Goal: Ask a question: Seek information or help from site administrators or community

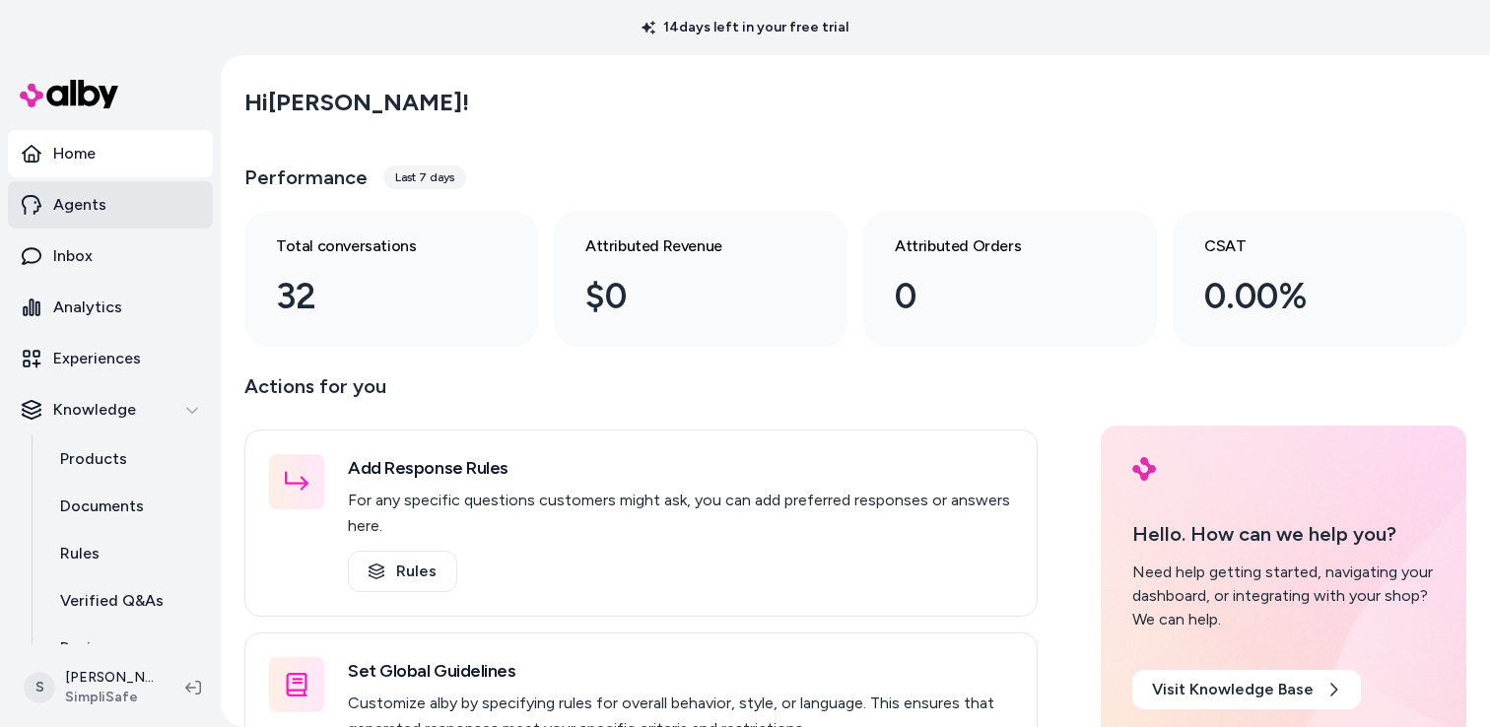
click at [107, 206] on link "Agents" at bounding box center [110, 204] width 205 height 47
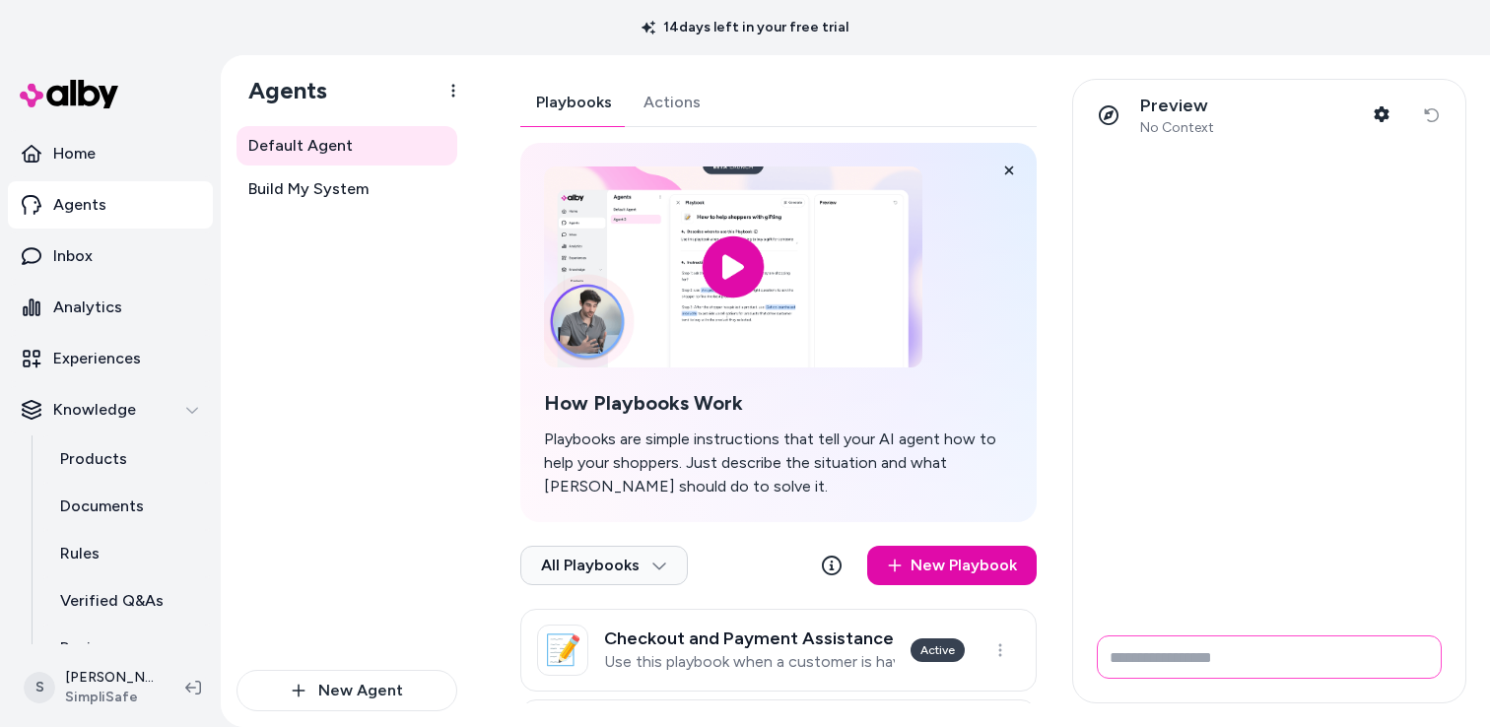
click at [1335, 664] on input "Write your prompt here" at bounding box center [1269, 657] width 345 height 43
type input "**********"
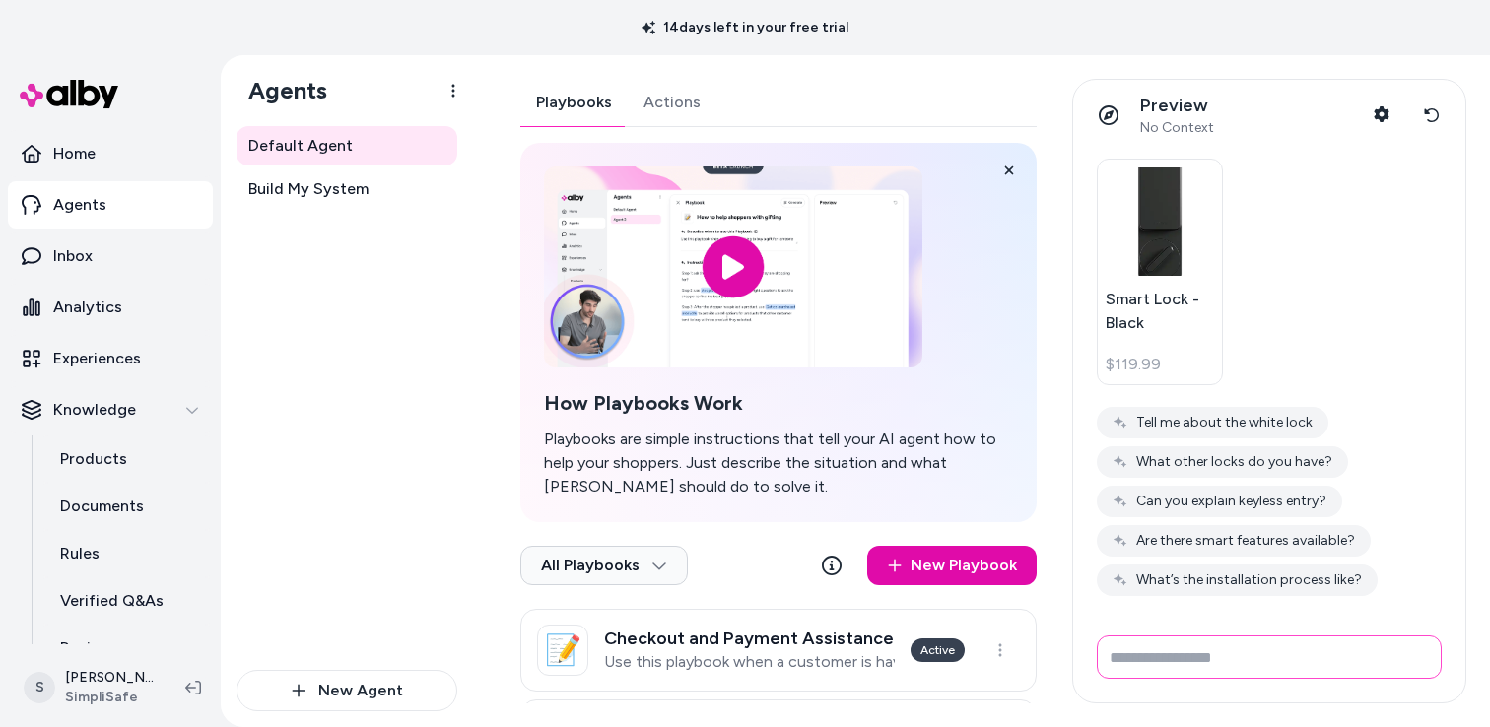
scroll to position [493, 0]
type input "**********"
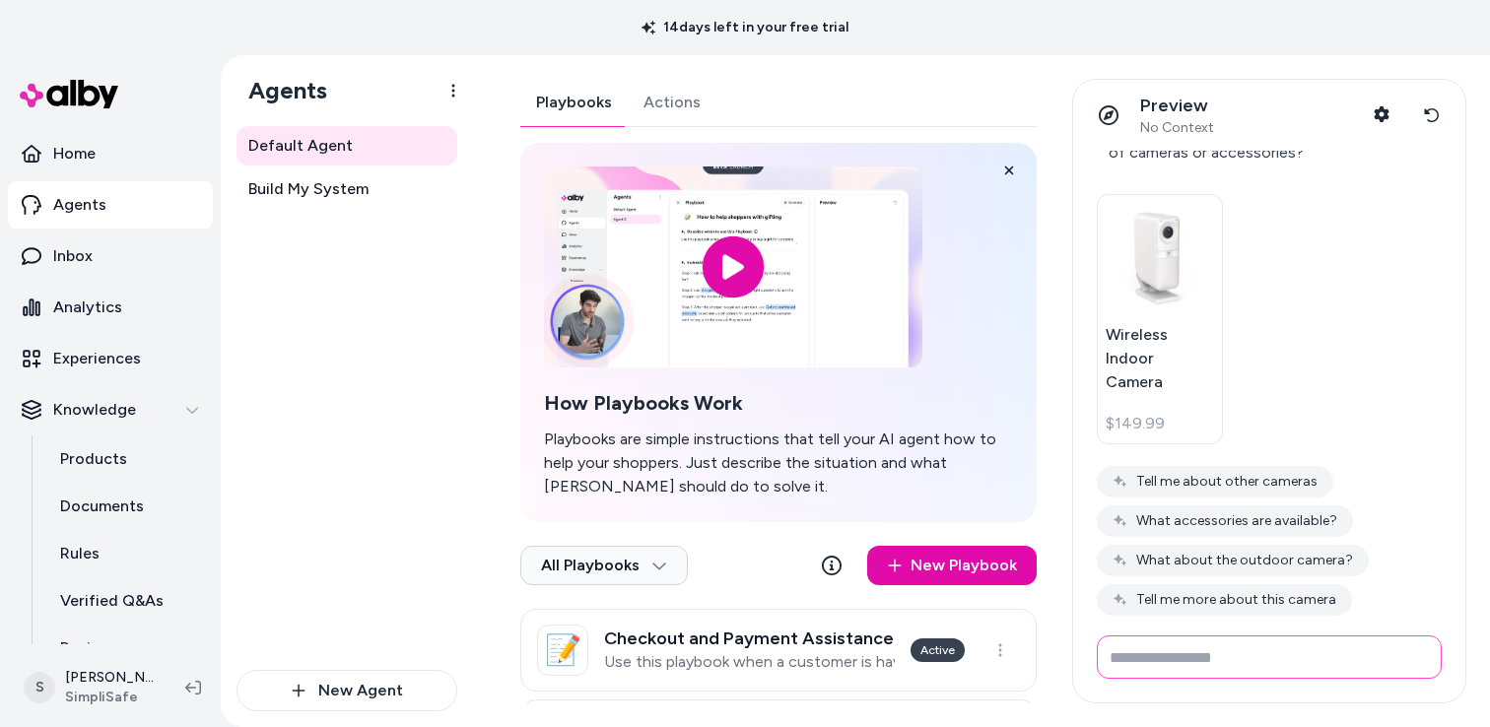
scroll to position [1383, 0]
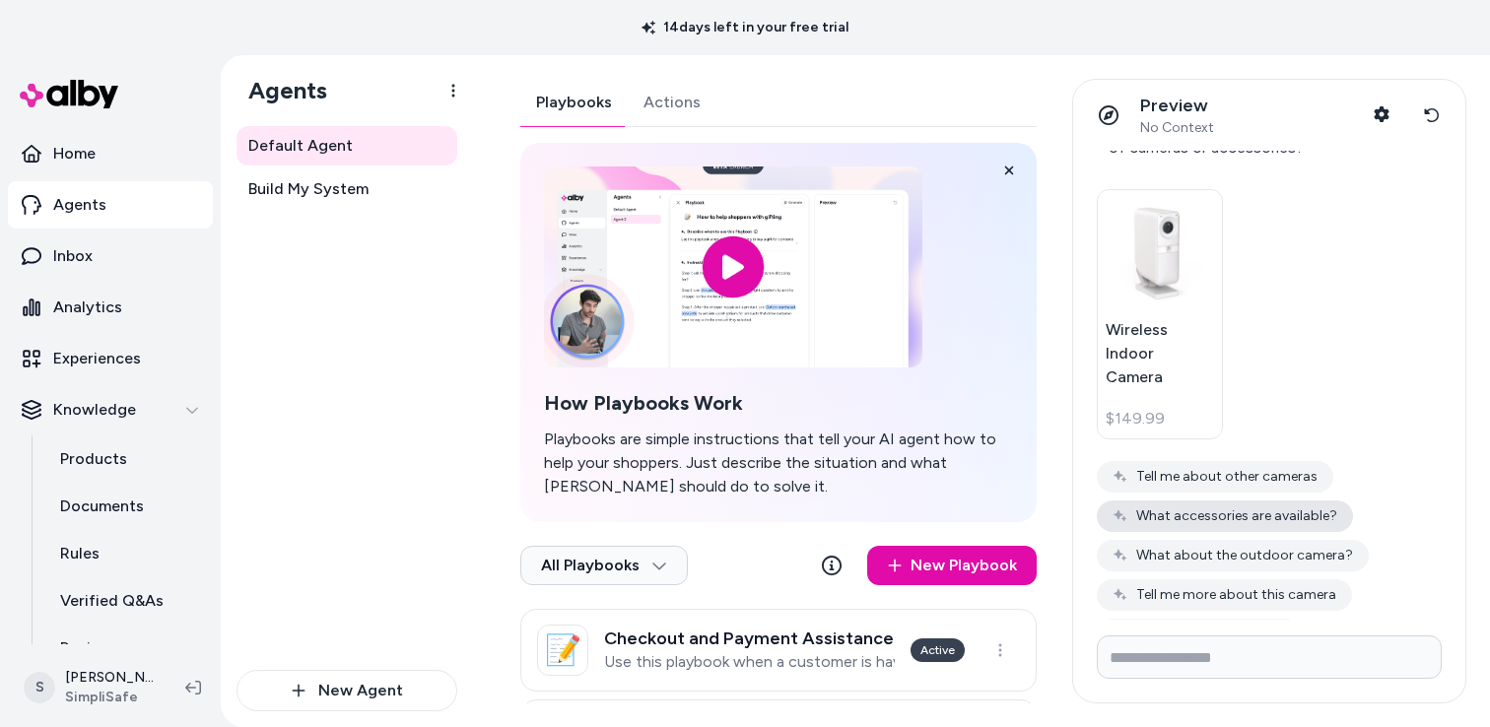
click at [1218, 501] on button "What accessories are available?" at bounding box center [1225, 517] width 256 height 32
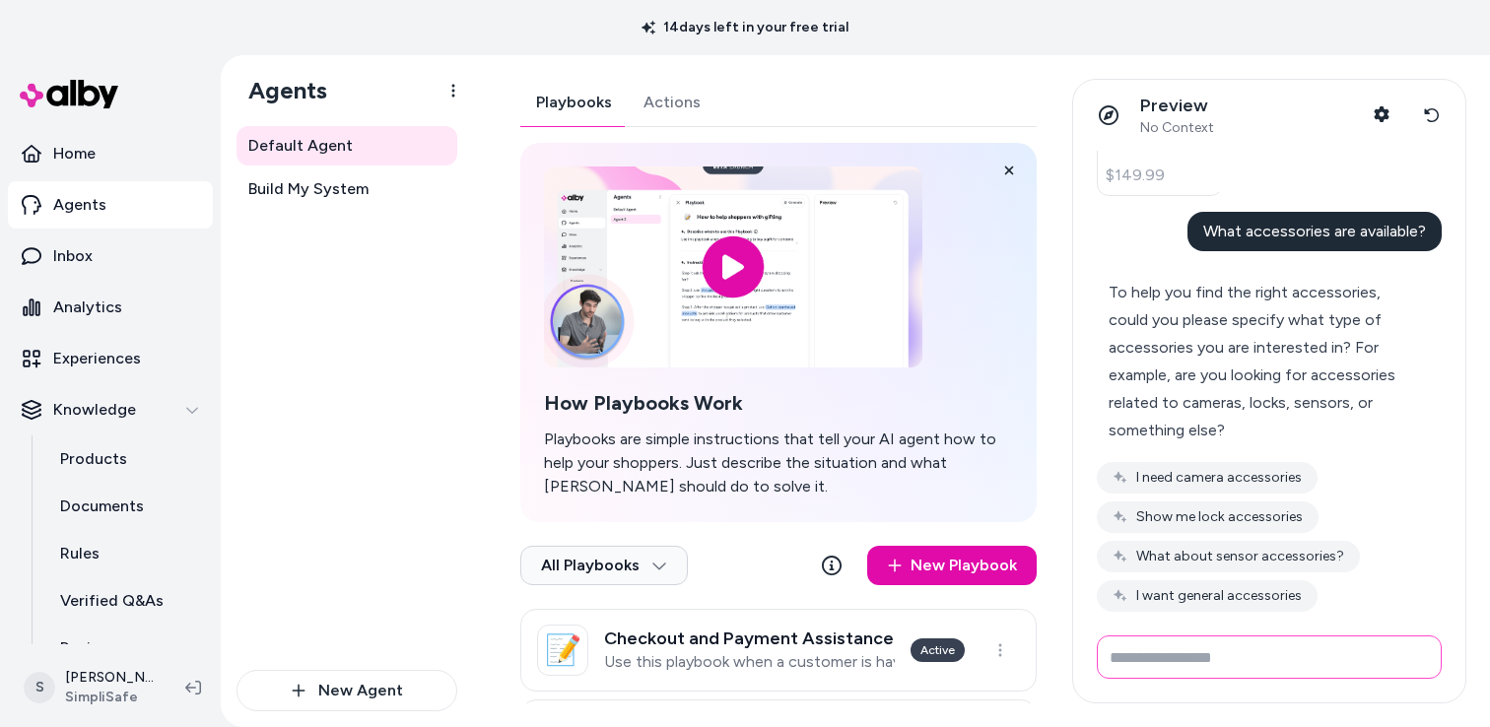
scroll to position [1630, 0]
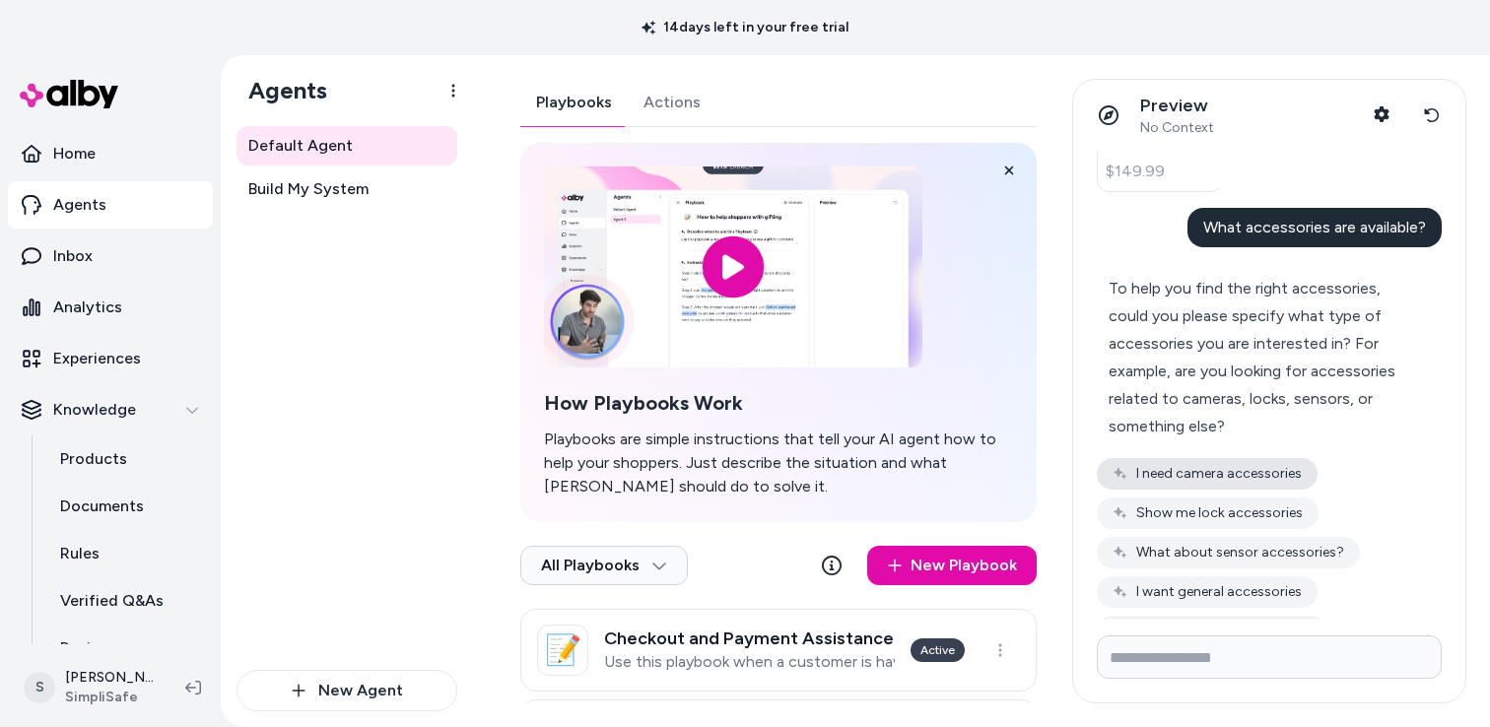
click at [1263, 458] on button "I need camera accessories" at bounding box center [1207, 474] width 221 height 32
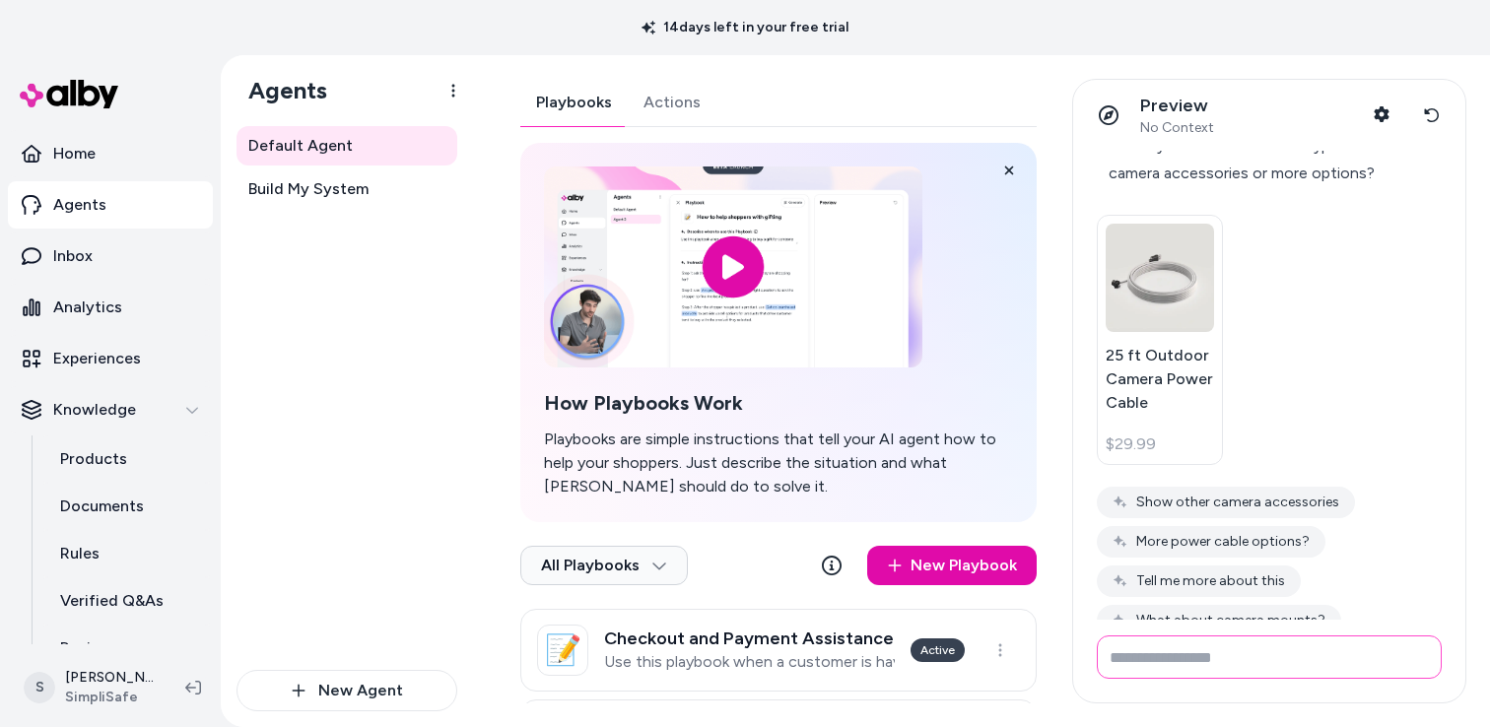
scroll to position [2483, 0]
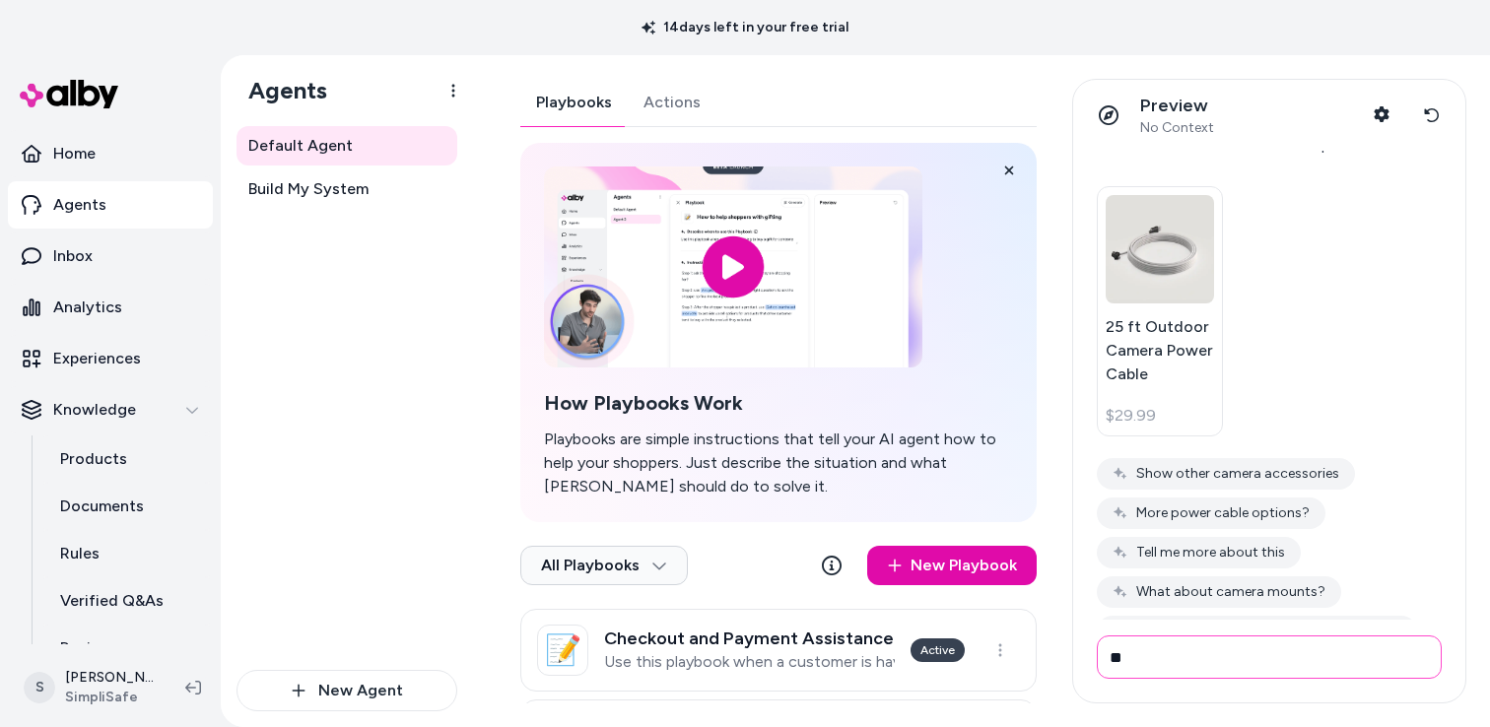
type input "*"
type input "**********"
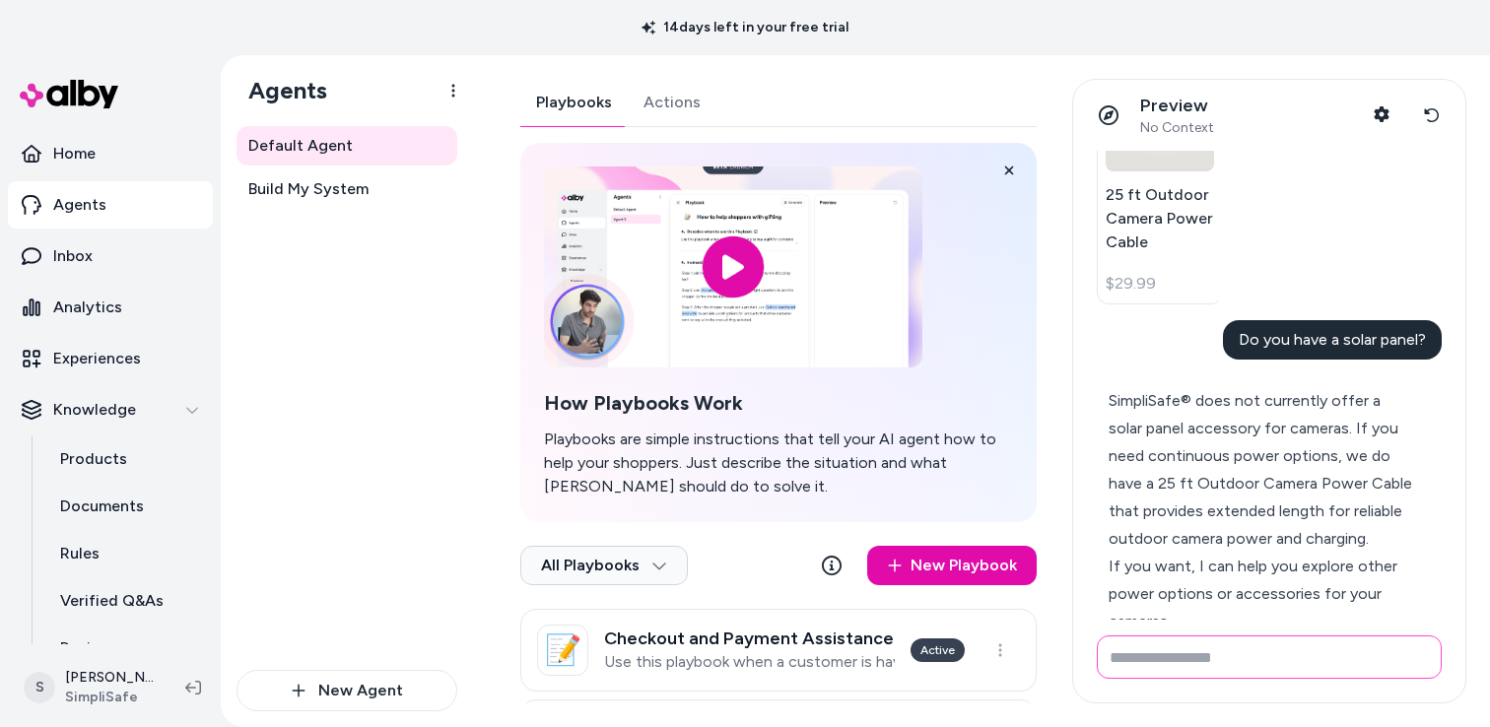
scroll to position [2675, 0]
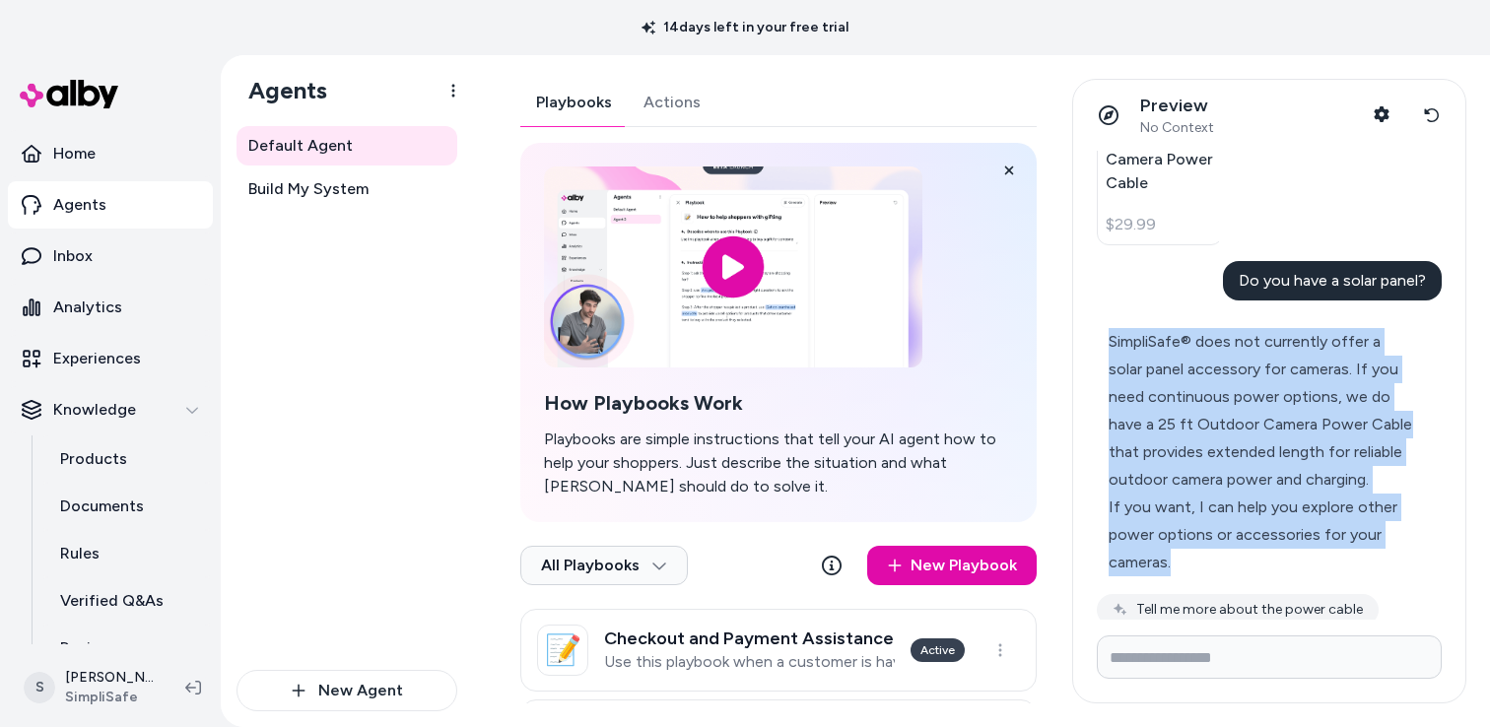
drag, startPoint x: 1109, startPoint y: 288, endPoint x: 1194, endPoint y: 506, distance: 234.1
click at [1194, 506] on div "SimpliSafe® does not currently offer a solar panel accessory for cameras. If yo…" at bounding box center [1261, 452] width 305 height 248
copy div "SimpliSafe® does not currently offer a solar panel accessory for cameras. If yo…"
click at [88, 254] on p "Inbox" at bounding box center [72, 256] width 39 height 24
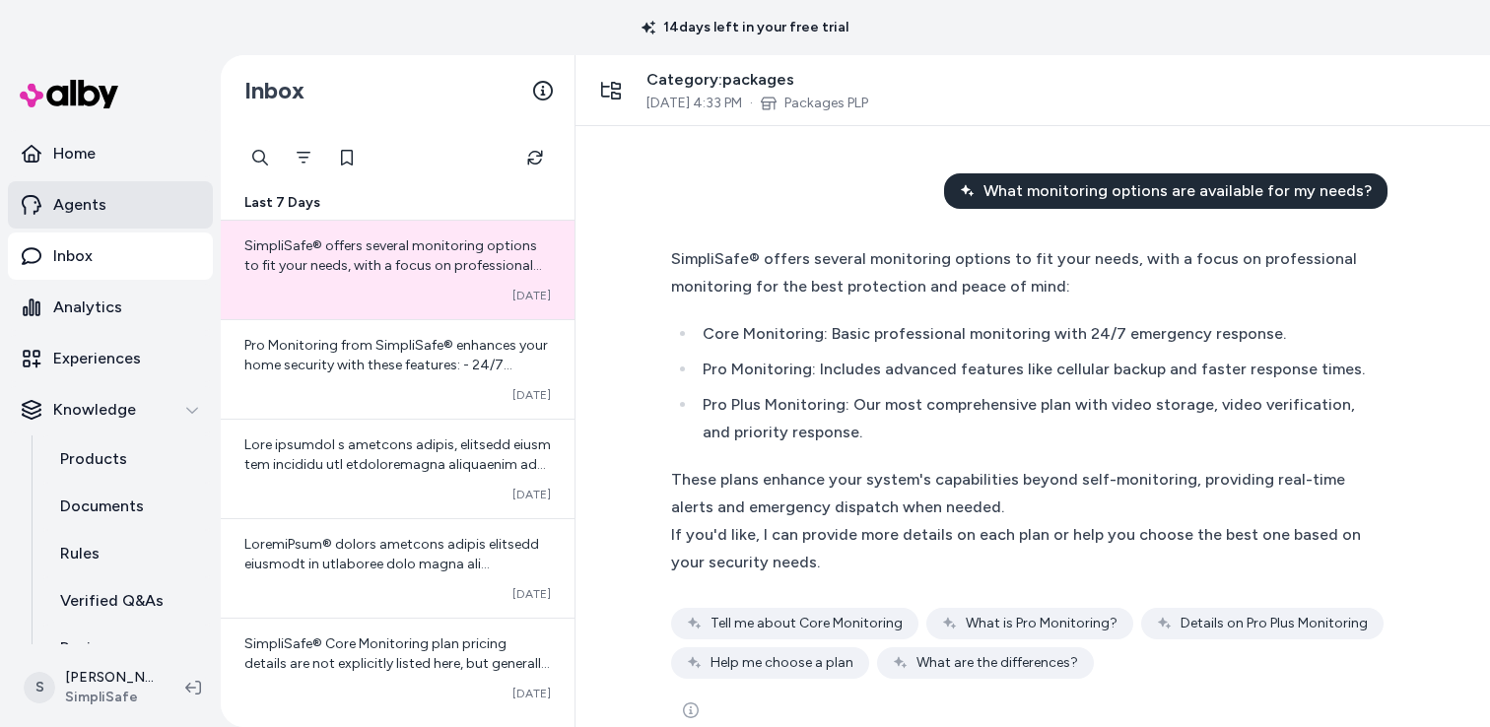
click at [89, 205] on p "Agents" at bounding box center [79, 205] width 53 height 24
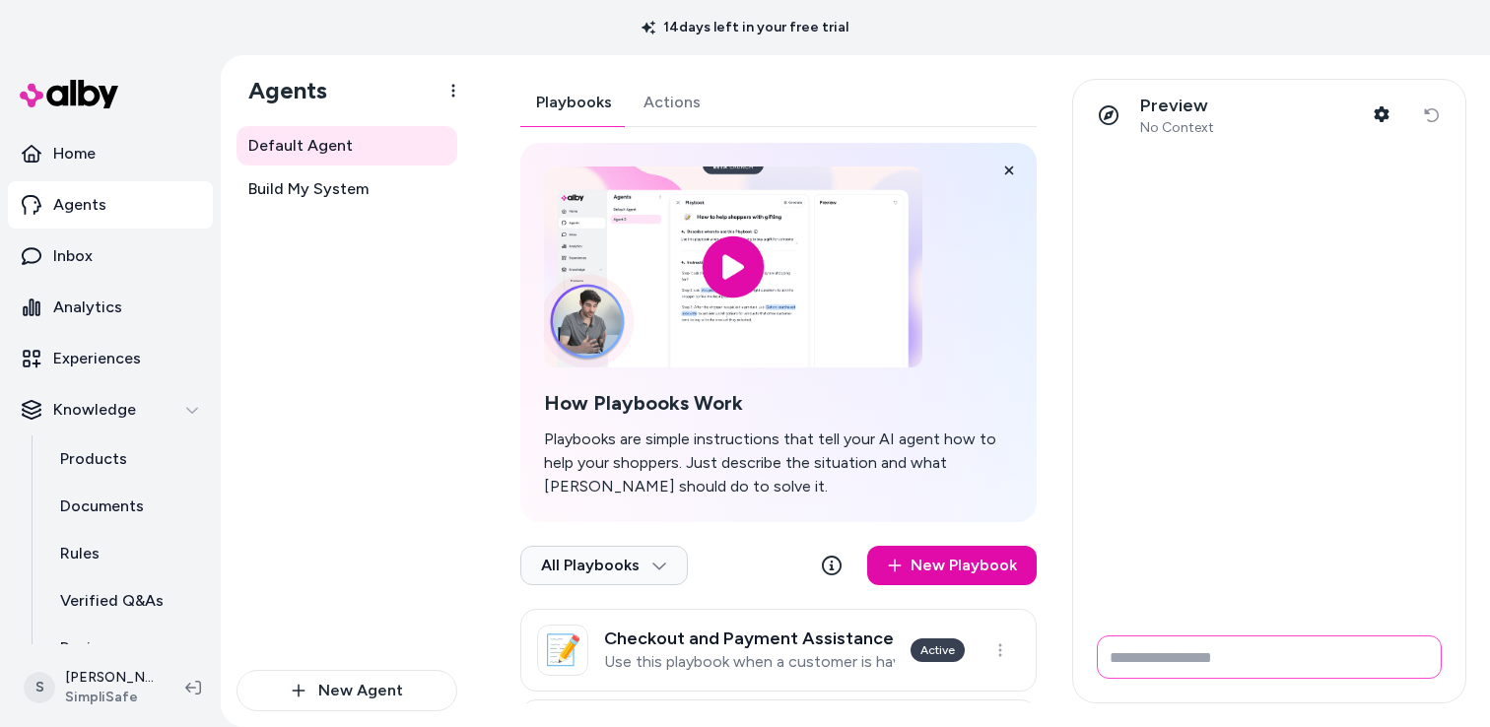
click at [1237, 665] on input "Write your prompt here" at bounding box center [1269, 657] width 345 height 43
type input "**********"
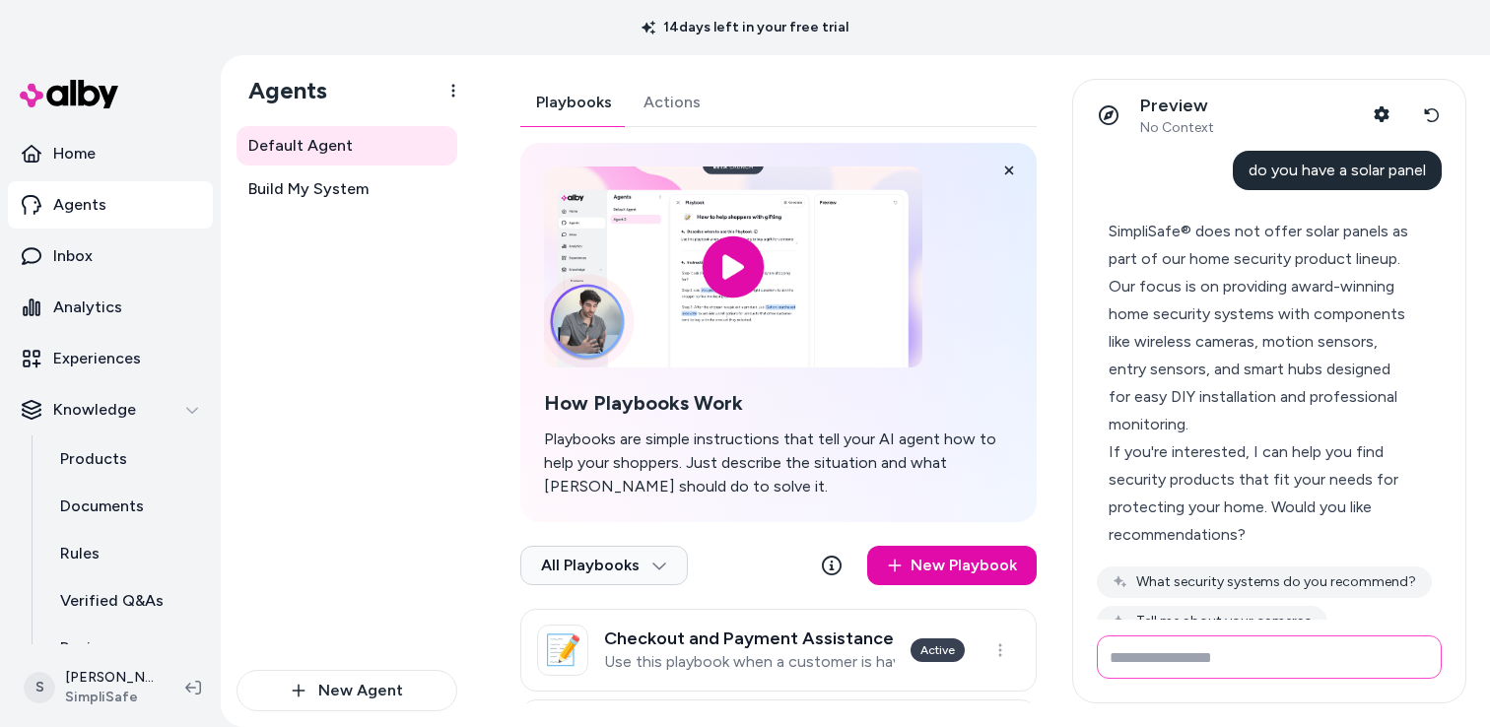
click at [1139, 660] on input "Write your prompt here" at bounding box center [1269, 657] width 345 height 43
type input "*"
click at [1435, 111] on icon at bounding box center [1432, 115] width 16 height 16
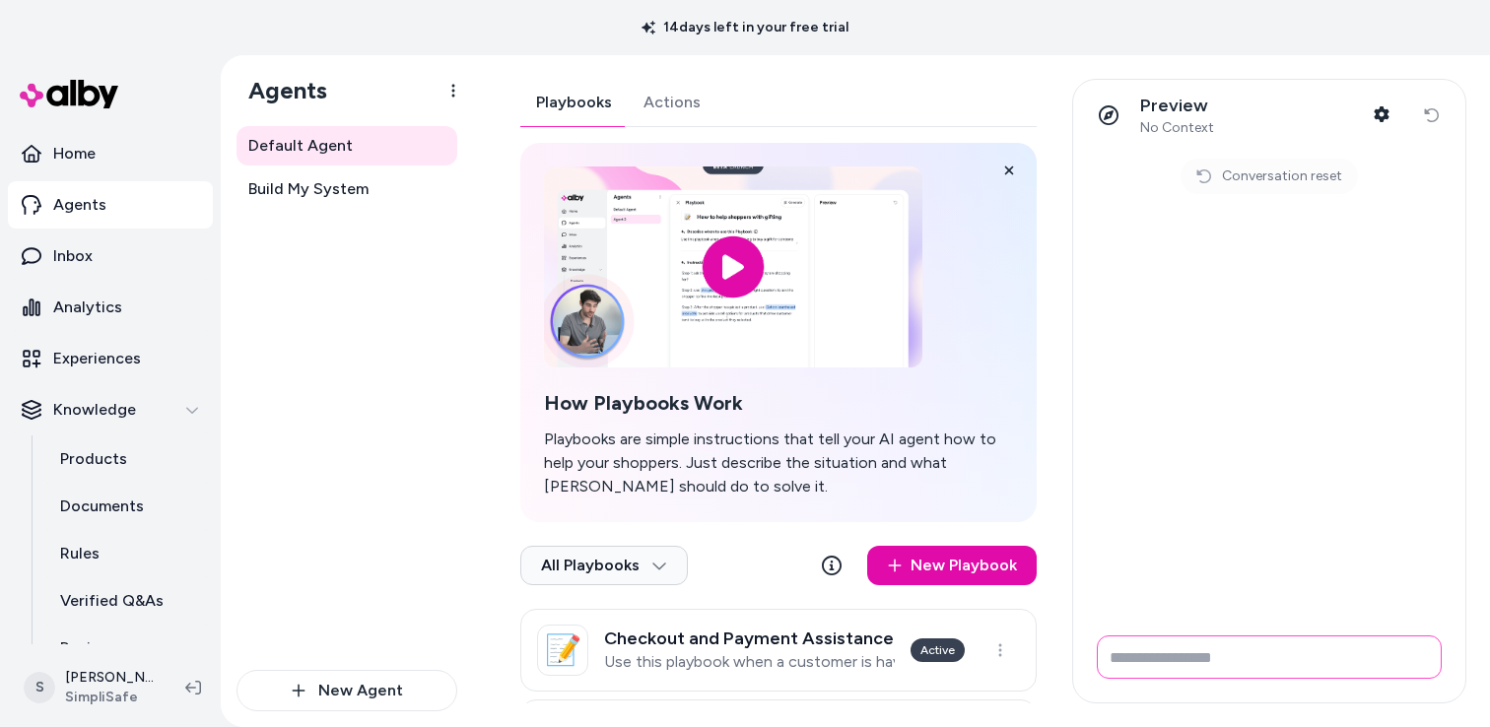
click at [1121, 665] on input "Write your prompt here" at bounding box center [1269, 657] width 345 height 43
type input "*"
type input "**********"
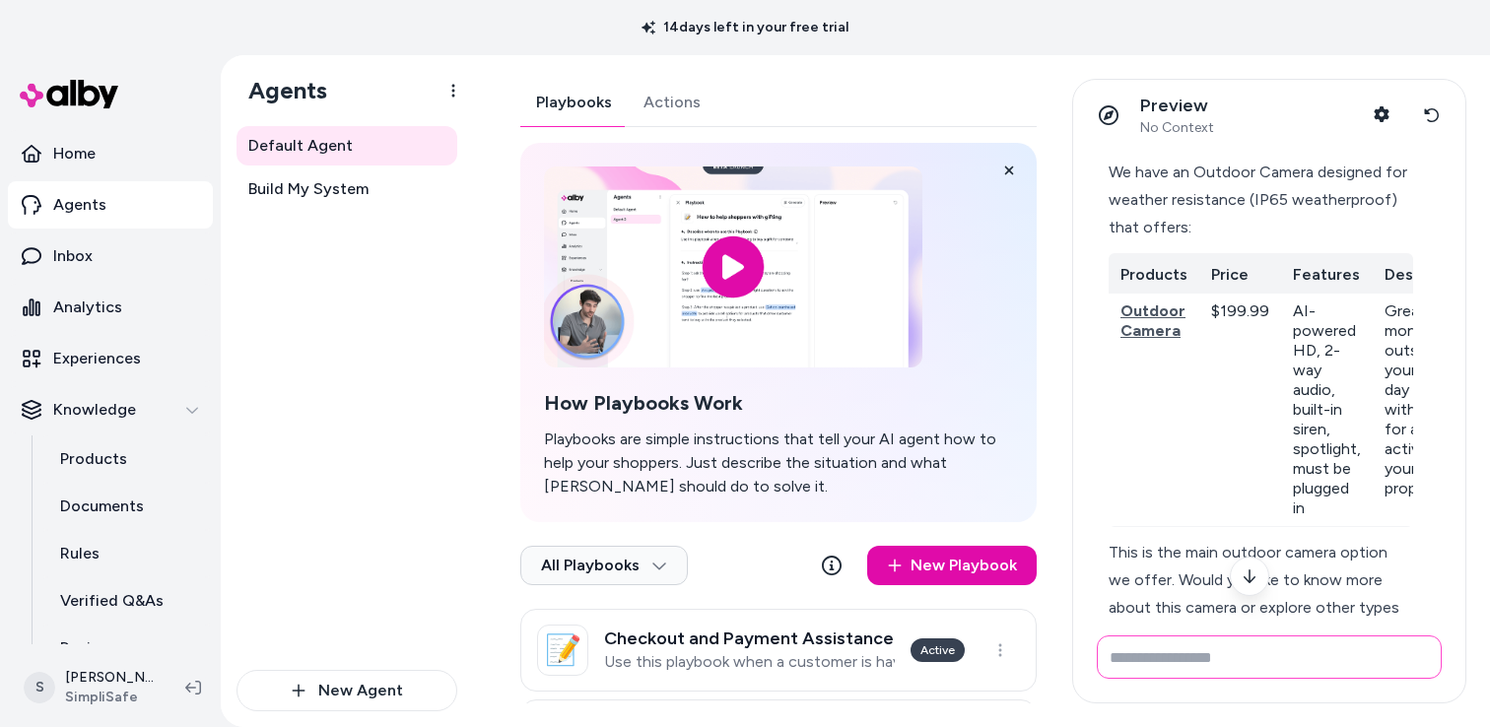
scroll to position [74, 0]
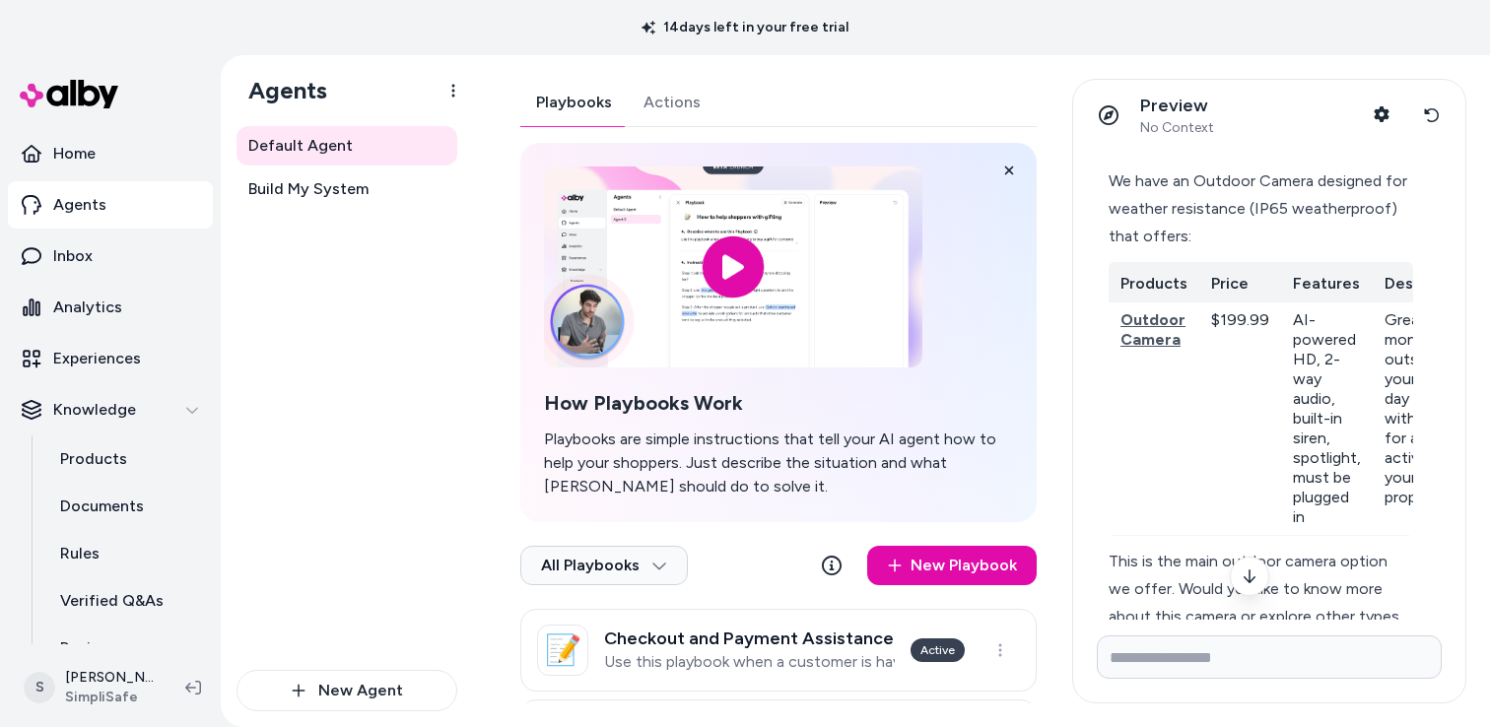
click at [1331, 382] on td "AI-powered HD, 2-way audio, built-in siren, spotlight, must be plugged in" at bounding box center [1327, 419] width 92 height 234
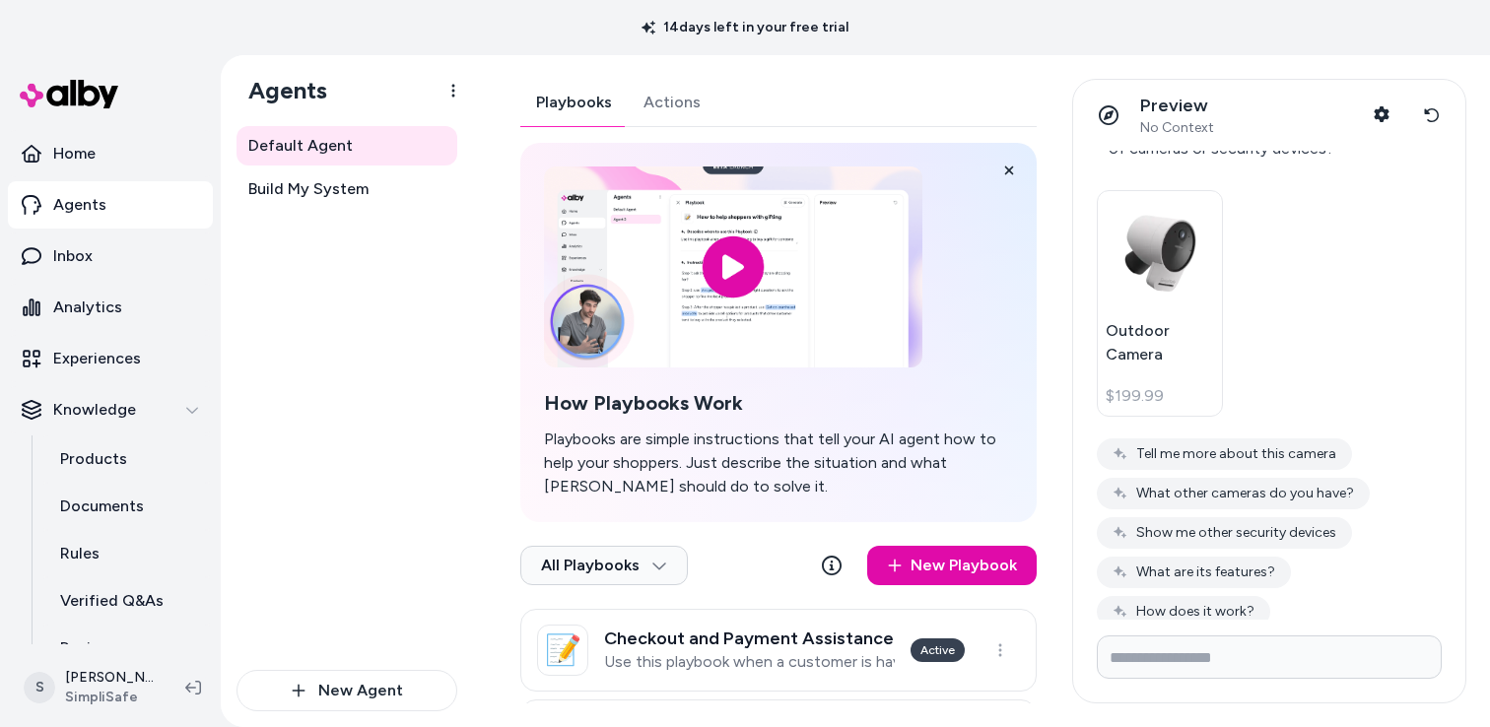
scroll to position [600, 0]
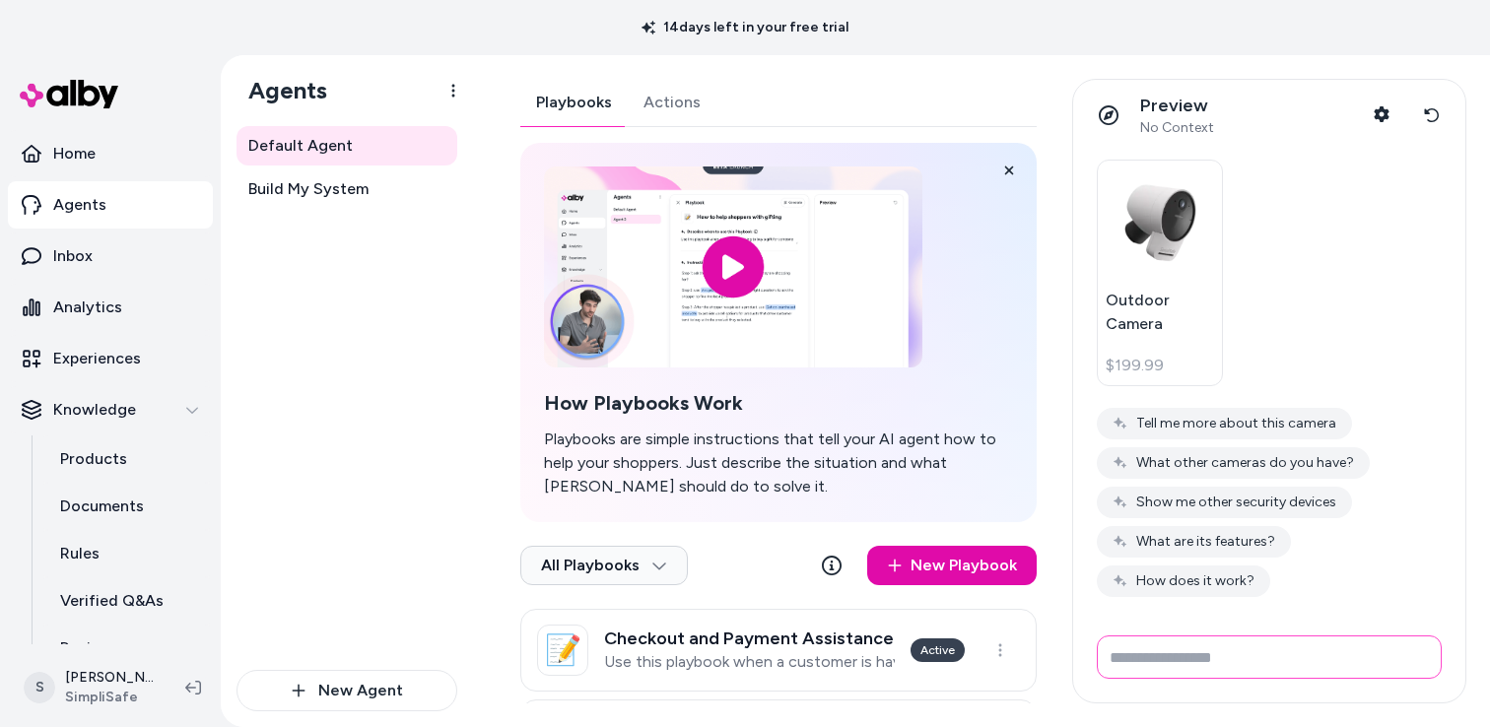
click at [1166, 663] on input "Write your prompt here" at bounding box center [1269, 657] width 345 height 43
type input "**********"
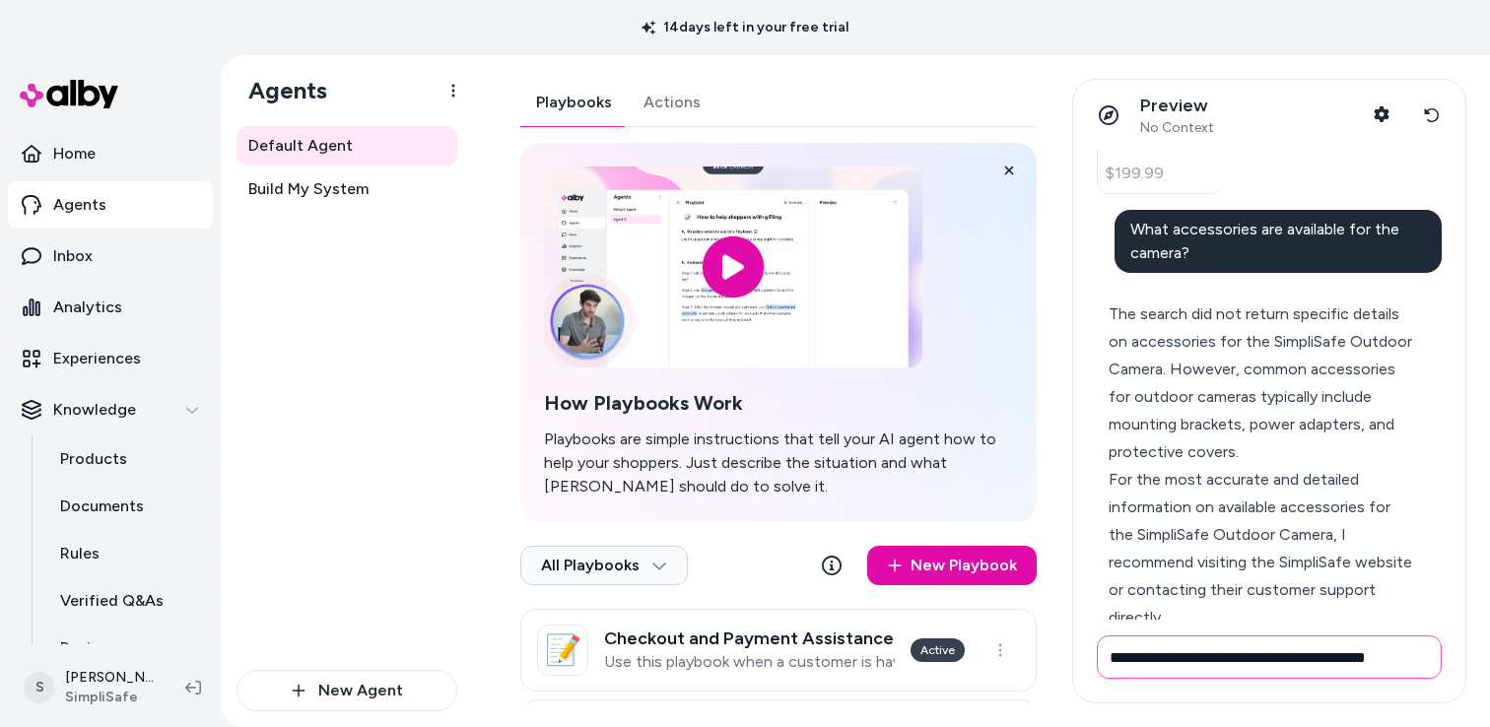
scroll to position [0, 4]
type input "**********"
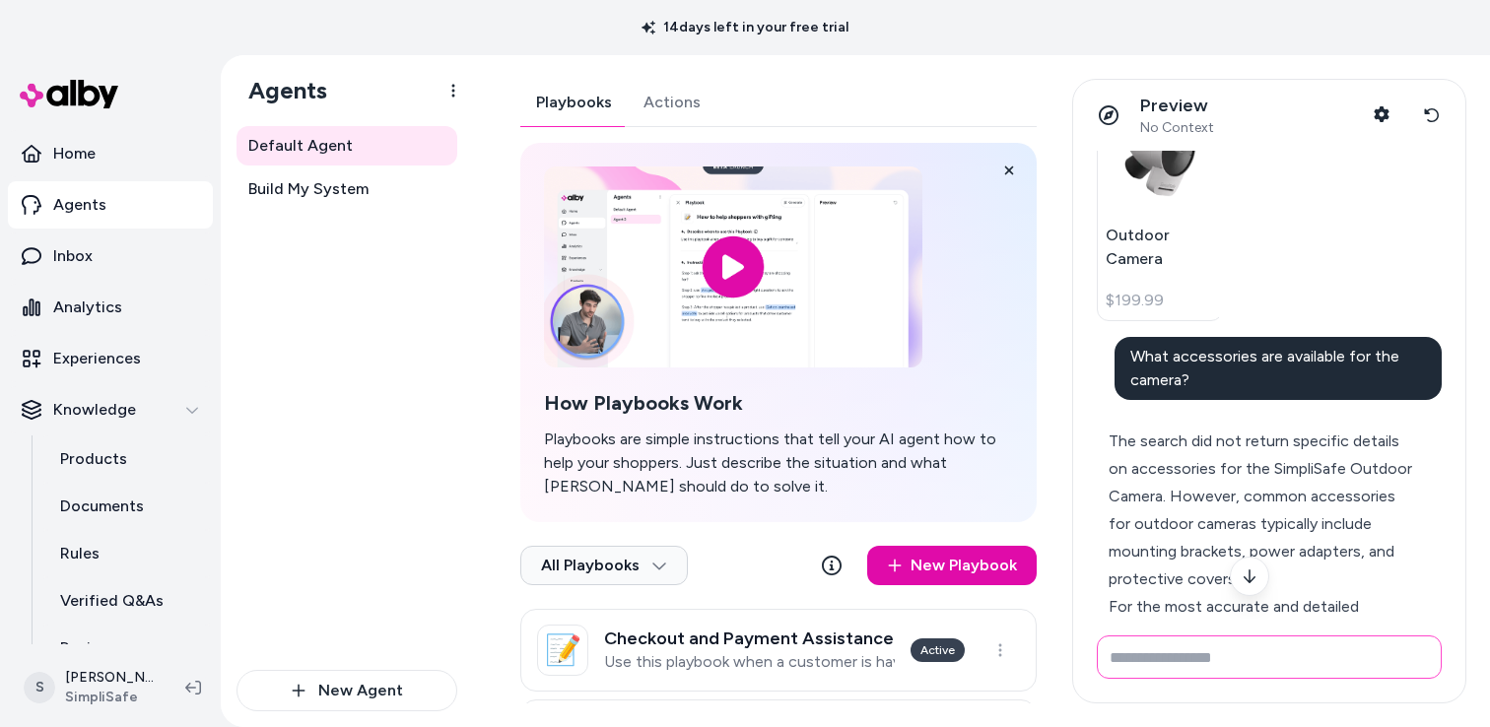
scroll to position [549, 0]
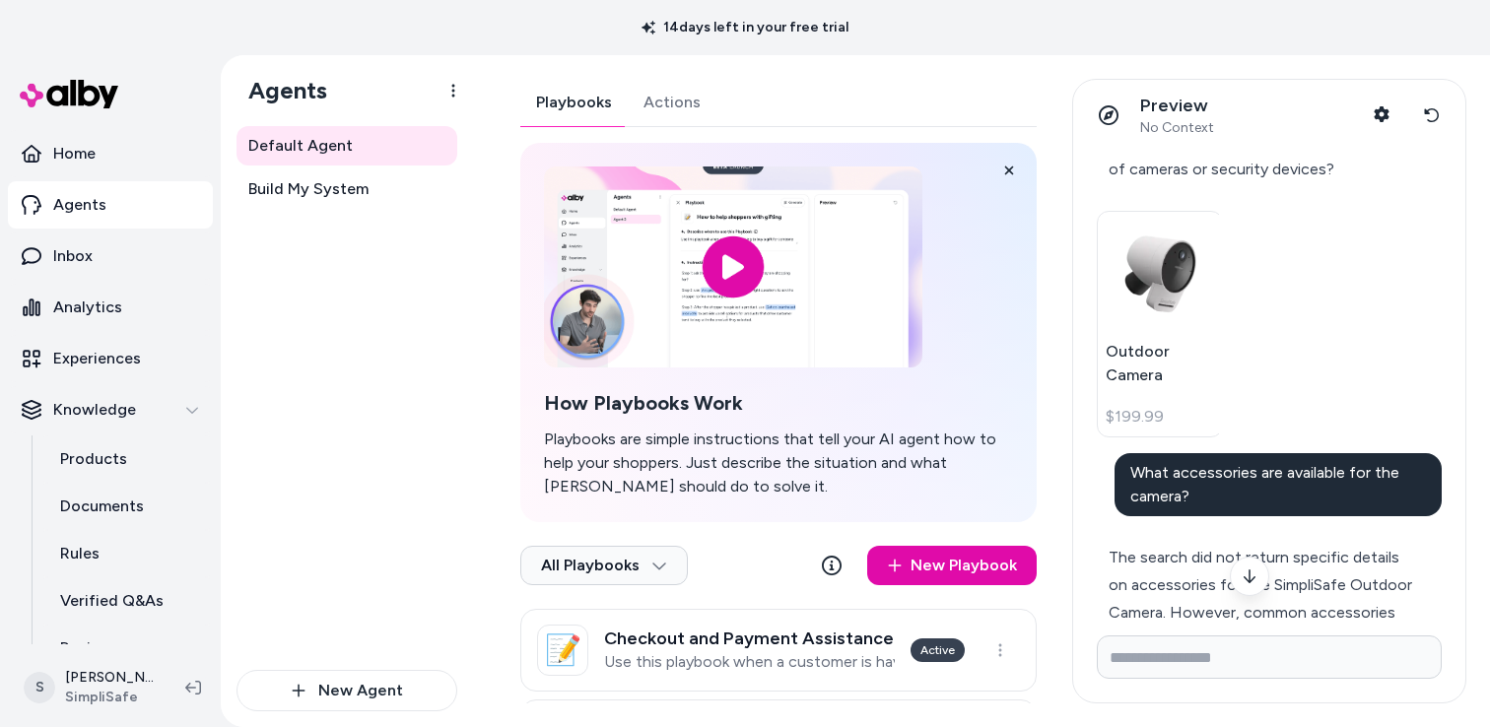
click at [1206, 478] on span "What accessories are available for the camera?" at bounding box center [1264, 484] width 269 height 42
drag, startPoint x: 1133, startPoint y: 472, endPoint x: 1186, endPoint y: 487, distance: 54.3
click at [1189, 490] on div "What accessories are available for the camera?" at bounding box center [1279, 484] width 328 height 63
copy span "What accessories are available for the camera?"
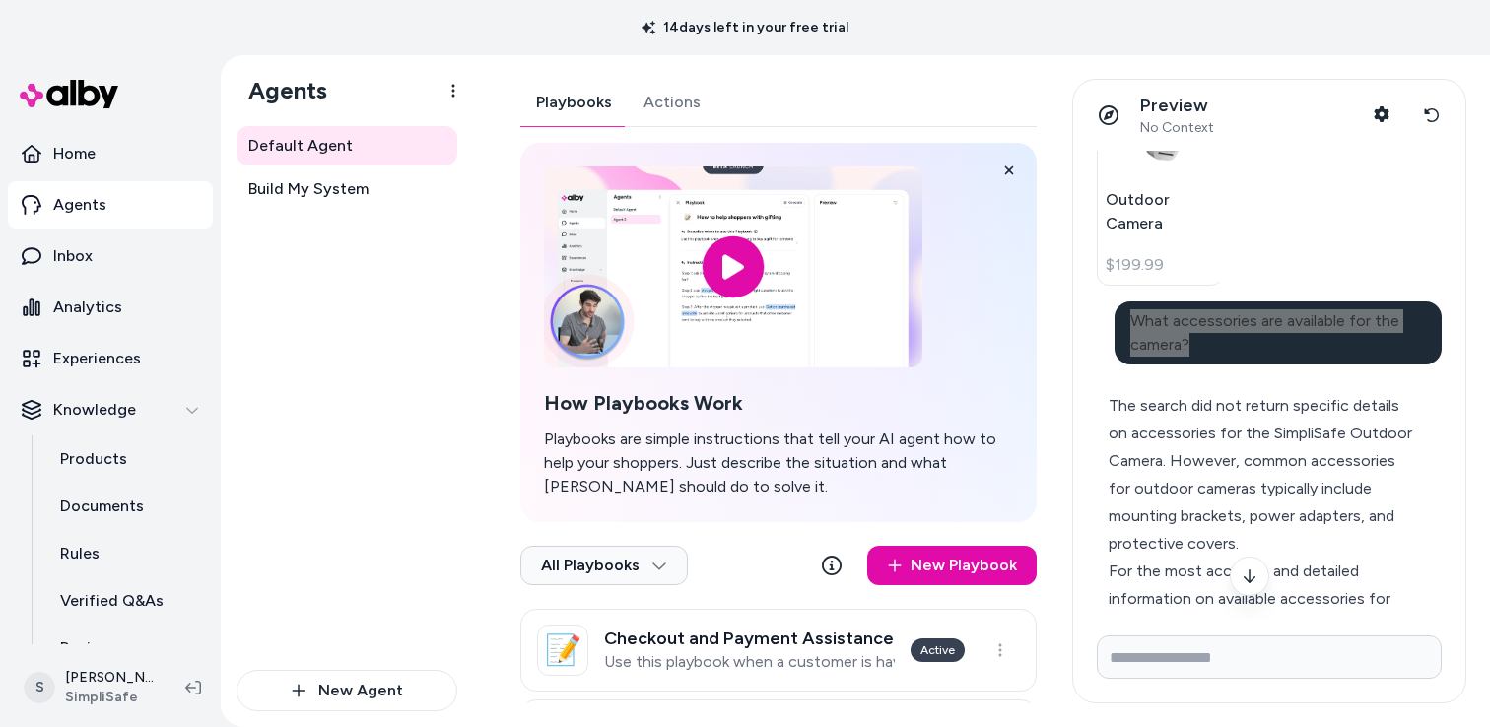
scroll to position [845, 0]
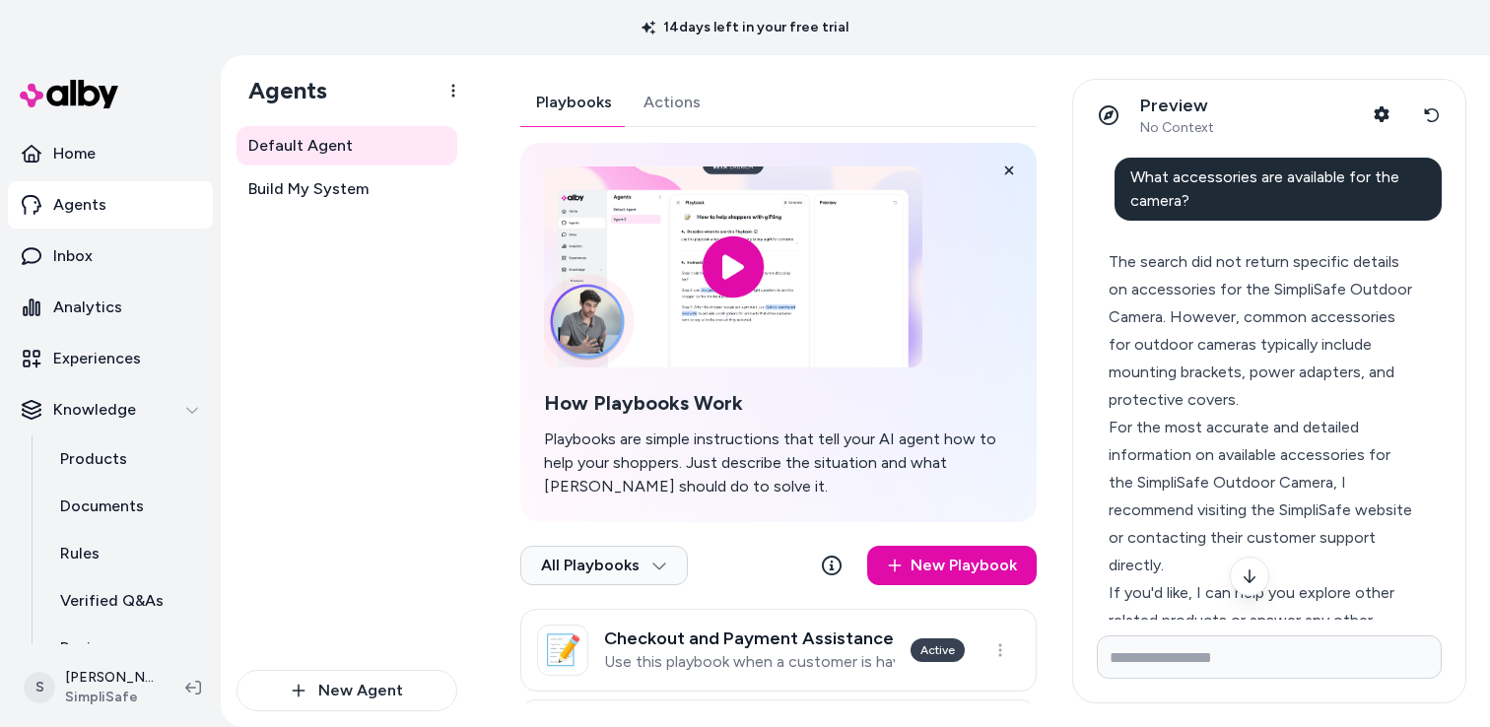
click at [1152, 278] on div "The search did not return specific details on accessories for the SimpliSafe Ou…" at bounding box center [1261, 331] width 305 height 166
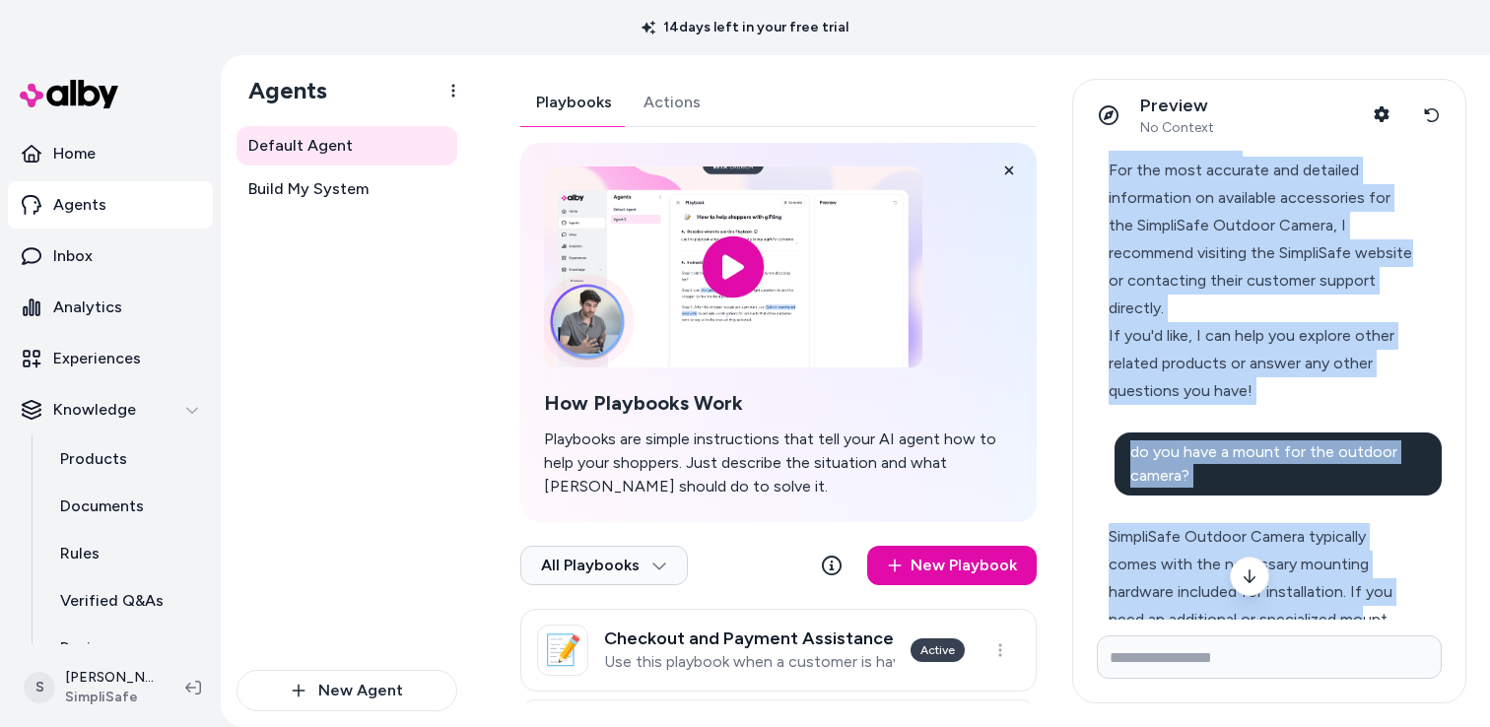
scroll to position [1123, 0]
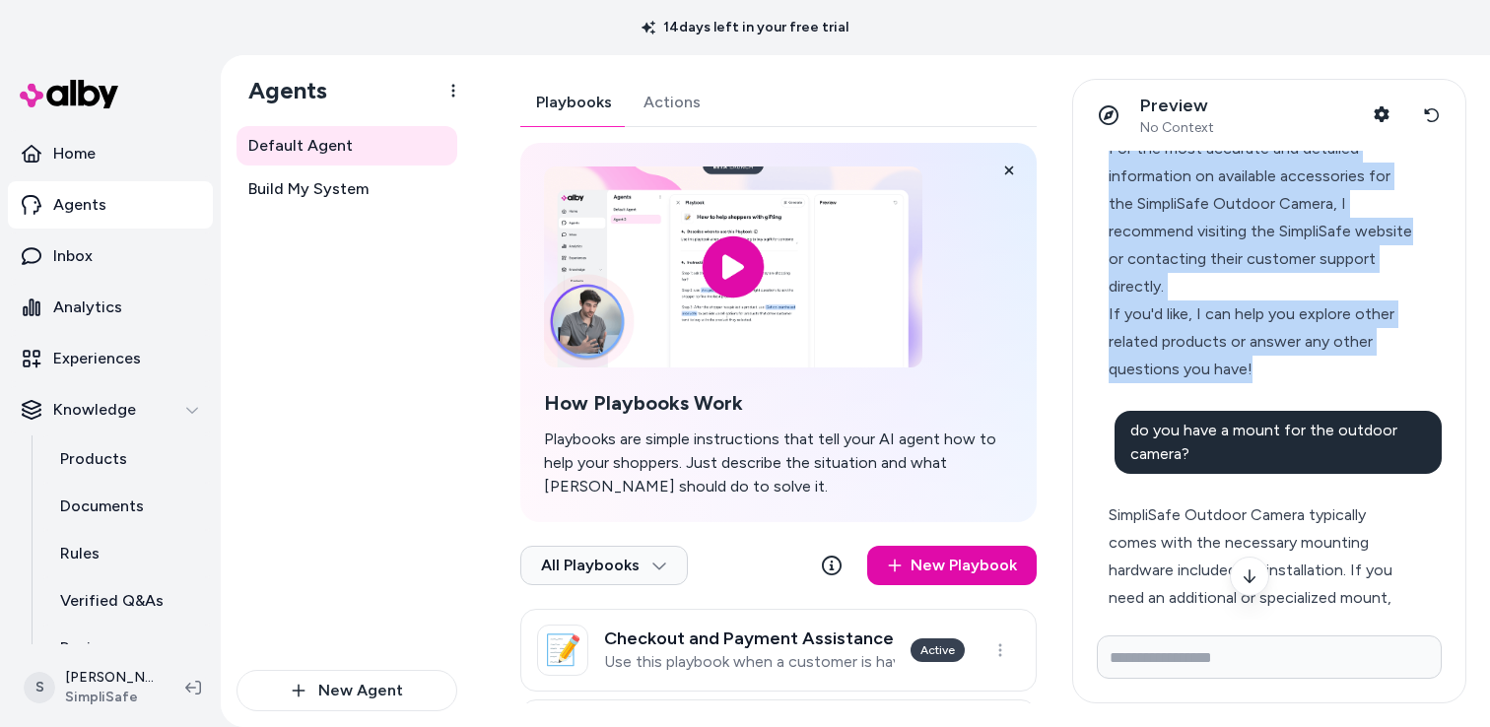
drag, startPoint x: 1107, startPoint y: 260, endPoint x: 1262, endPoint y: 388, distance: 201.6
click at [1262, 388] on div "The search did not return specific details on accessories for the SimpliSafe Ou…" at bounding box center [1261, 177] width 328 height 438
copy div "The search did not return specific details on accessories for the SimpliSafe Ou…"
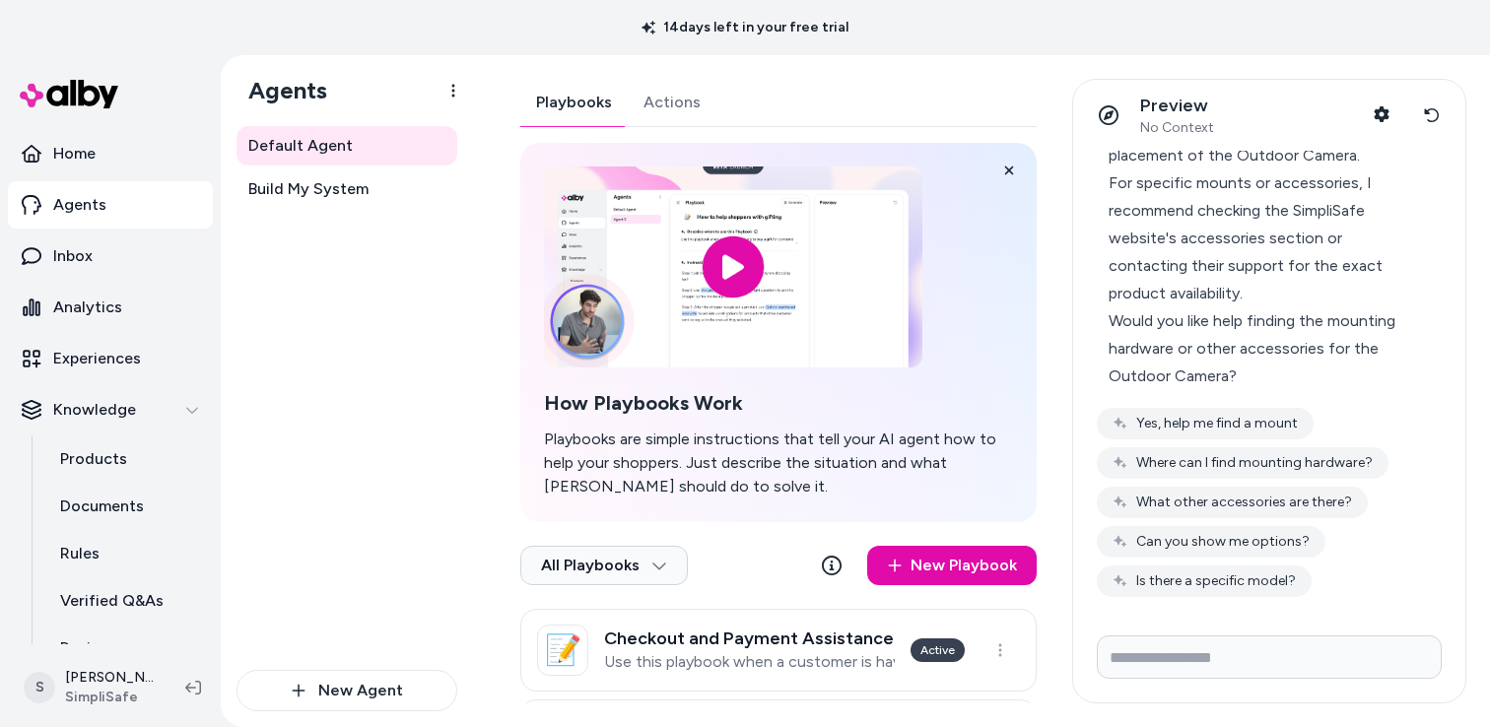
scroll to position [1649, 0]
drag, startPoint x: 1304, startPoint y: 579, endPoint x: 1152, endPoint y: 528, distance: 160.2
click at [1151, 528] on div "Yes, help me find a mount Where can I find mounting hardware? What other access…" at bounding box center [1269, 502] width 345 height 189
drag, startPoint x: 1137, startPoint y: 427, endPoint x: 1246, endPoint y: 605, distance: 208.7
click at [1245, 605] on div "I"m looking for an outdoor camera. What are your options? We have an Outdoor Ca…" at bounding box center [1269, 385] width 392 height 469
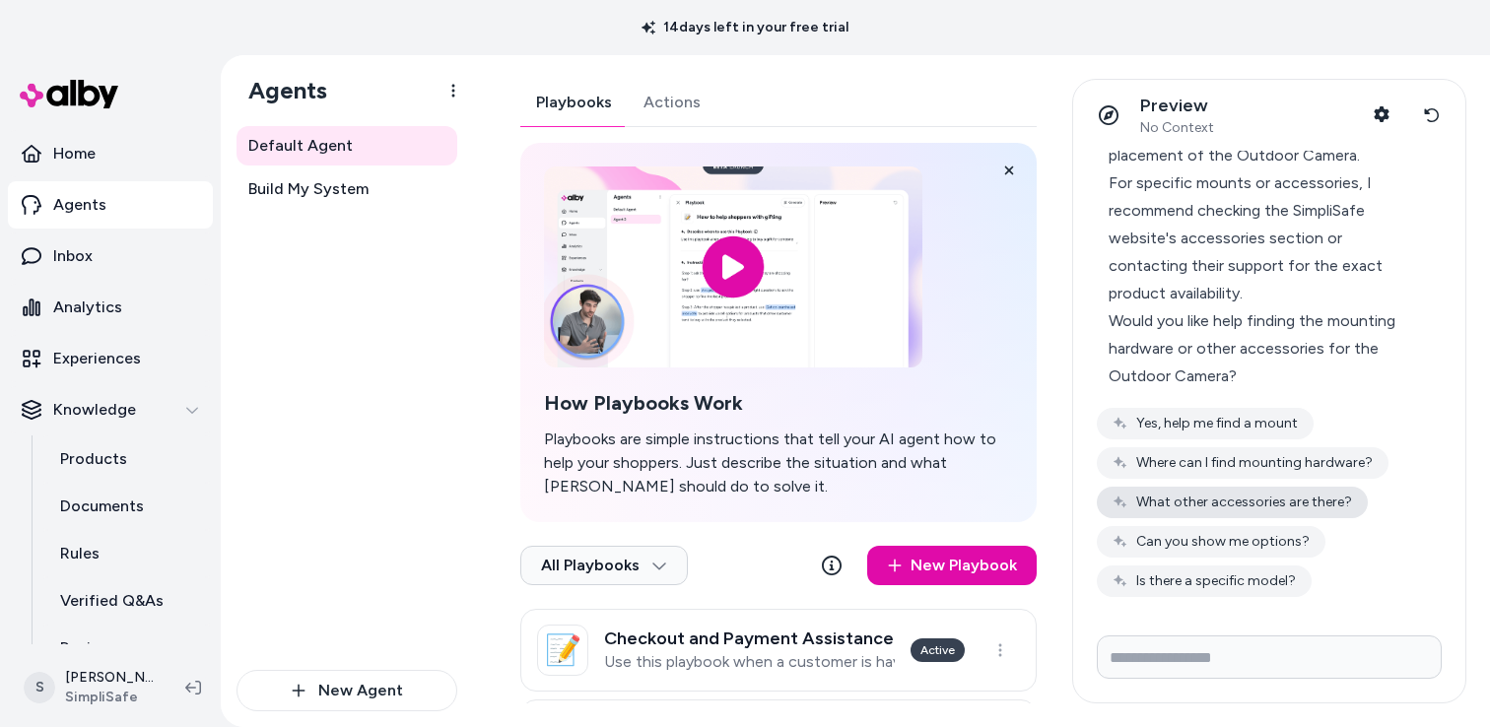
click at [1202, 501] on button "What other accessories are there?" at bounding box center [1232, 503] width 271 height 32
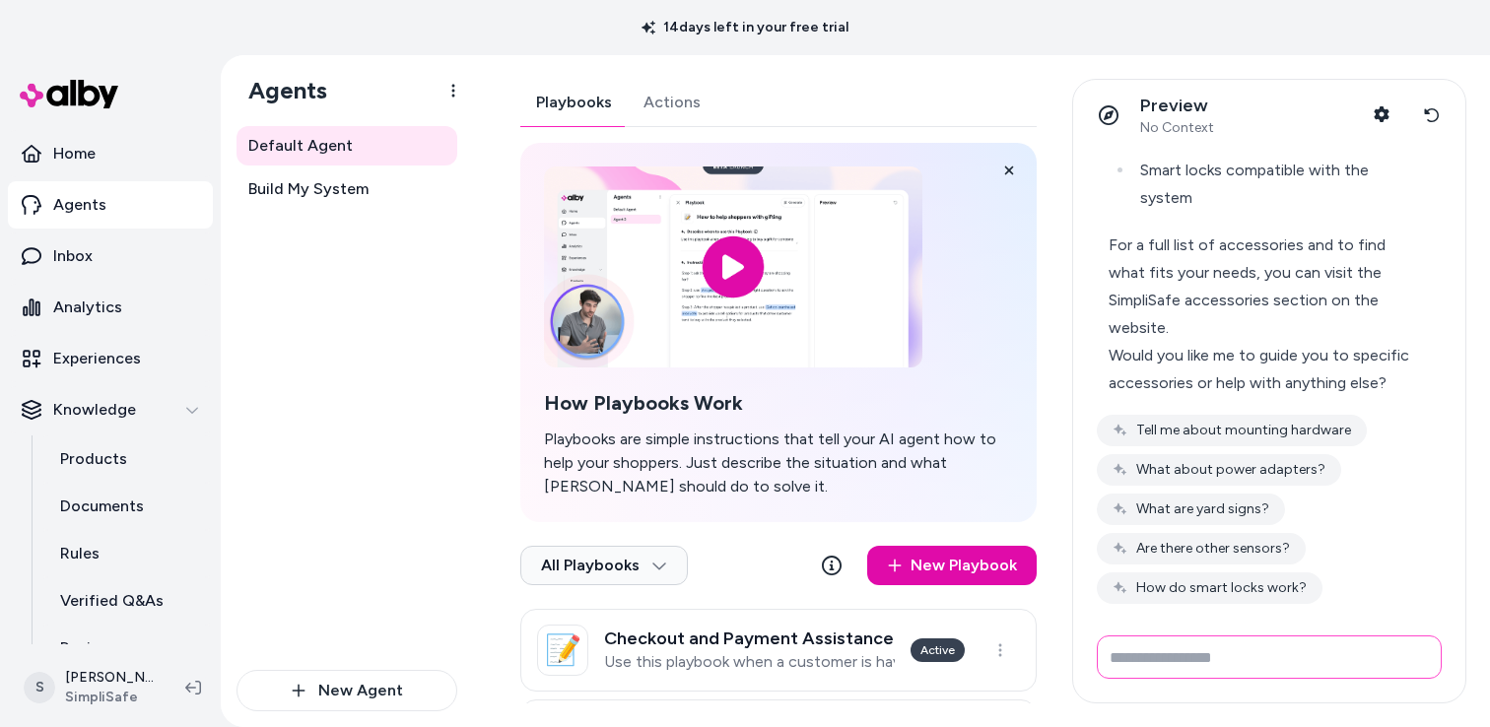
scroll to position [2429, 0]
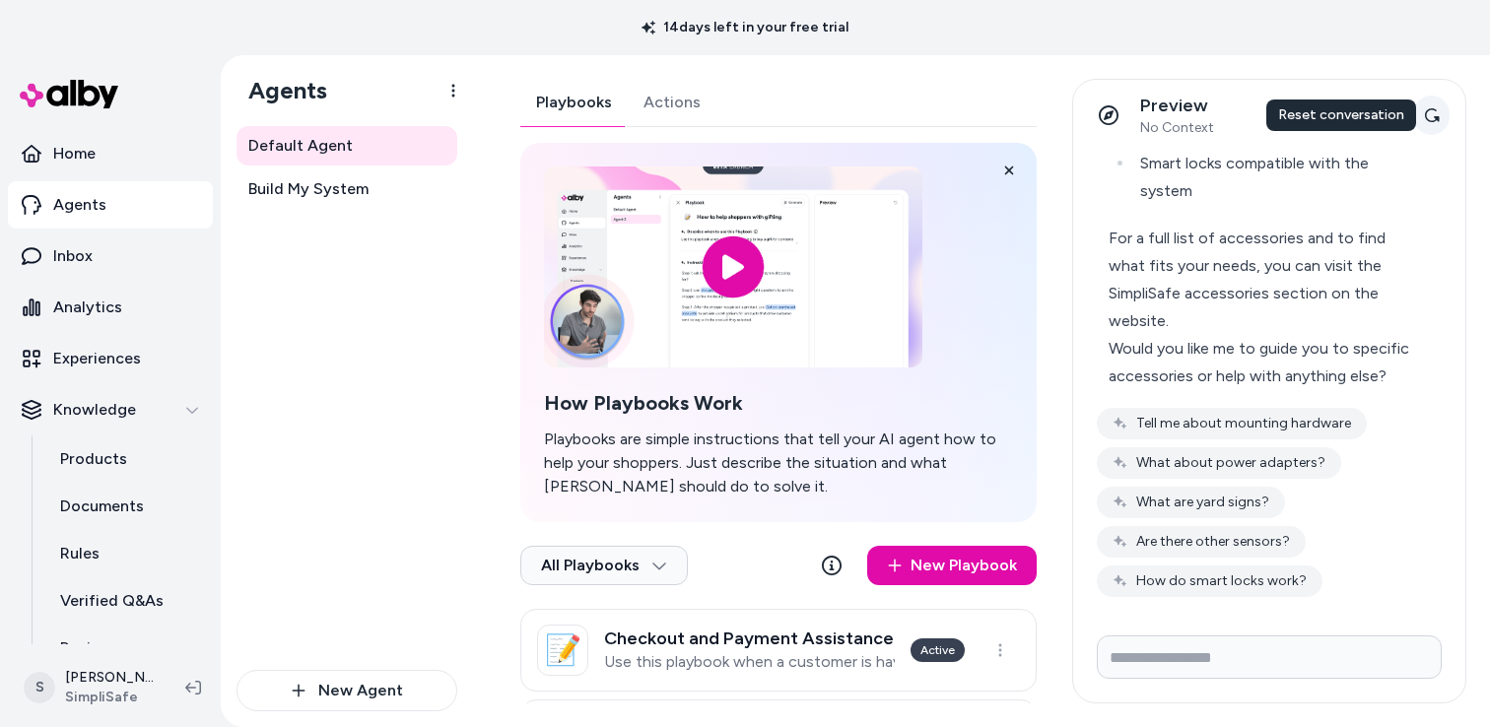
click at [1434, 117] on icon at bounding box center [1432, 115] width 16 height 16
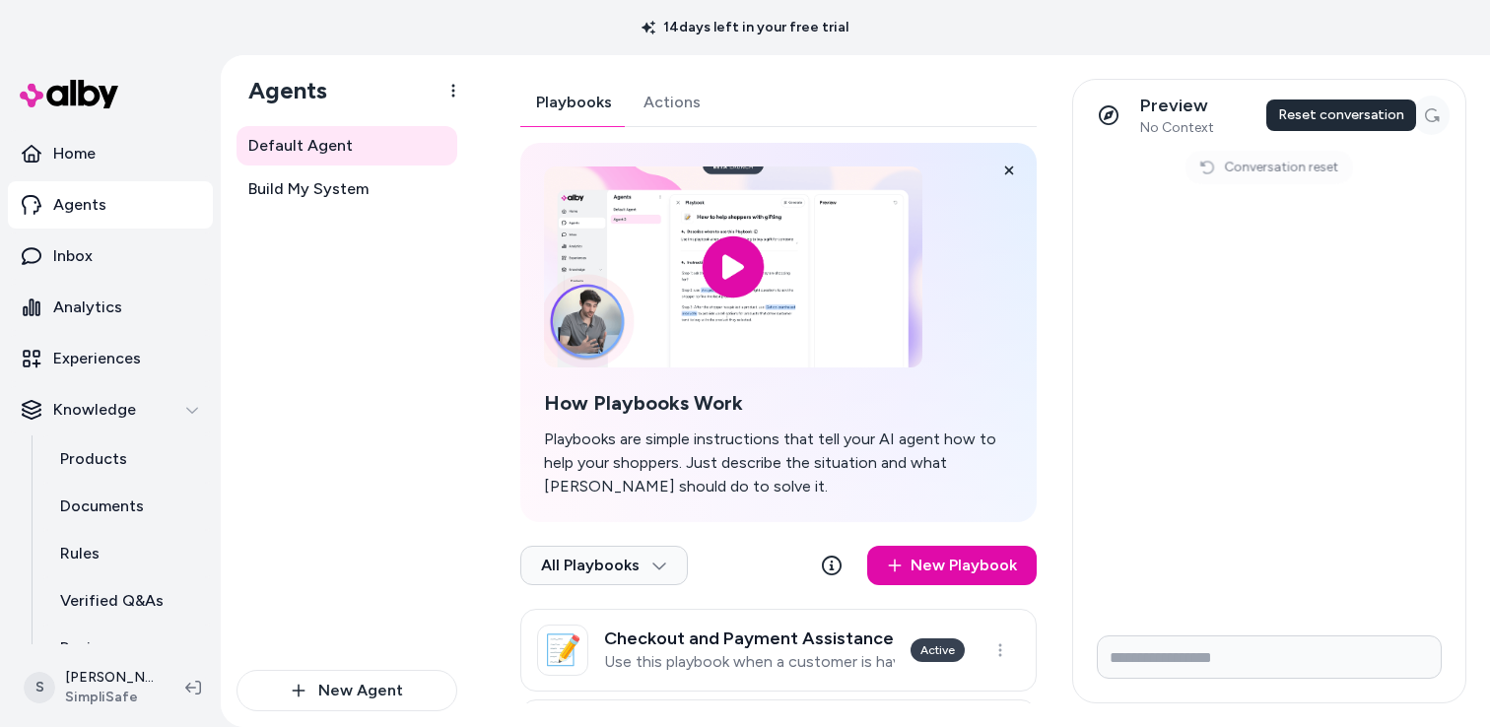
scroll to position [0, 0]
click at [1157, 643] on input "Write your prompt here" at bounding box center [1269, 657] width 345 height 43
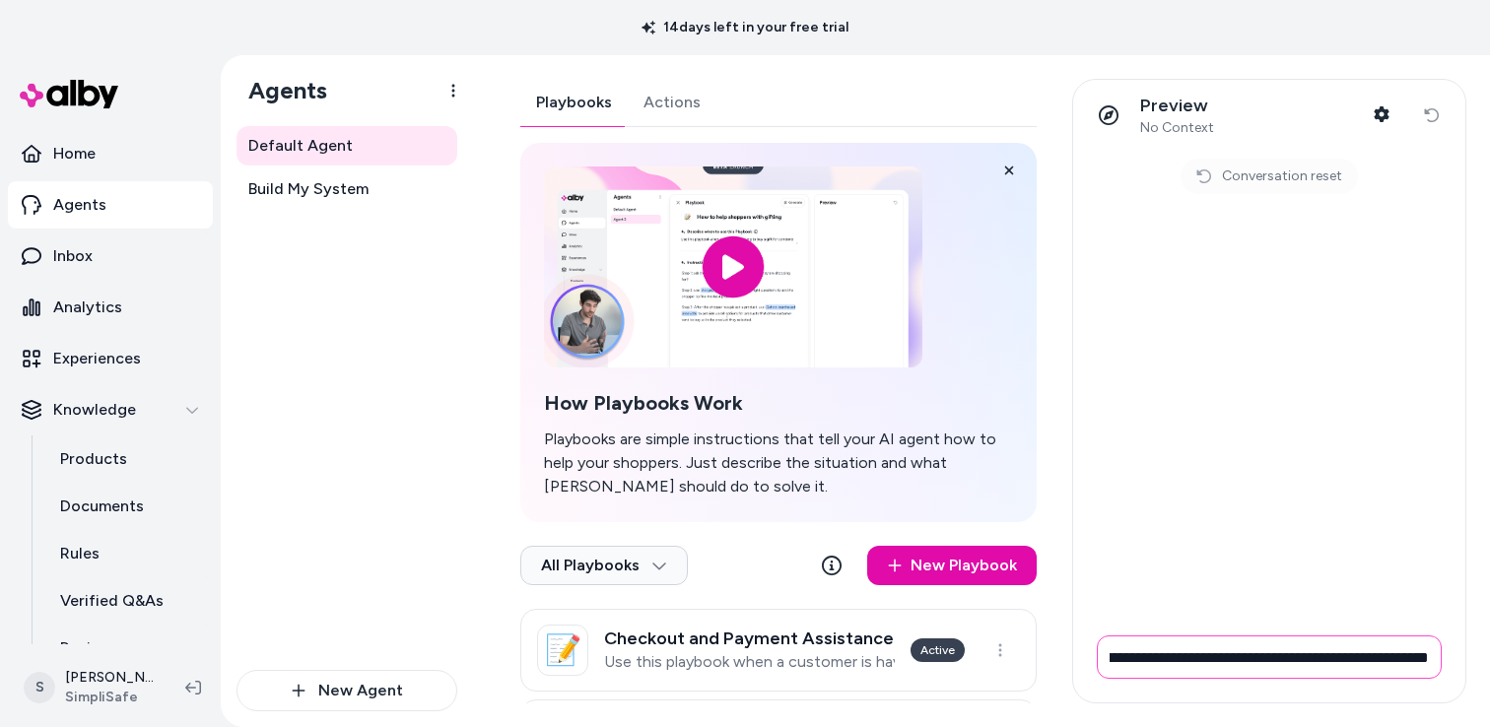
scroll to position [0, 427]
type input "**********"
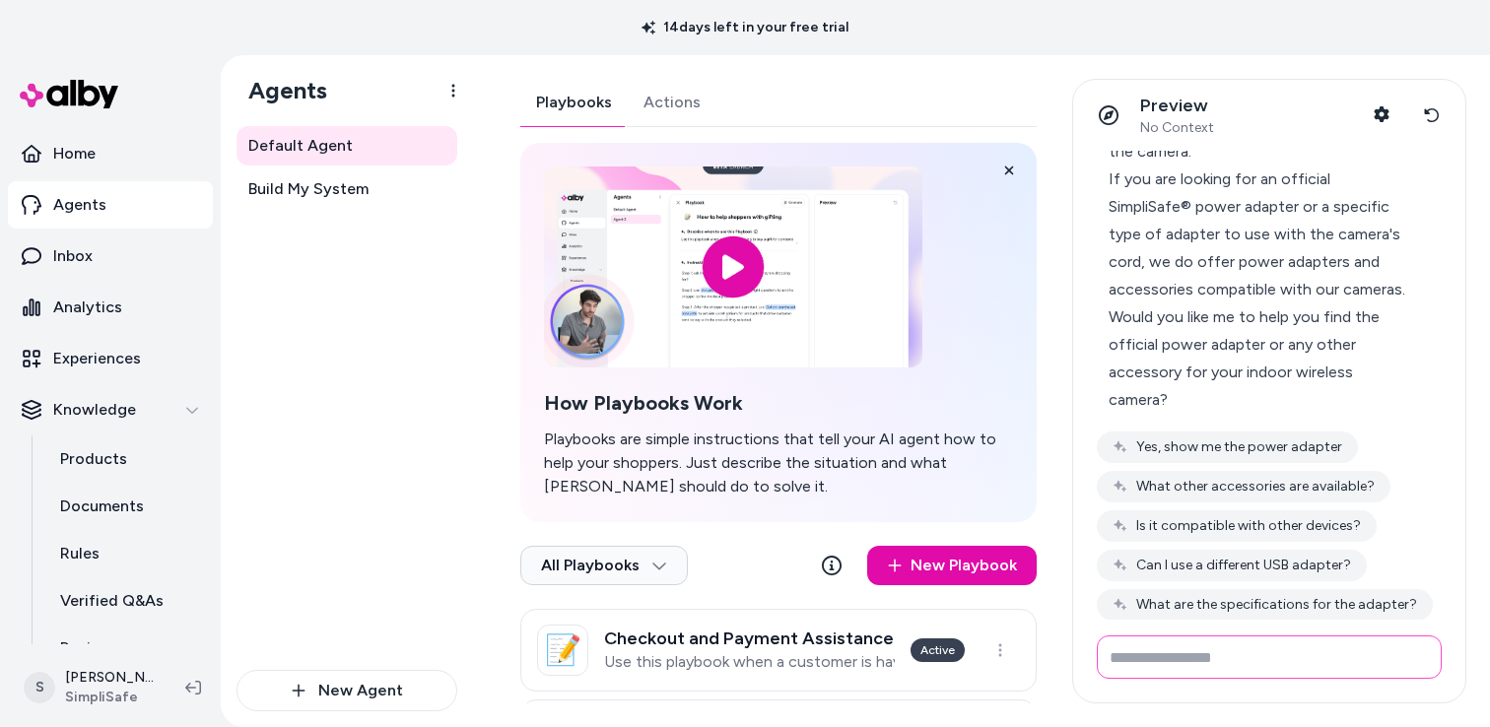
scroll to position [317, 0]
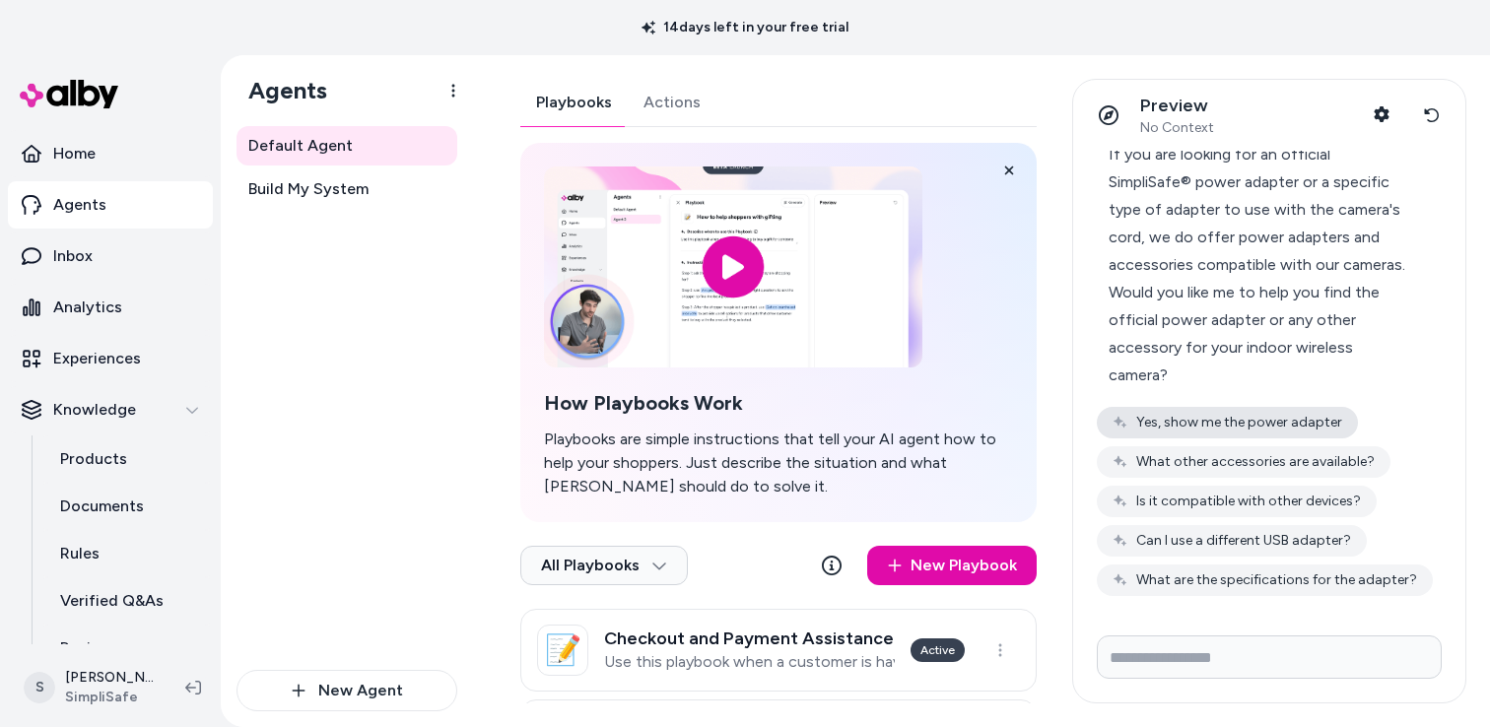
click at [1197, 420] on button "Yes, show me the power adapter" at bounding box center [1227, 423] width 261 height 32
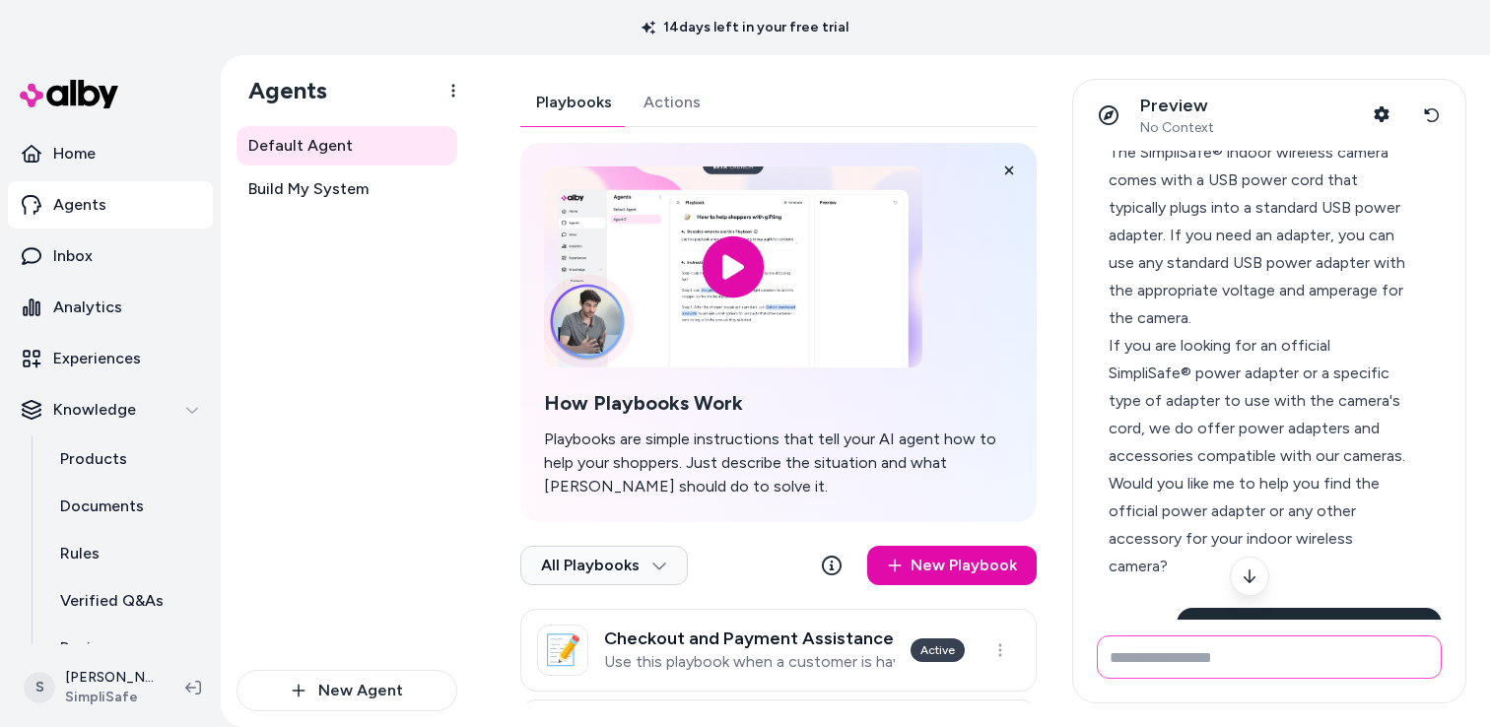
scroll to position [0, 0]
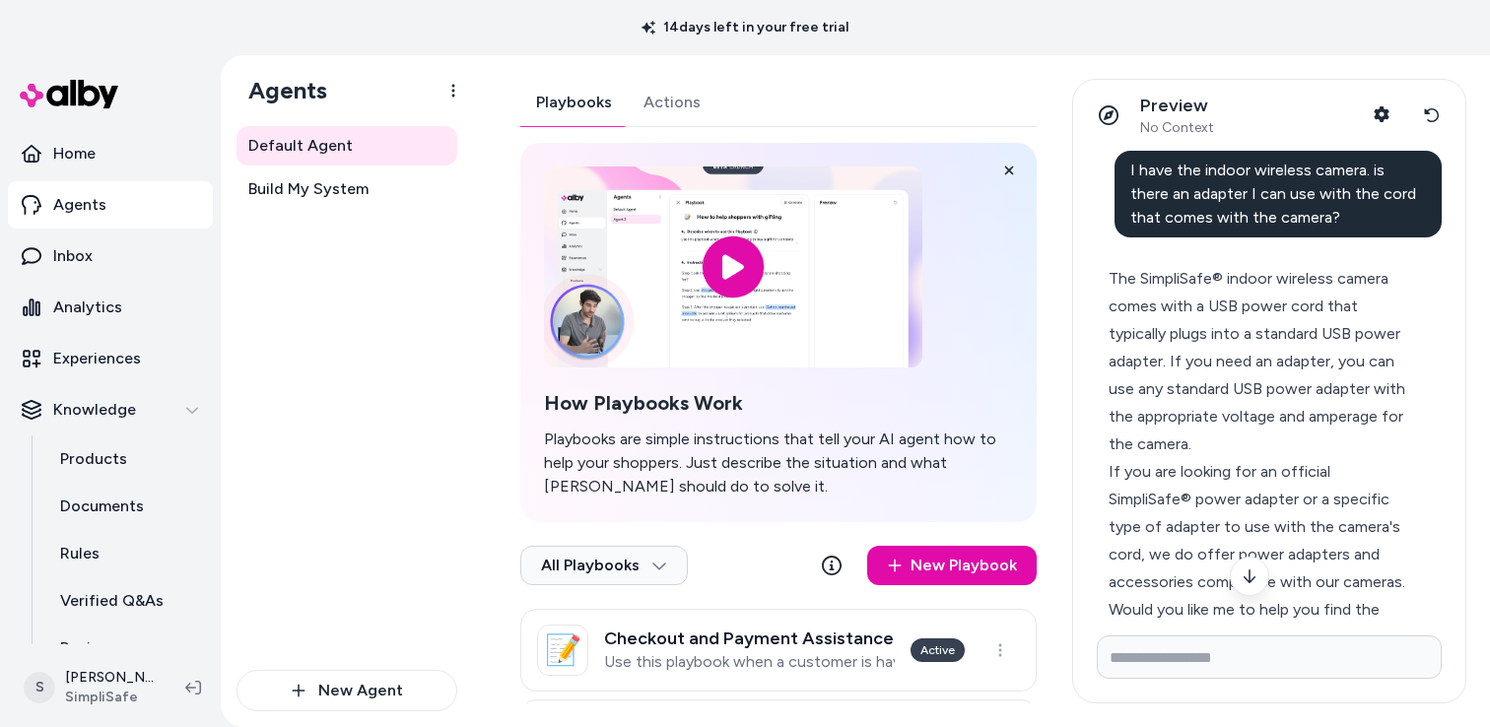
click at [1194, 197] on span "I have the indoor wireless camera. is there an adapter I can use with the cord …" at bounding box center [1273, 194] width 286 height 66
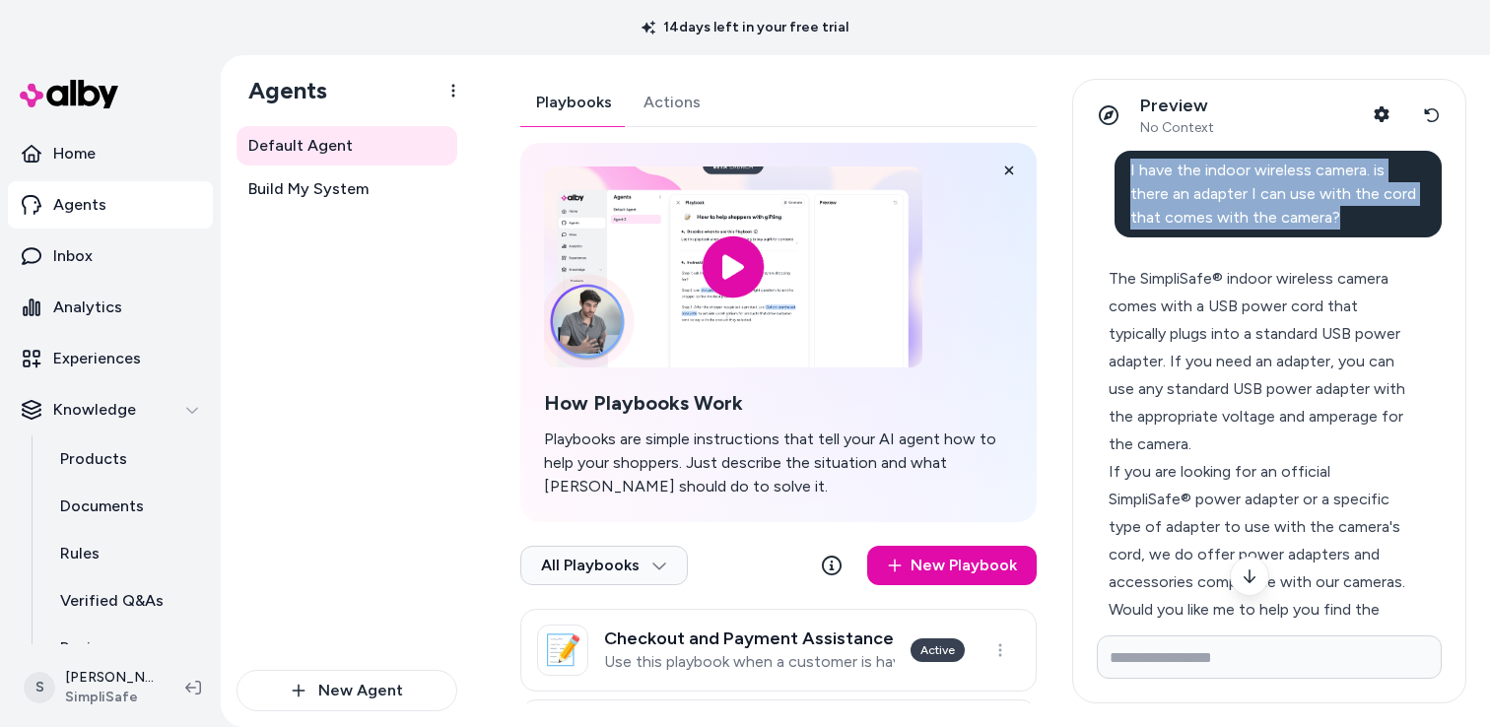
drag, startPoint x: 1128, startPoint y: 170, endPoint x: 1308, endPoint y: 211, distance: 184.1
click at [1308, 211] on div "I have the indoor wireless camera. is there an adapter I can use with the cord …" at bounding box center [1279, 194] width 328 height 87
copy span "I have the indoor wireless camera. is there an adapter I can use with the cord …"
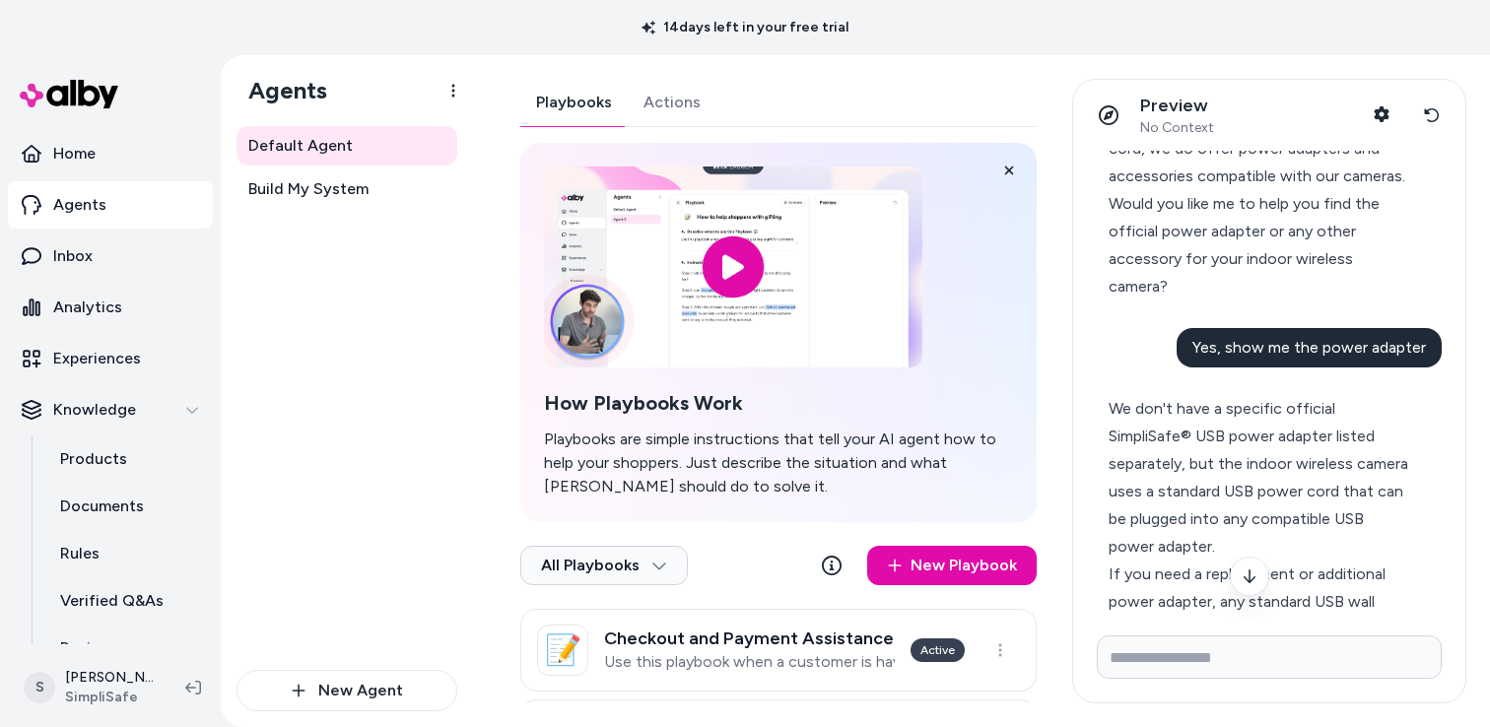
scroll to position [411, 0]
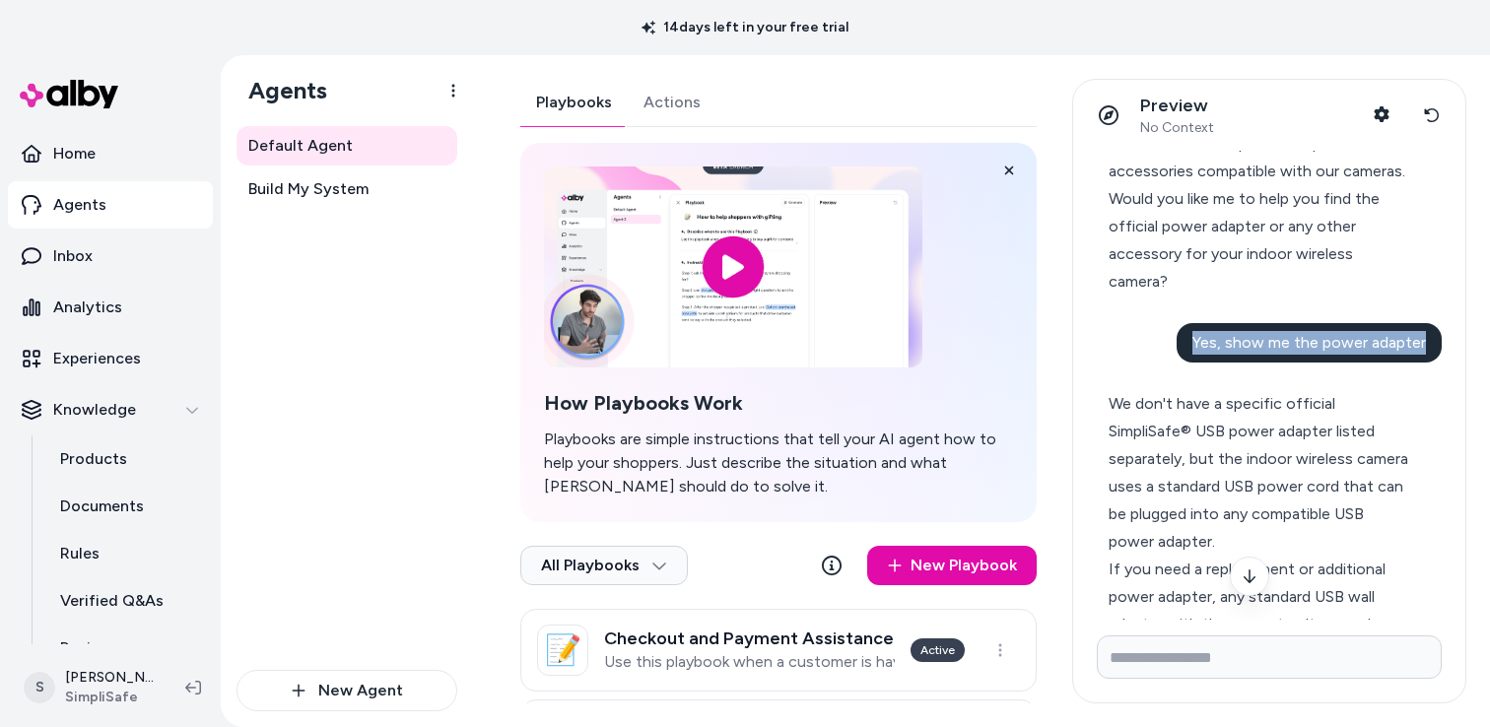
drag, startPoint x: 1198, startPoint y: 347, endPoint x: 1433, endPoint y: 350, distance: 234.6
click at [1433, 350] on div "Yes, show me the power adapter" at bounding box center [1309, 342] width 265 height 39
copy span "Yes, show me the power adapter"
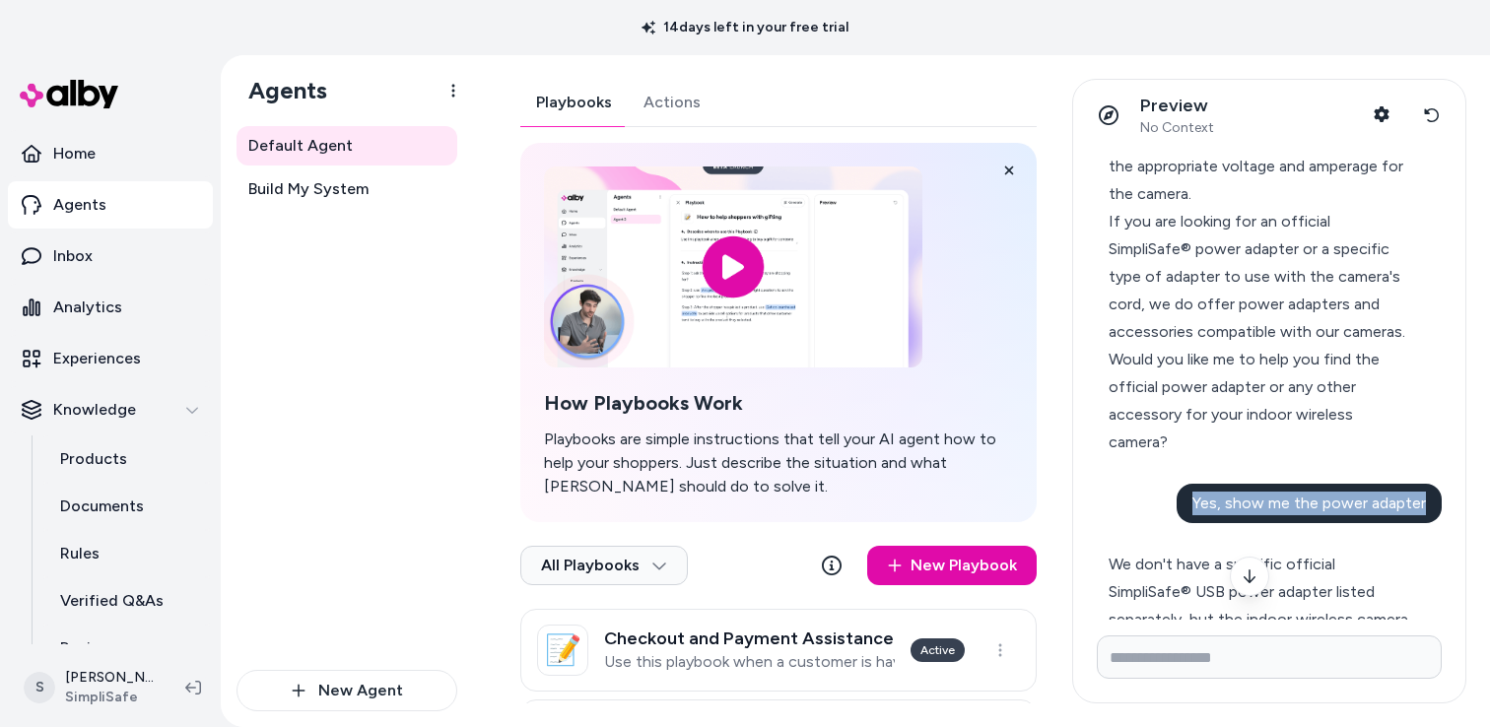
scroll to position [63, 0]
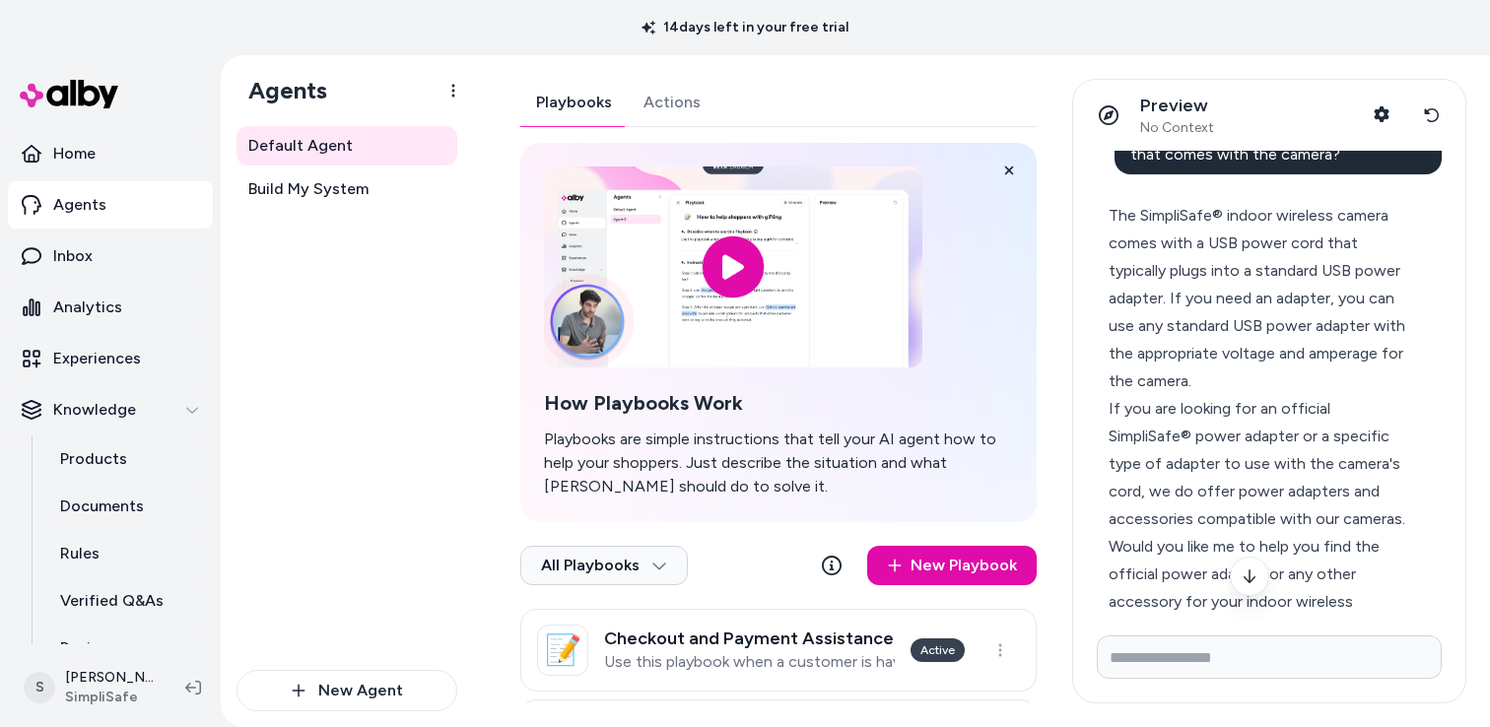
click at [1254, 239] on div "The SimpliSafe® indoor wireless camera comes with a USB power cord that typical…" at bounding box center [1261, 298] width 305 height 193
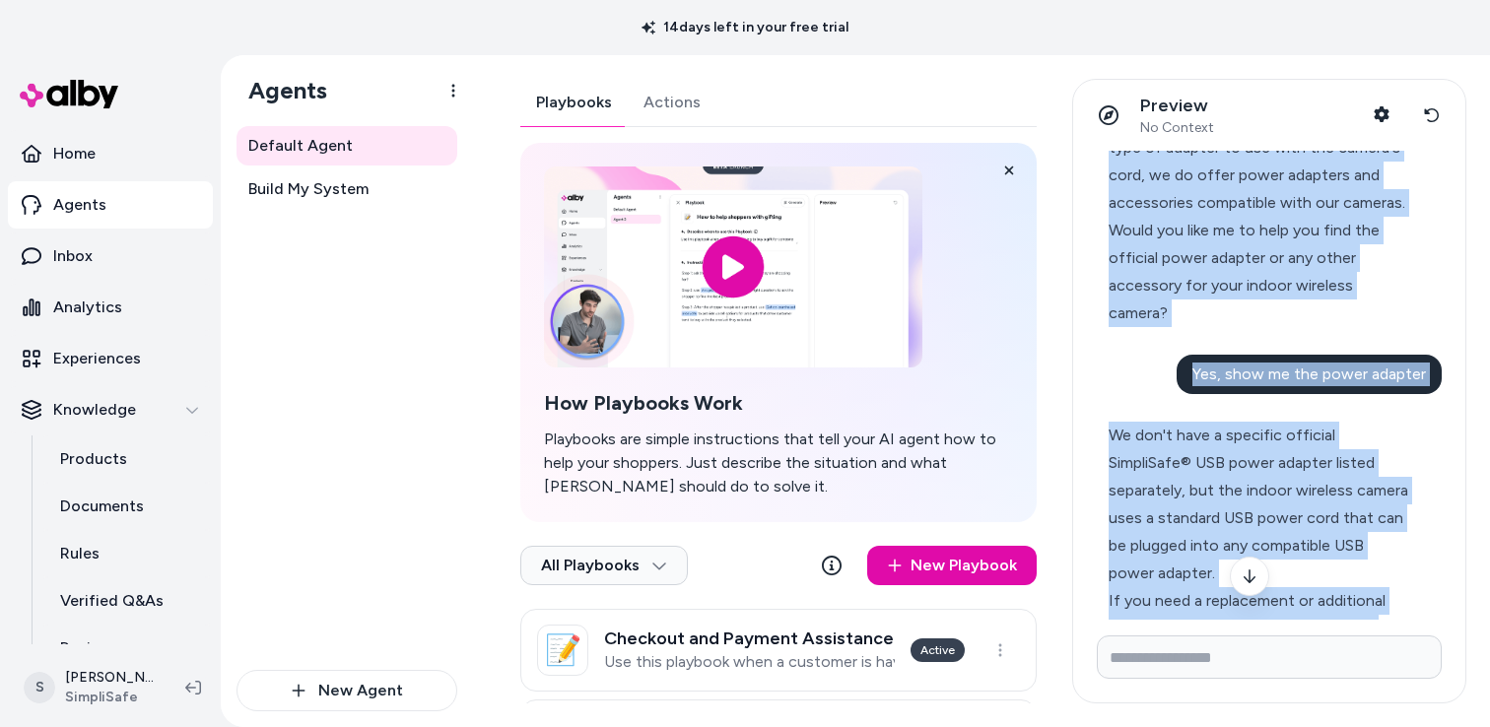
scroll to position [771, 0]
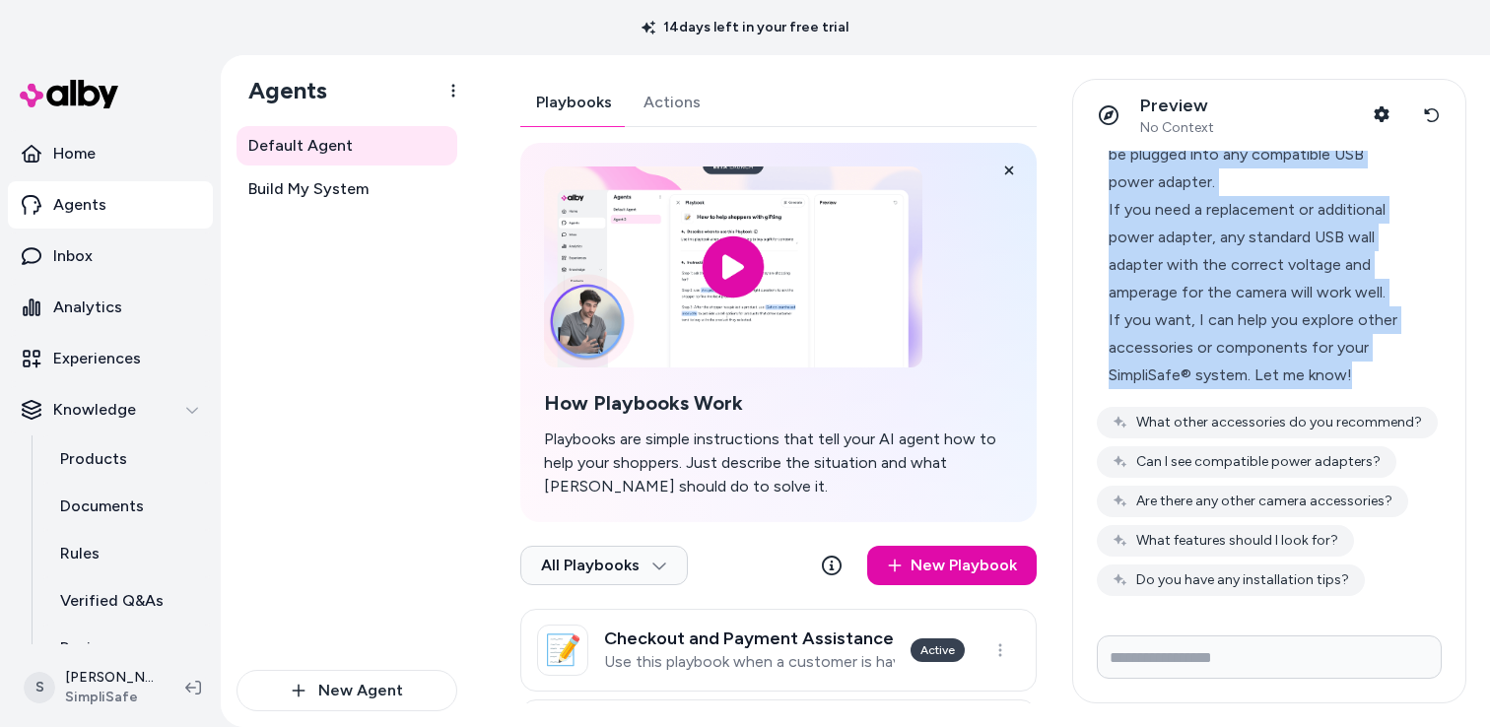
drag, startPoint x: 1109, startPoint y: 214, endPoint x: 1349, endPoint y: 370, distance: 286.5
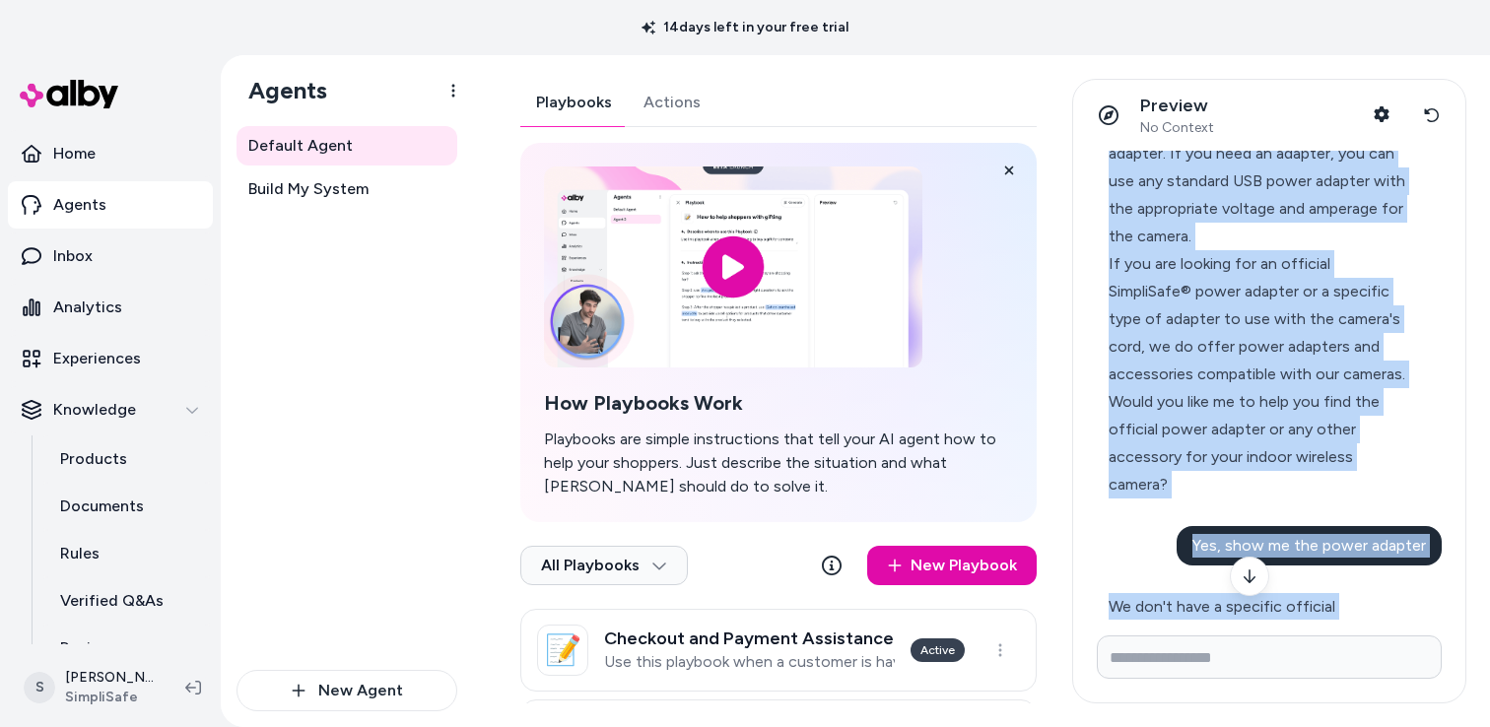
scroll to position [186, 0]
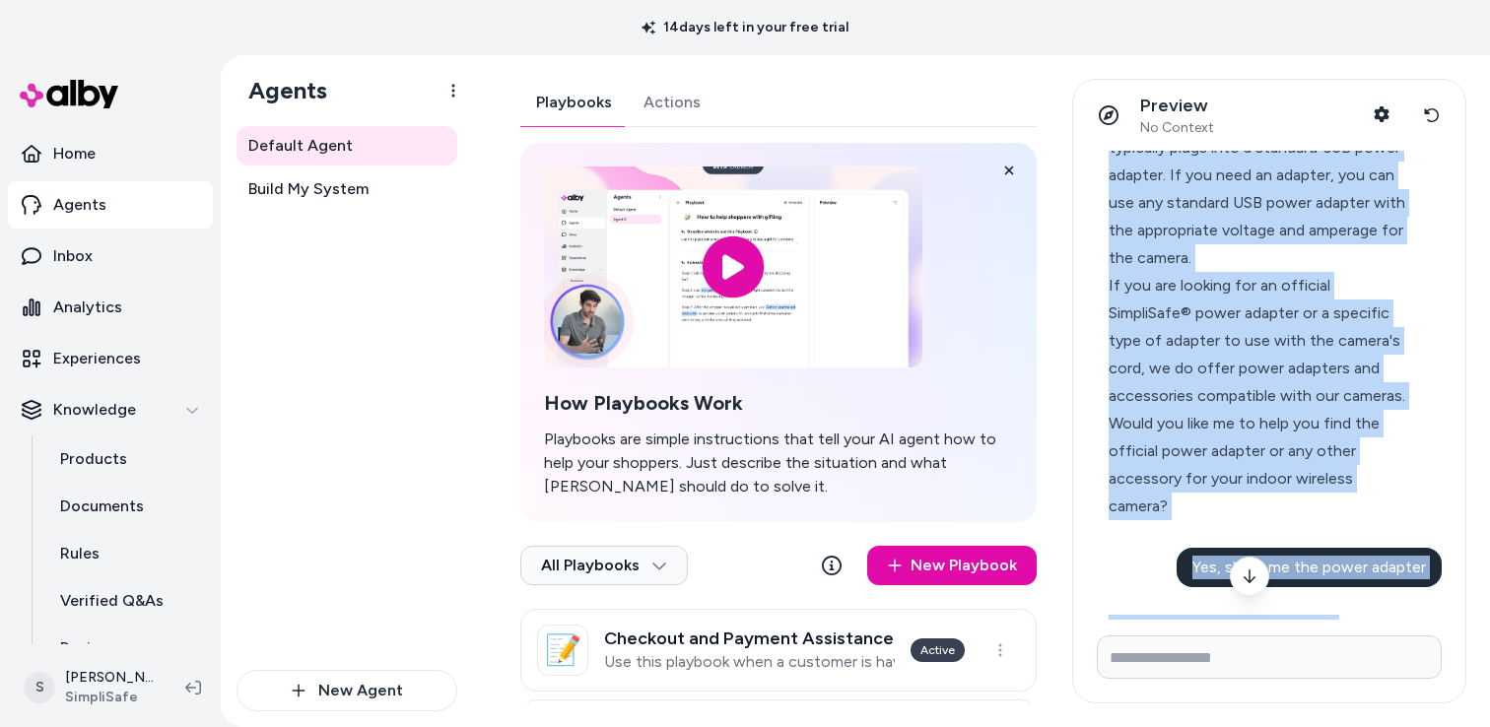
drag, startPoint x: 1258, startPoint y: 393, endPoint x: 1236, endPoint y: 392, distance: 22.7
click at [1258, 392] on div "If you are looking for an official SimpliSafe® power adapter or a specific type…" at bounding box center [1261, 341] width 305 height 138
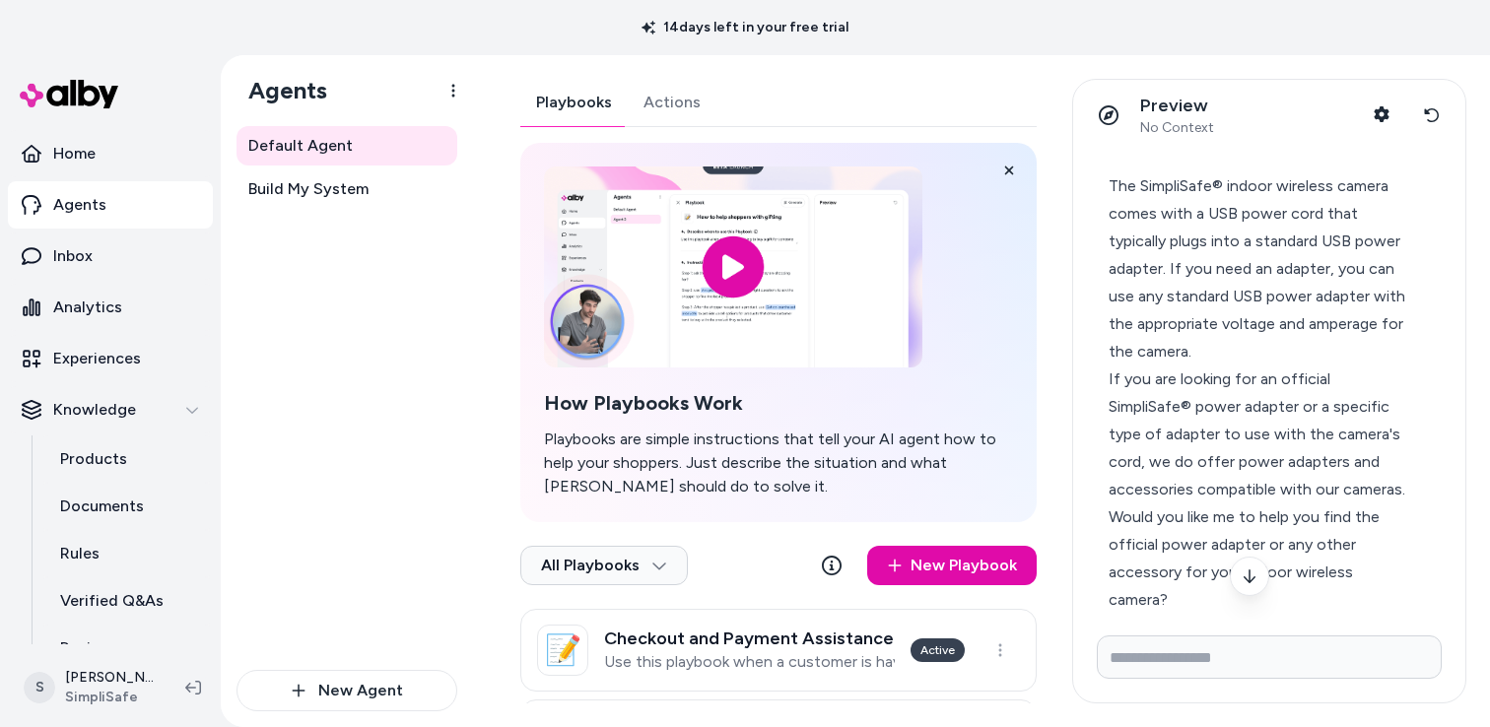
scroll to position [88, 0]
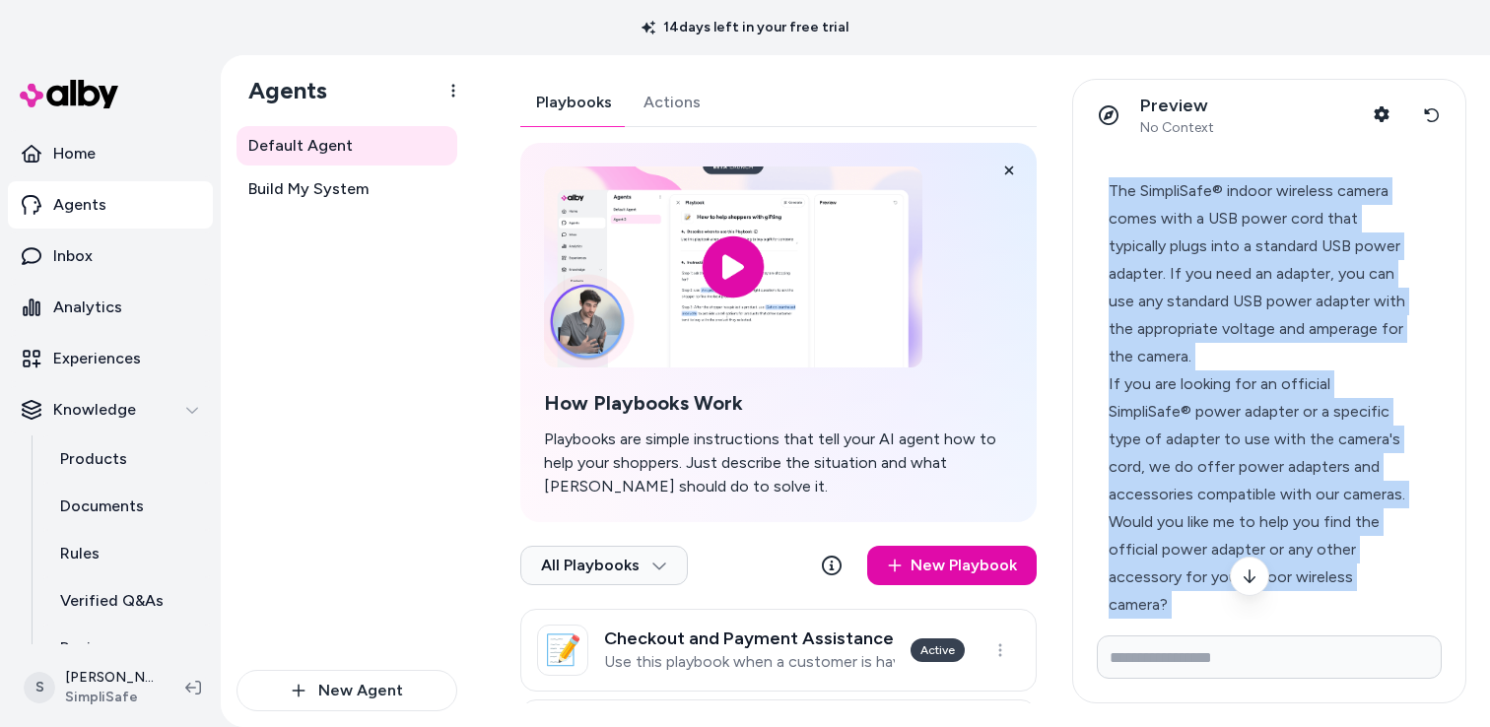
drag, startPoint x: 1155, startPoint y: 215, endPoint x: 1178, endPoint y: 573, distance: 358.4
click at [1178, 573] on div "I have the indoor wireless camera. is there an adapter I can use with the cord …" at bounding box center [1269, 385] width 392 height 469
copy div "Lor IpsumdOlor® sitame consecte adipis elits doei t INC utlab etdo magn aliquae…"
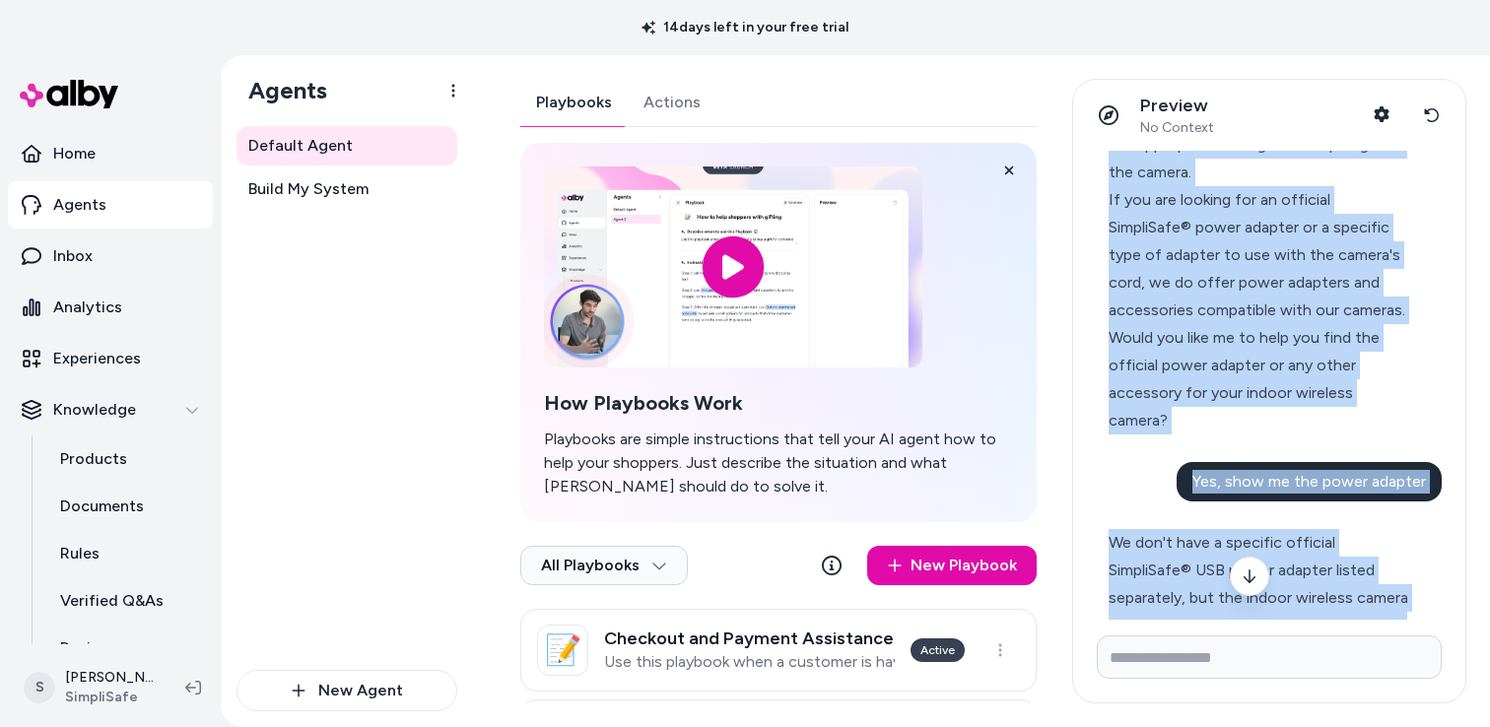
scroll to position [415, 0]
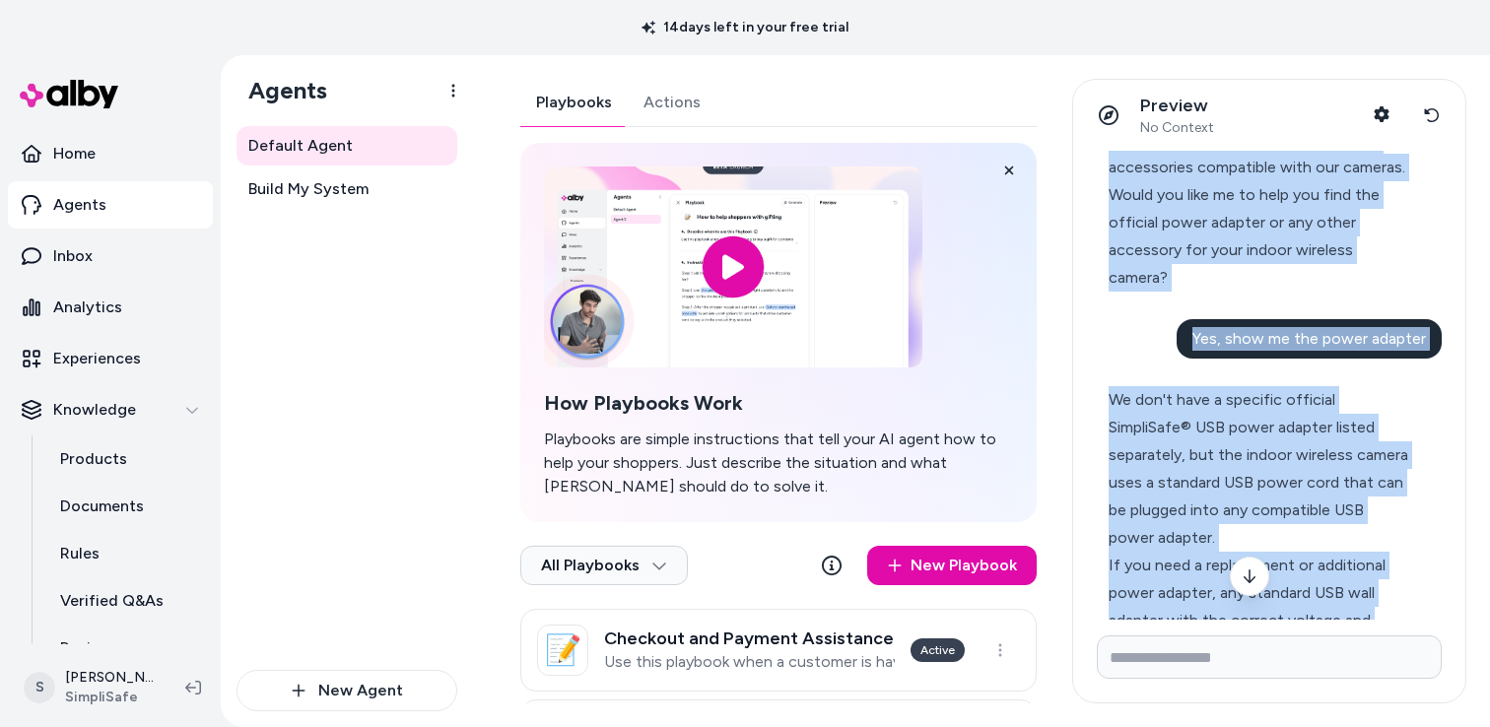
click at [1266, 345] on span "Yes, show me the power adapter" at bounding box center [1309, 338] width 234 height 19
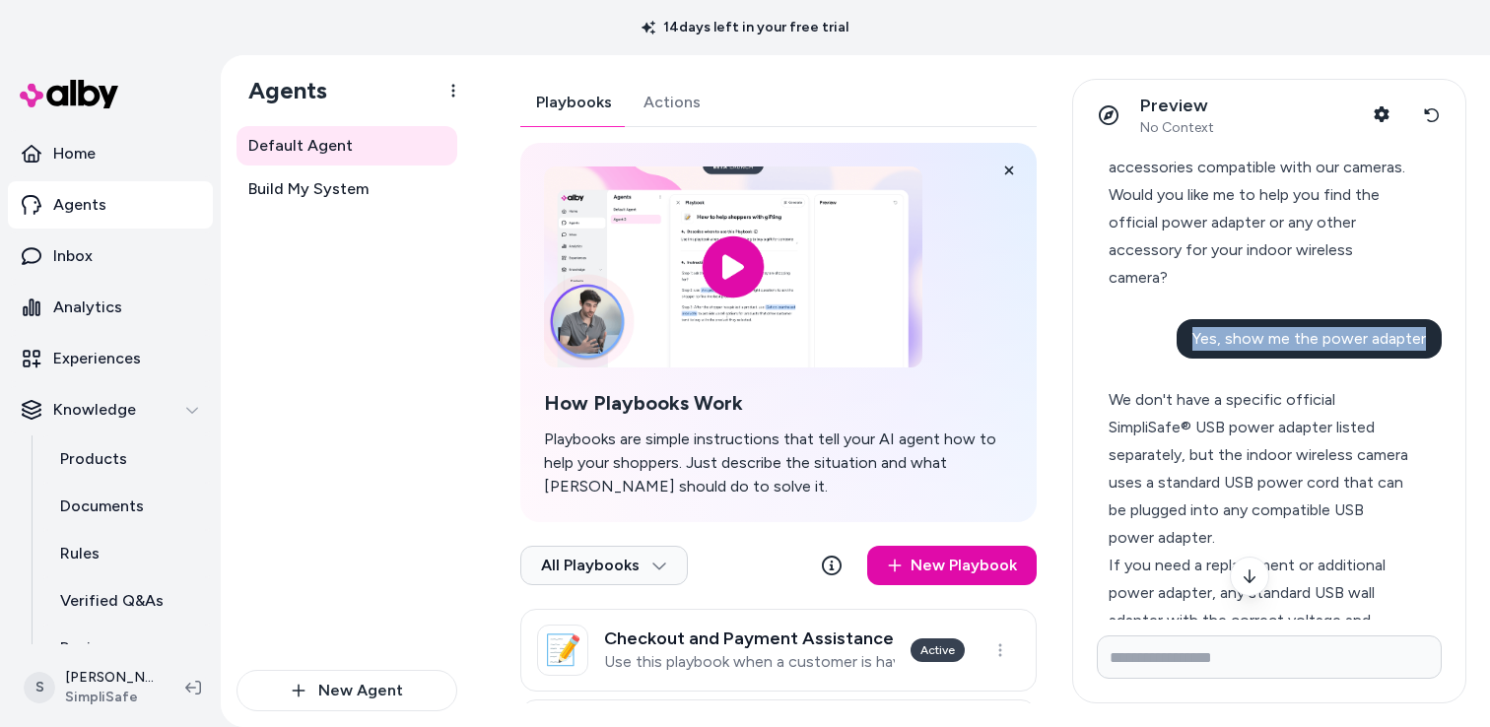
drag, startPoint x: 1197, startPoint y: 341, endPoint x: 1427, endPoint y: 338, distance: 229.6
click at [1427, 338] on div "Yes, show me the power adapter" at bounding box center [1309, 338] width 265 height 39
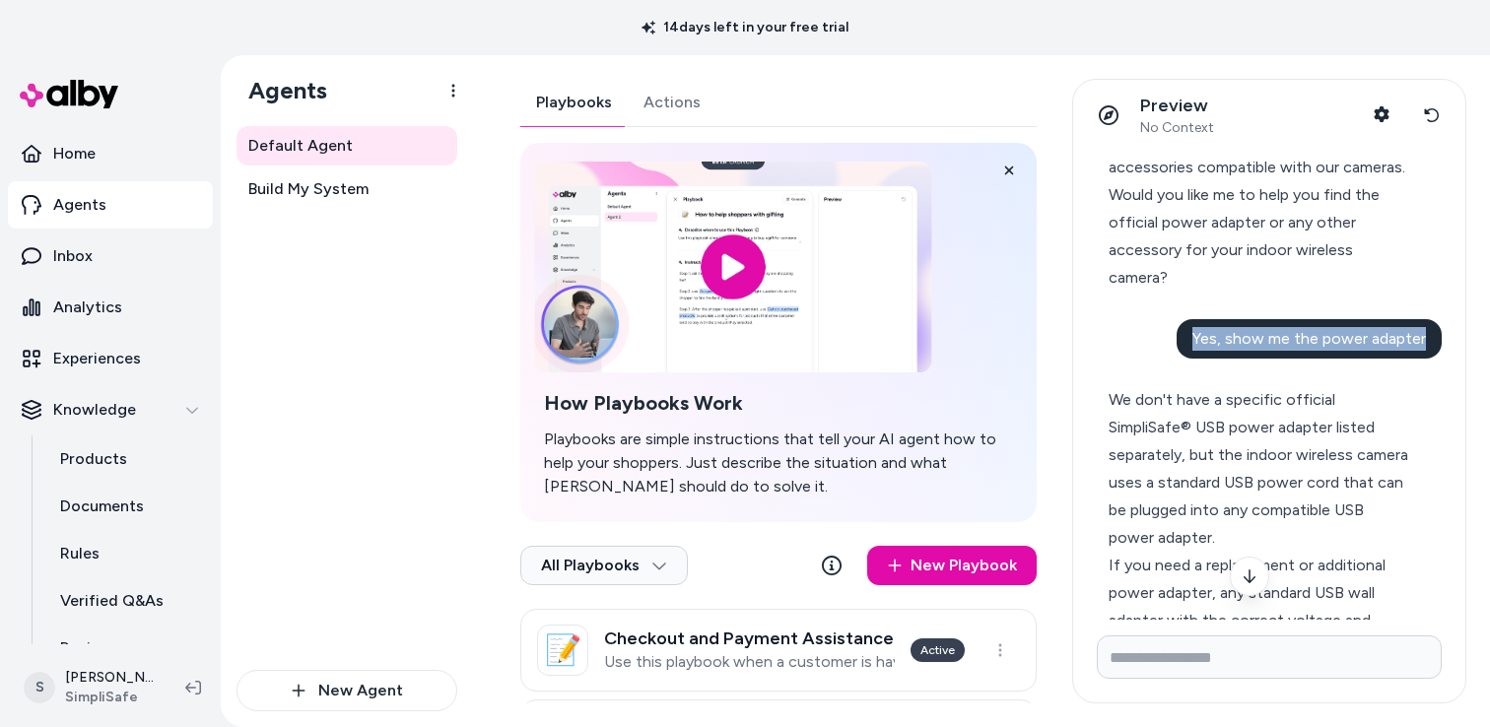
copy span "Yes, show me the power adapter"
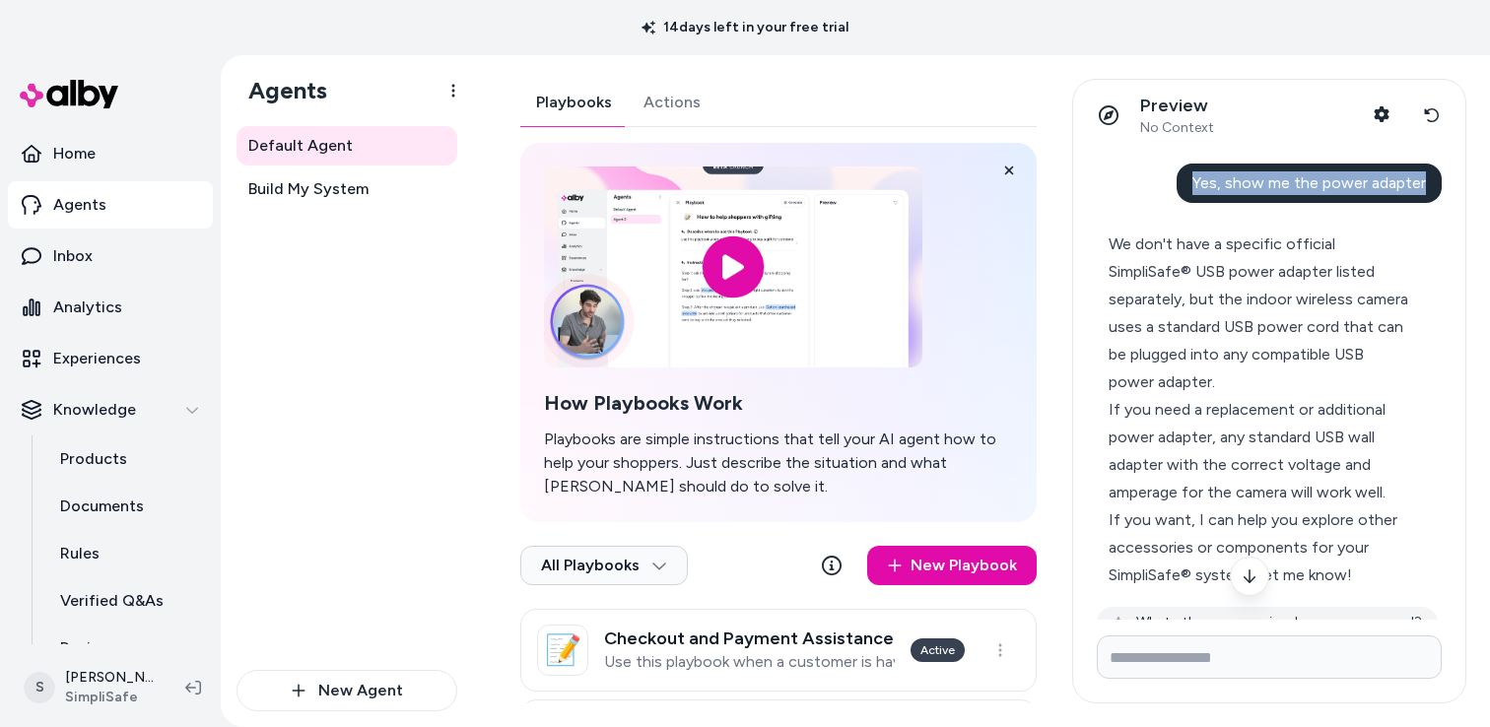
scroll to position [574, 0]
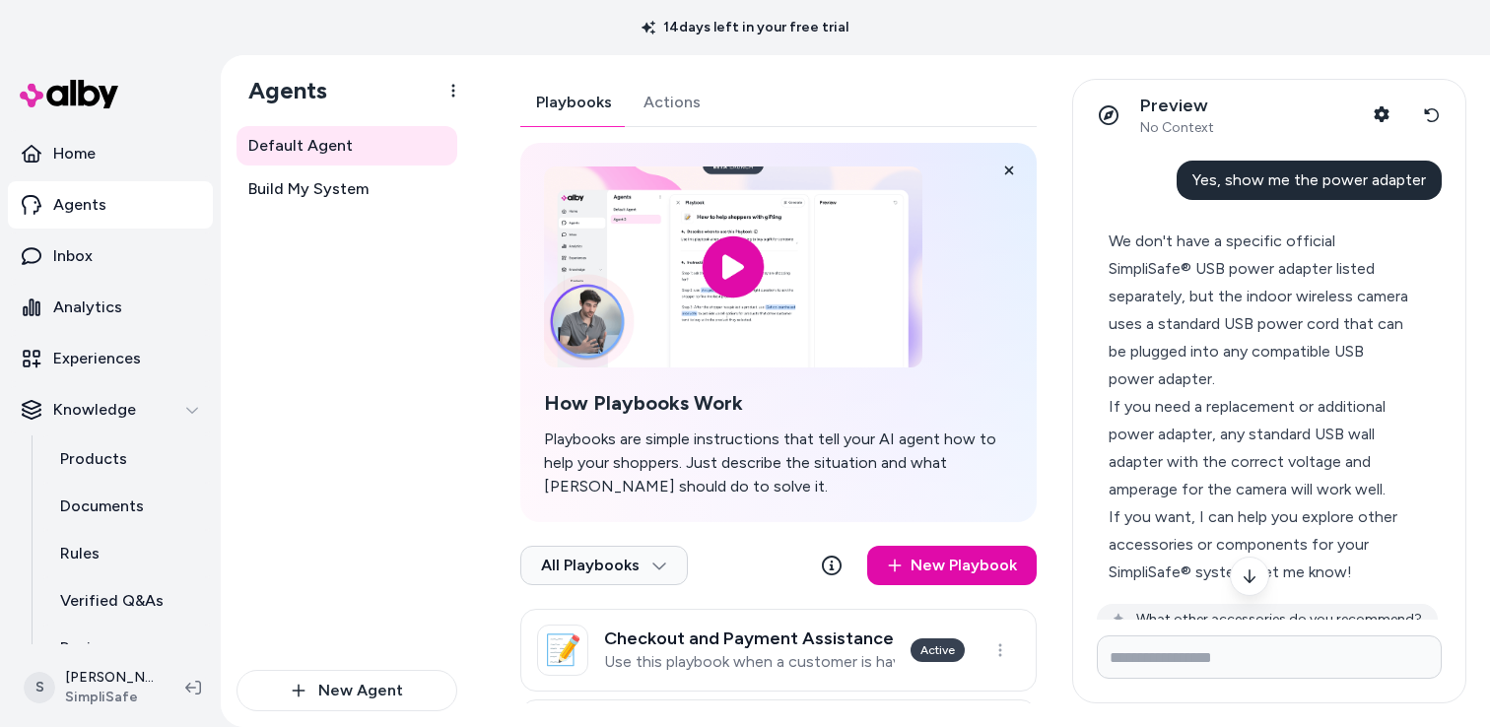
drag, startPoint x: 1165, startPoint y: 339, endPoint x: 1114, endPoint y: 276, distance: 81.3
click at [1164, 338] on div "We don't have a specific official SimpliSafe® USB power adapter listed separate…" at bounding box center [1261, 311] width 305 height 166
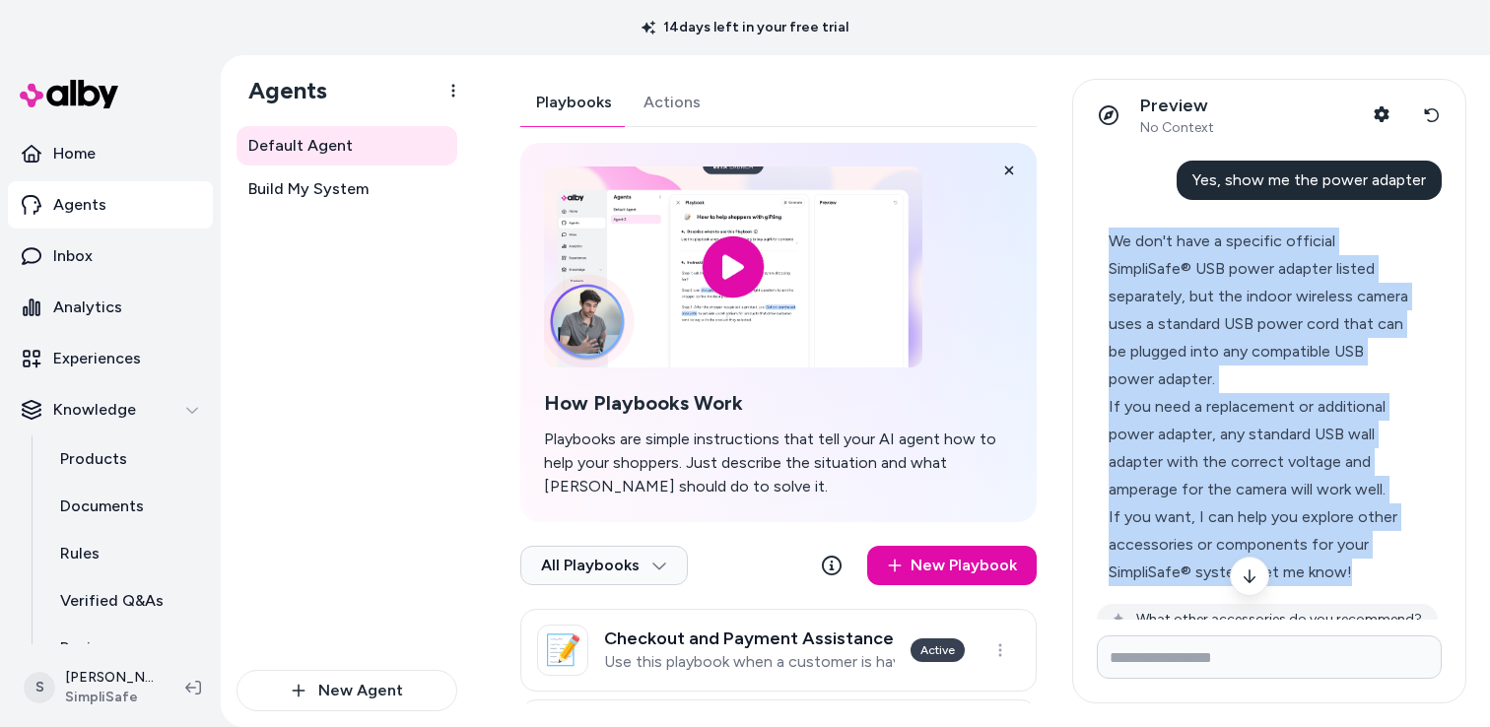
drag, startPoint x: 1110, startPoint y: 240, endPoint x: 1353, endPoint y: 563, distance: 403.9
click at [1353, 564] on div "We don't have a specific official SimpliSafe® USB power adapter listed separate…" at bounding box center [1261, 407] width 305 height 359
copy div "We don't have a specific official SimpliSafe® USB power adapter listed separate…"
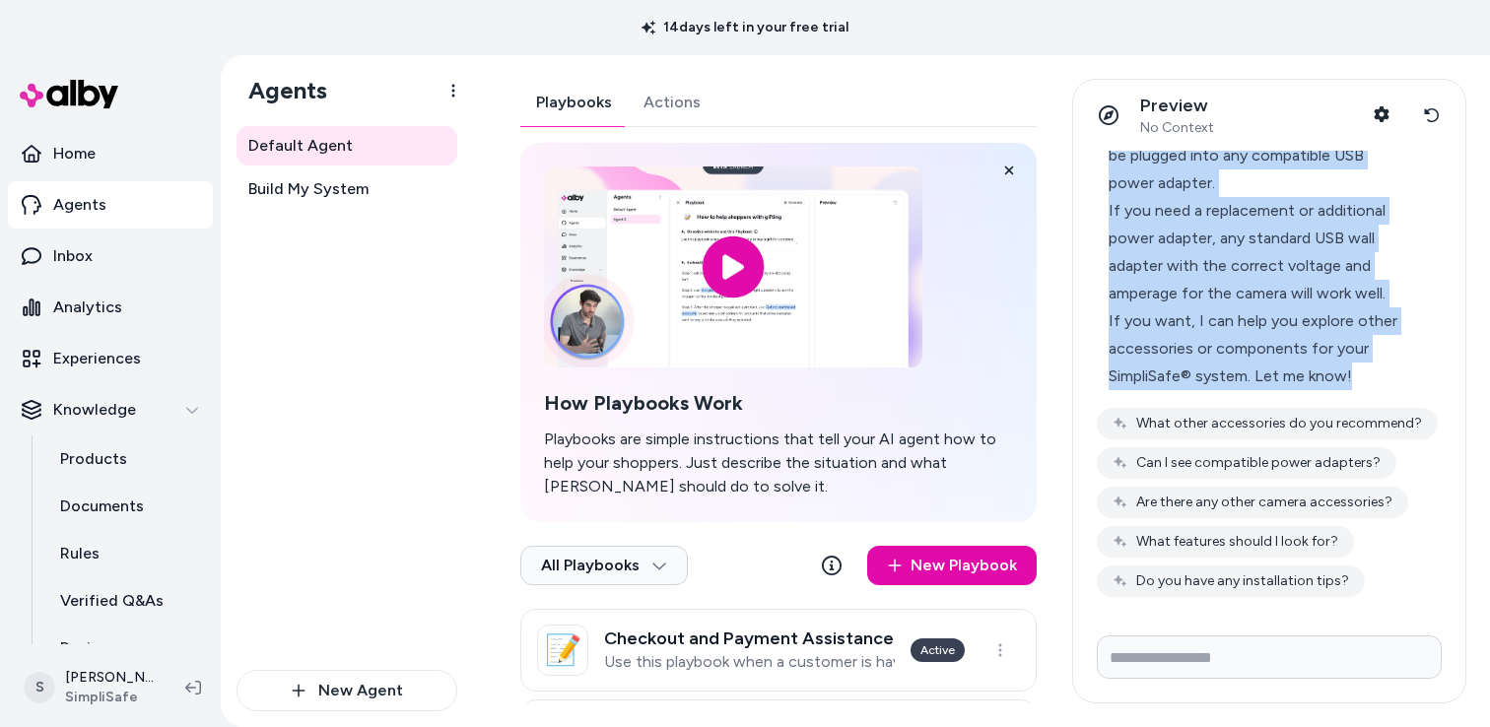
scroll to position [771, 0]
click at [1430, 114] on icon at bounding box center [1432, 115] width 16 height 16
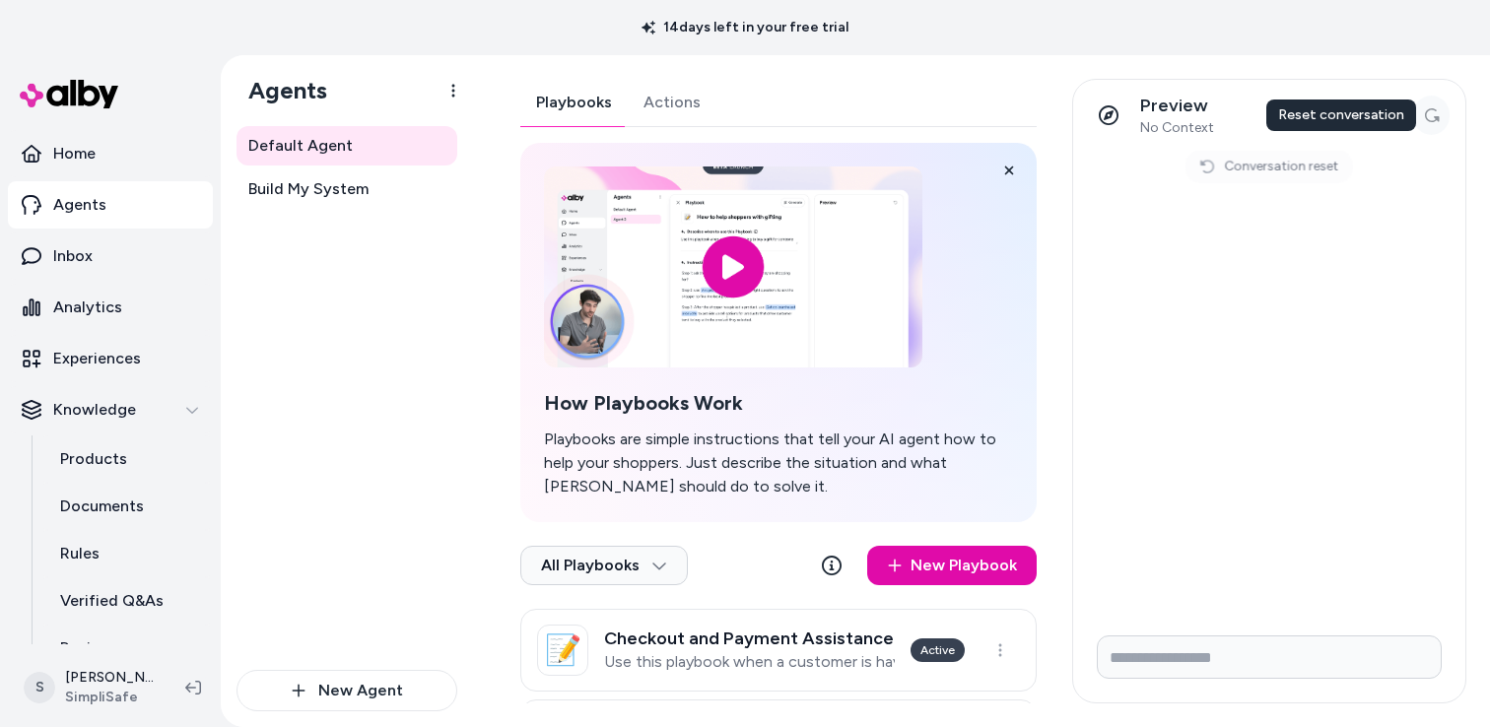
scroll to position [0, 0]
click at [1177, 659] on input "Write your prompt here" at bounding box center [1269, 657] width 345 height 43
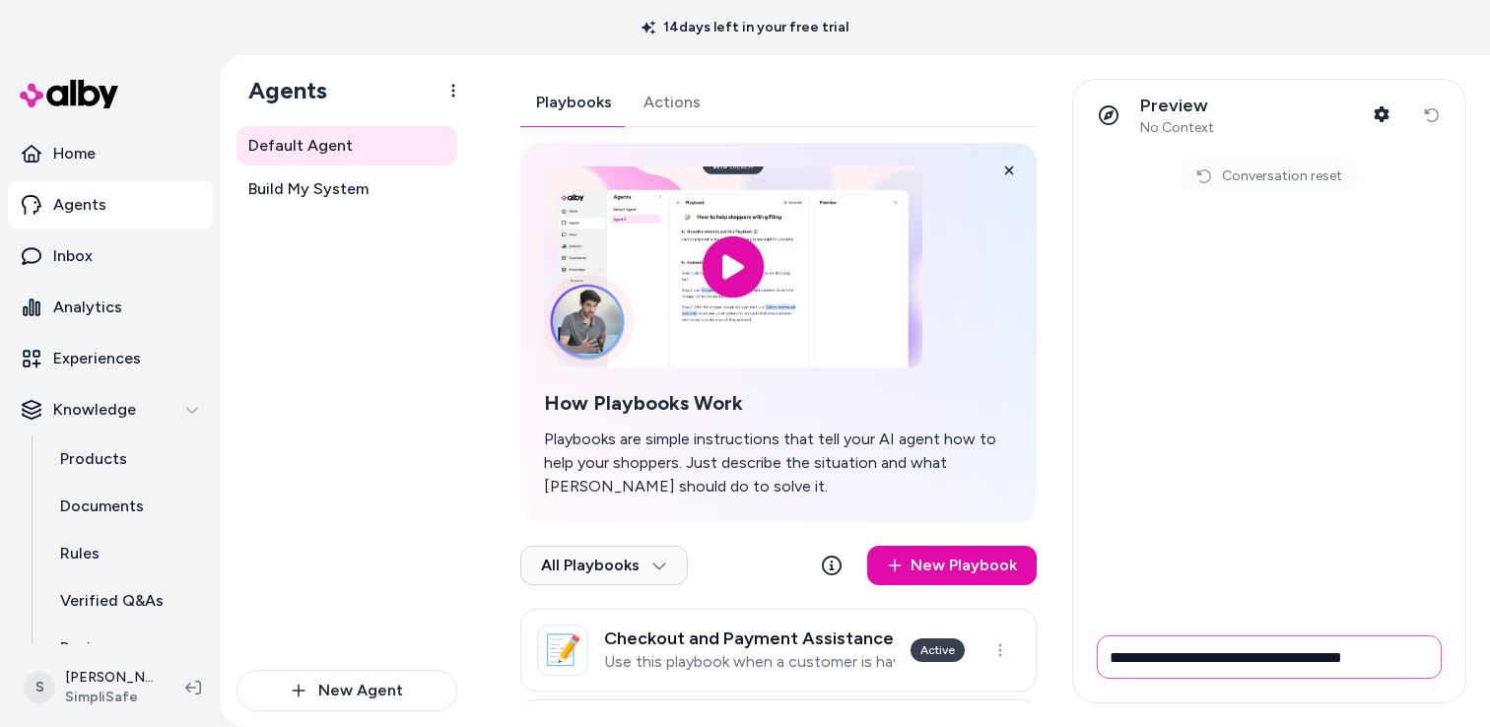
type input "**********"
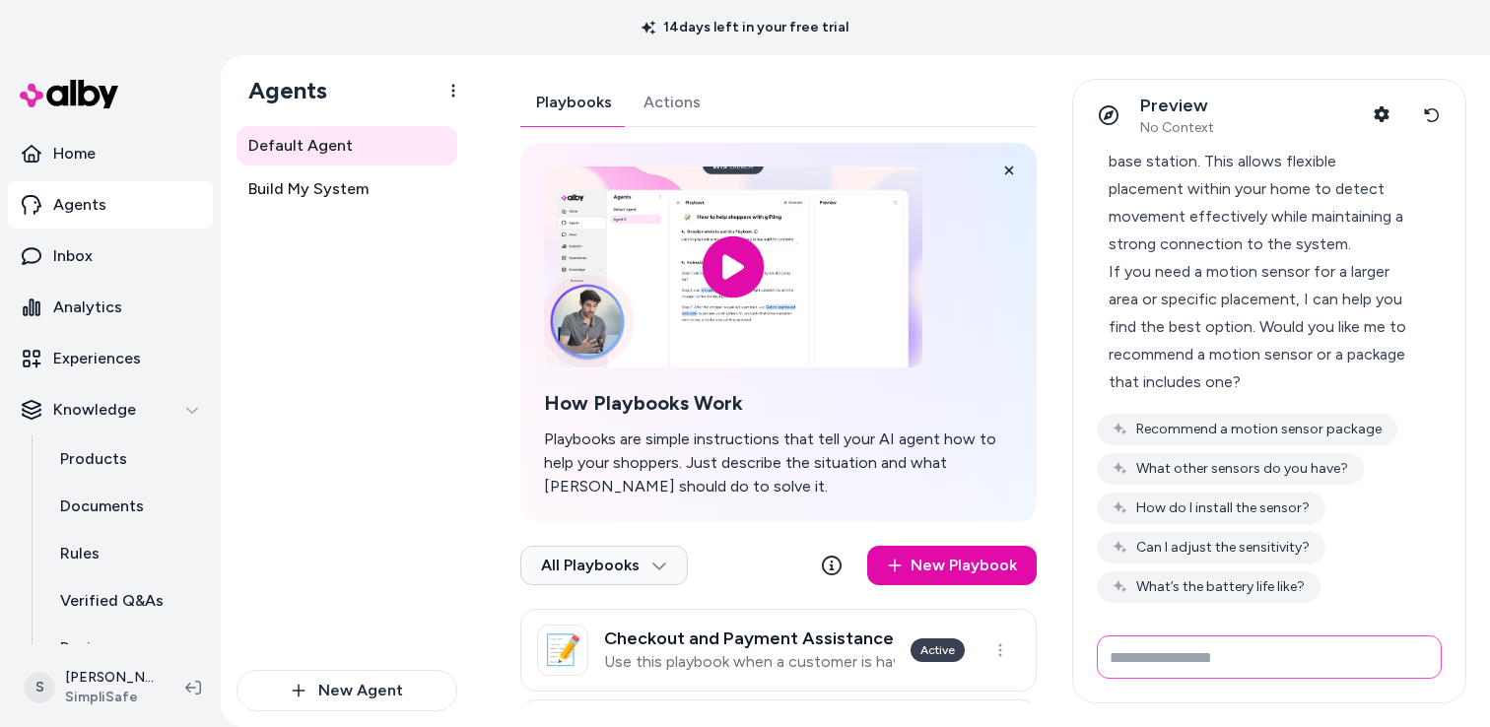
scroll to position [132, 0]
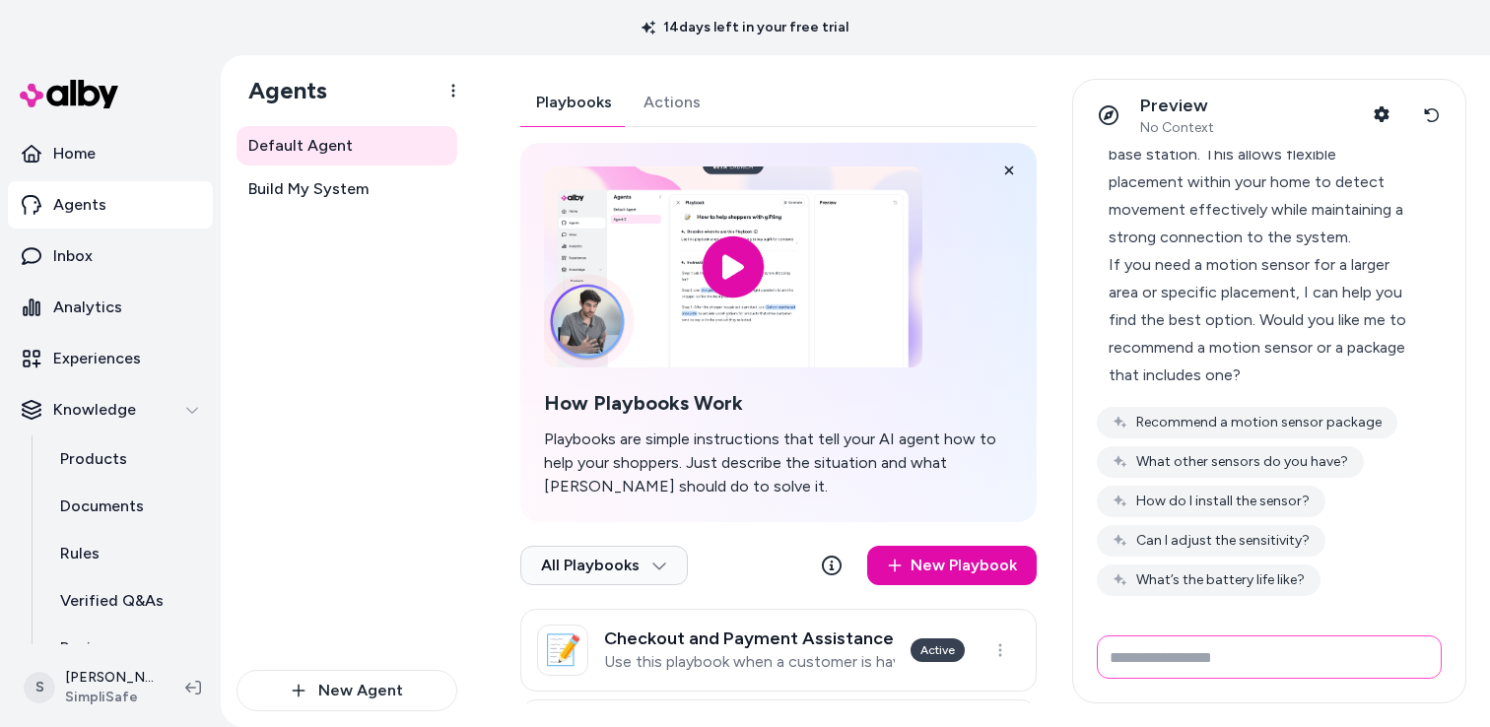
click at [1174, 660] on input "Write your prompt here" at bounding box center [1269, 657] width 345 height 43
type input "**********"
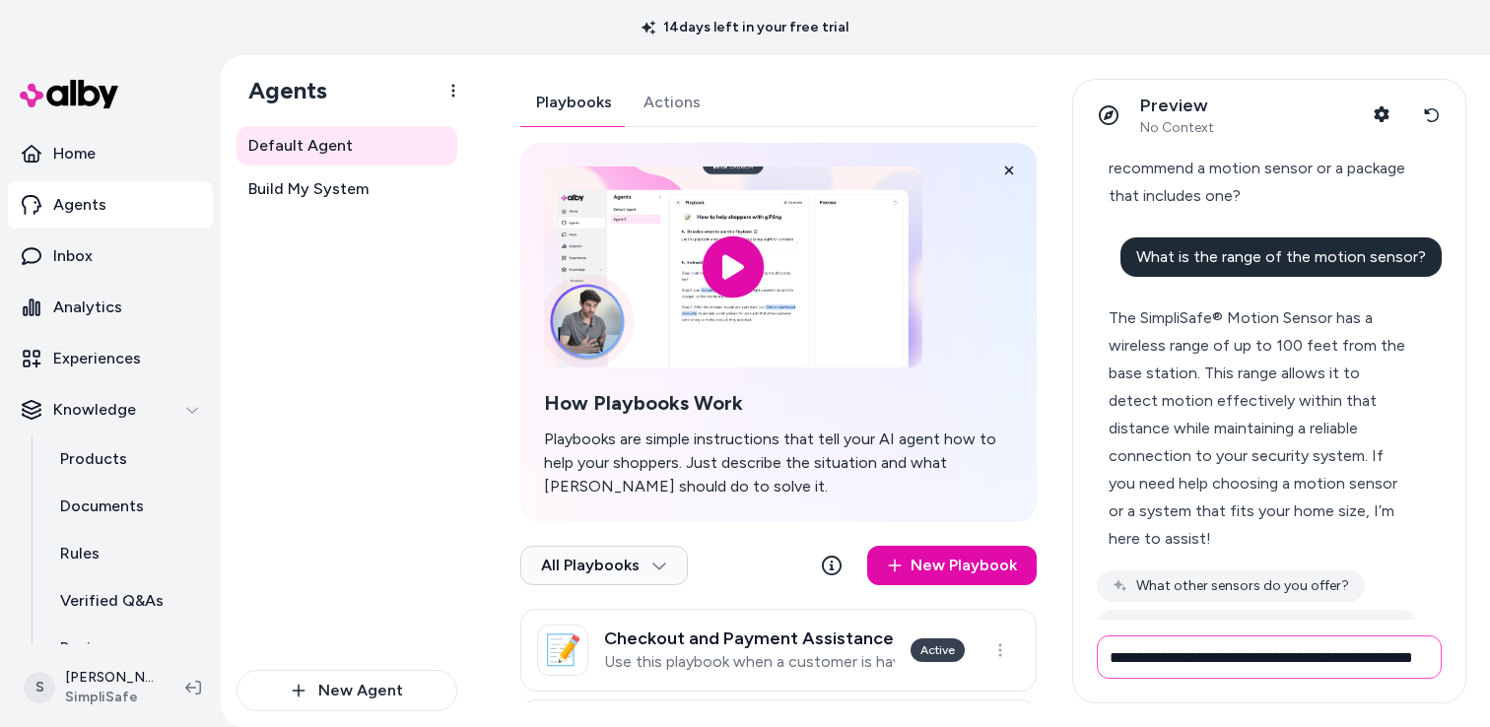
scroll to position [0, 47]
type input "**********"
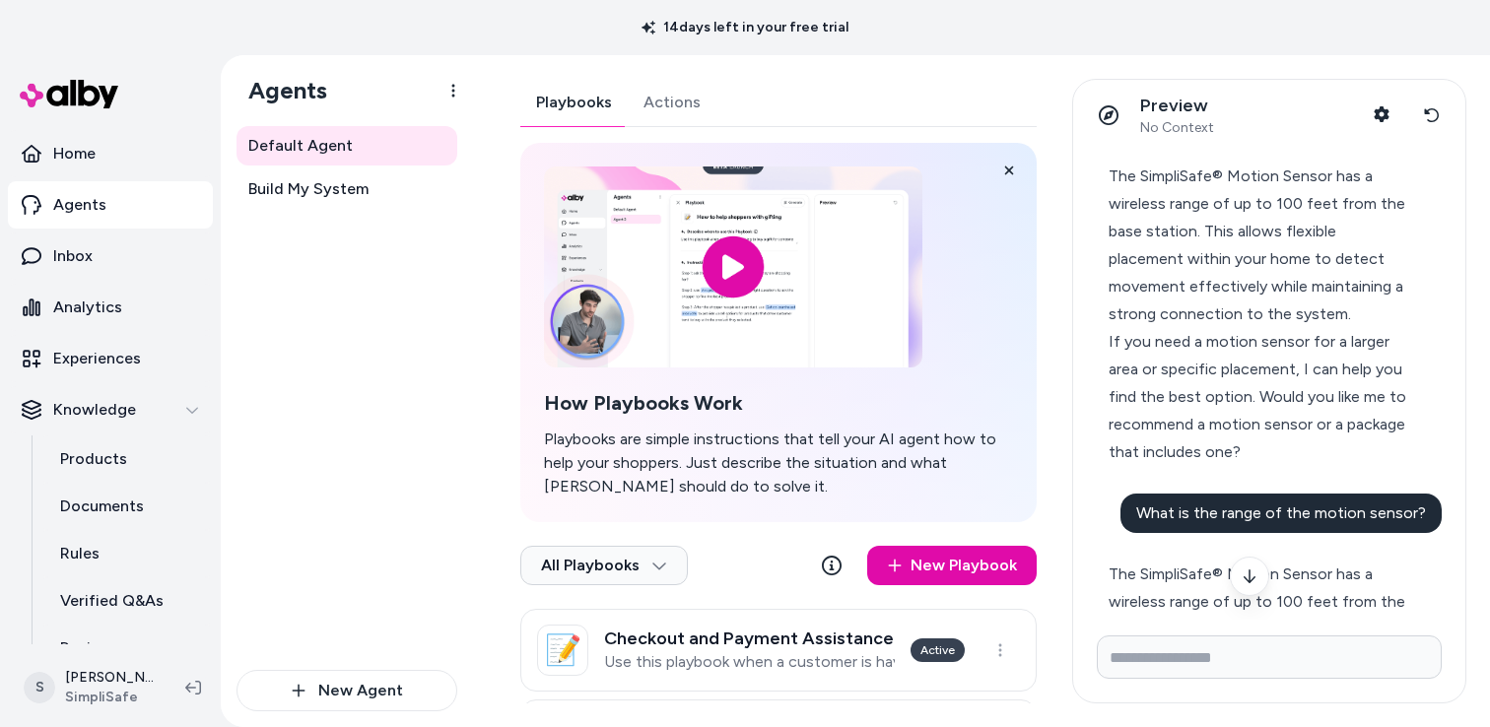
scroll to position [0, 0]
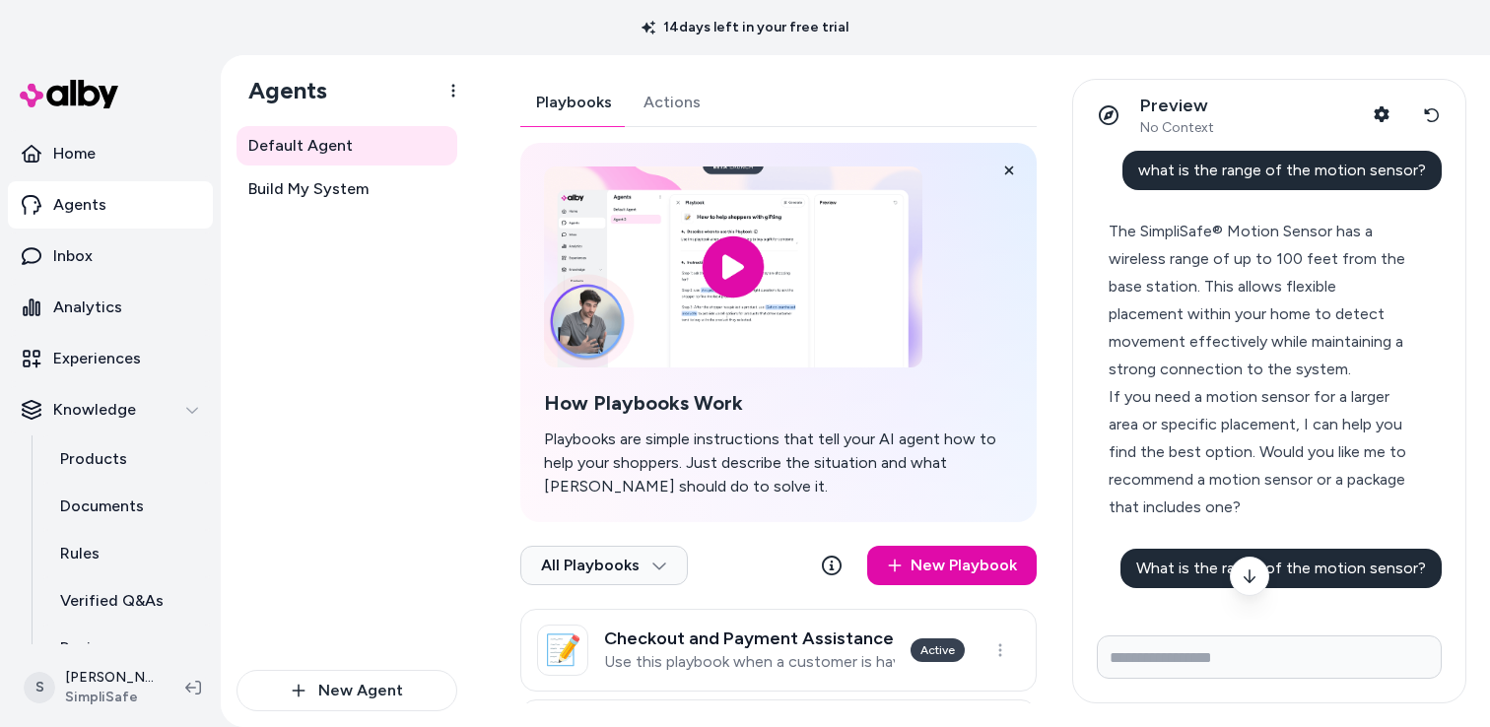
drag, startPoint x: 1203, startPoint y: 278, endPoint x: 1196, endPoint y: 269, distance: 11.2
click at [1200, 274] on div "The SimpliSafe® Motion Sensor has a wireless range of up to 100 feet from the b…" at bounding box center [1261, 301] width 305 height 166
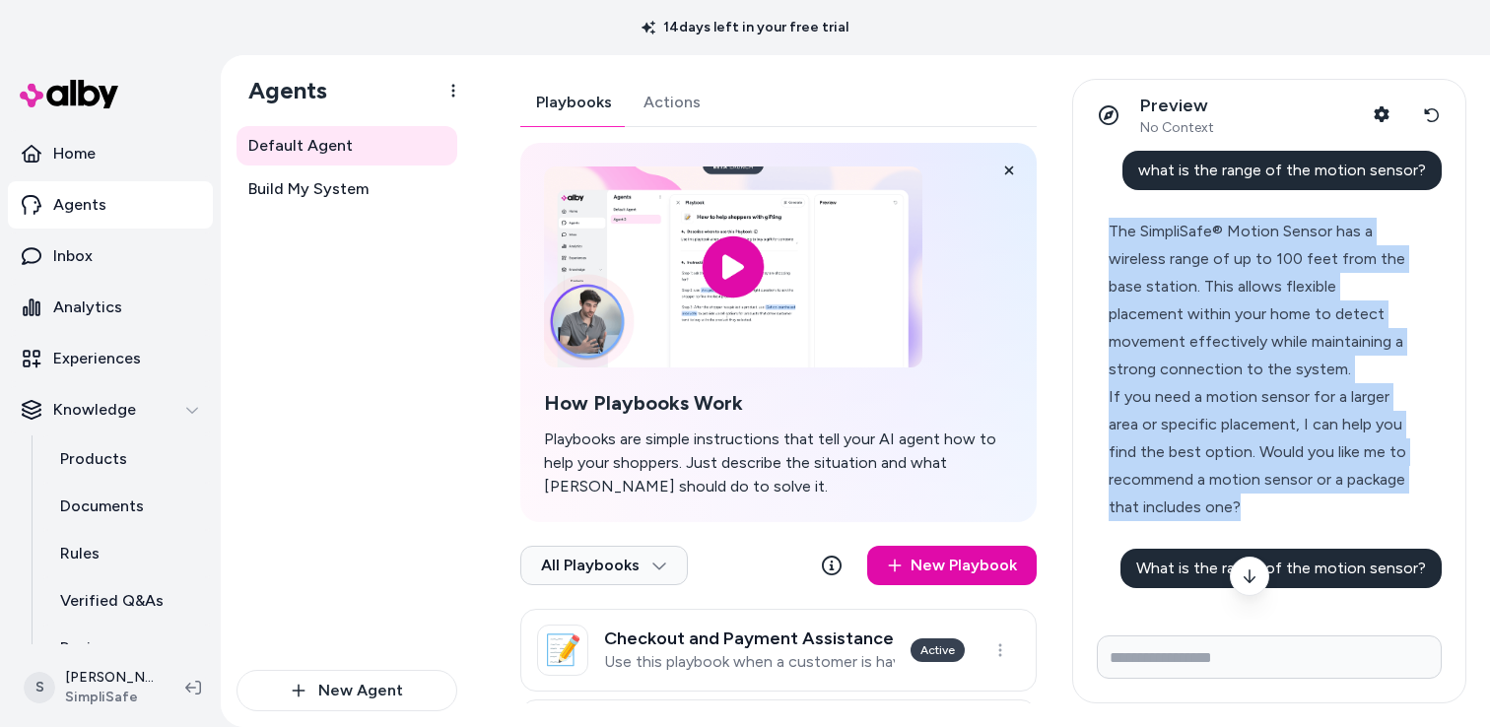
drag, startPoint x: 1109, startPoint y: 228, endPoint x: 1247, endPoint y: 494, distance: 299.7
click at [1247, 495] on div "The SimpliSafe® Motion Sensor has a wireless range of up to 100 feet from the b…" at bounding box center [1261, 370] width 305 height 304
copy div "The SimpliSafe® Motion Sensor has a wireless range of up to 100 feet from the b…"
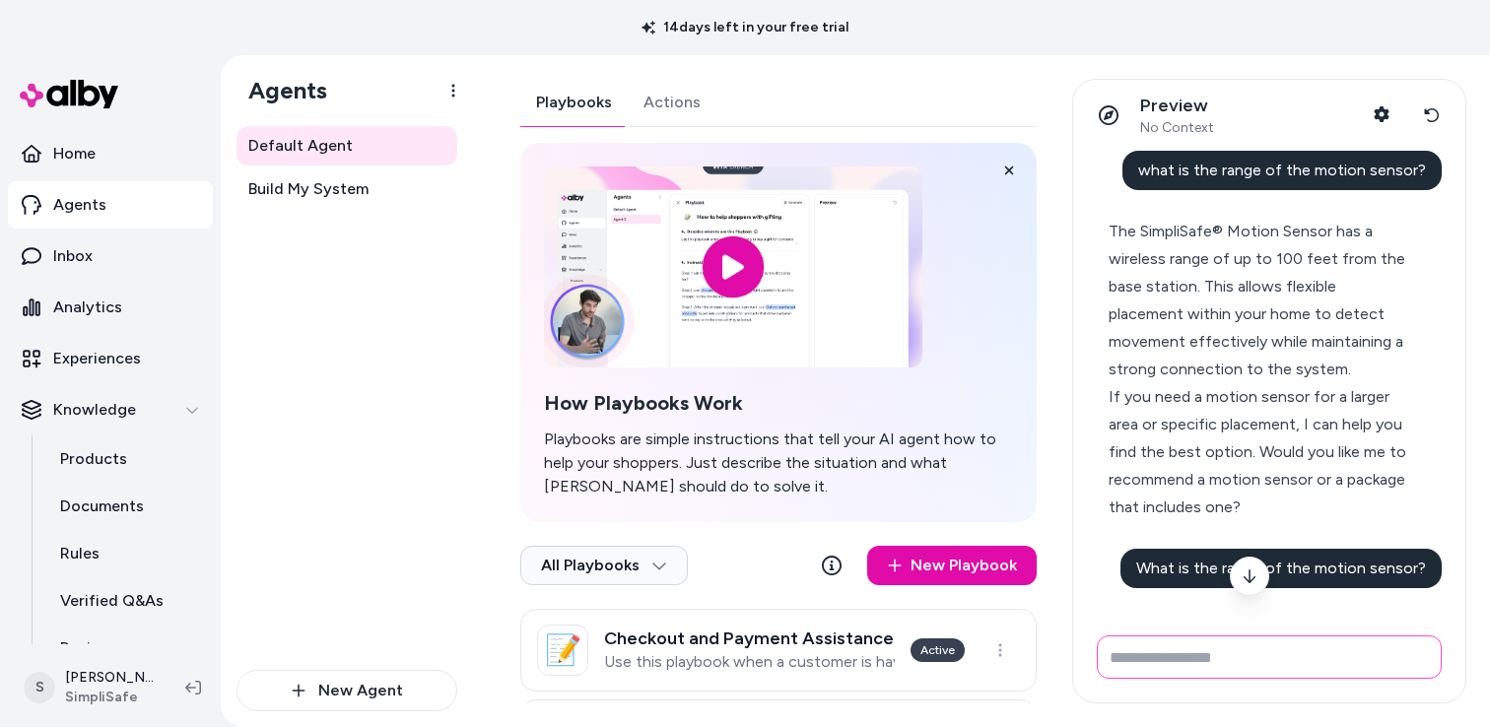
click at [1137, 652] on input "Write your prompt here" at bounding box center [1269, 657] width 345 height 43
type input "**********"
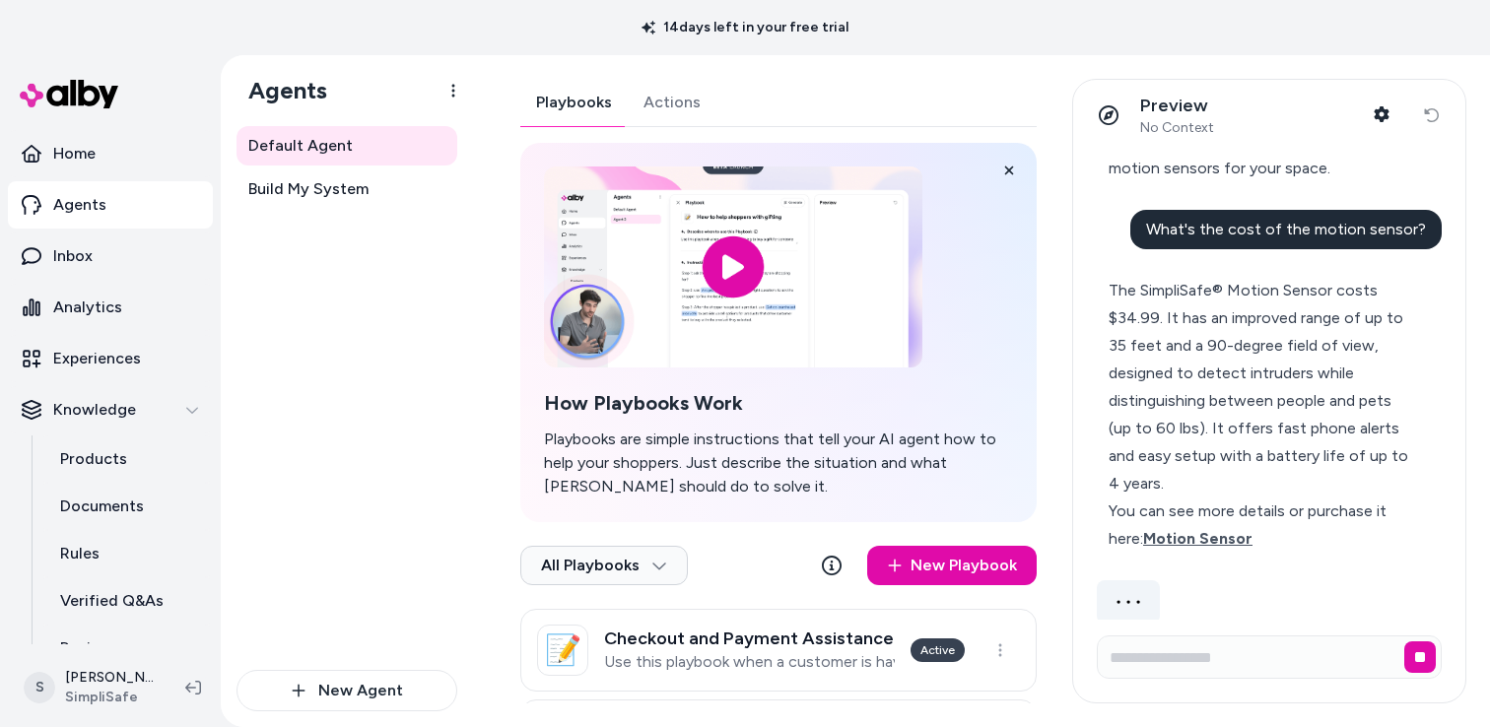
scroll to position [962, 0]
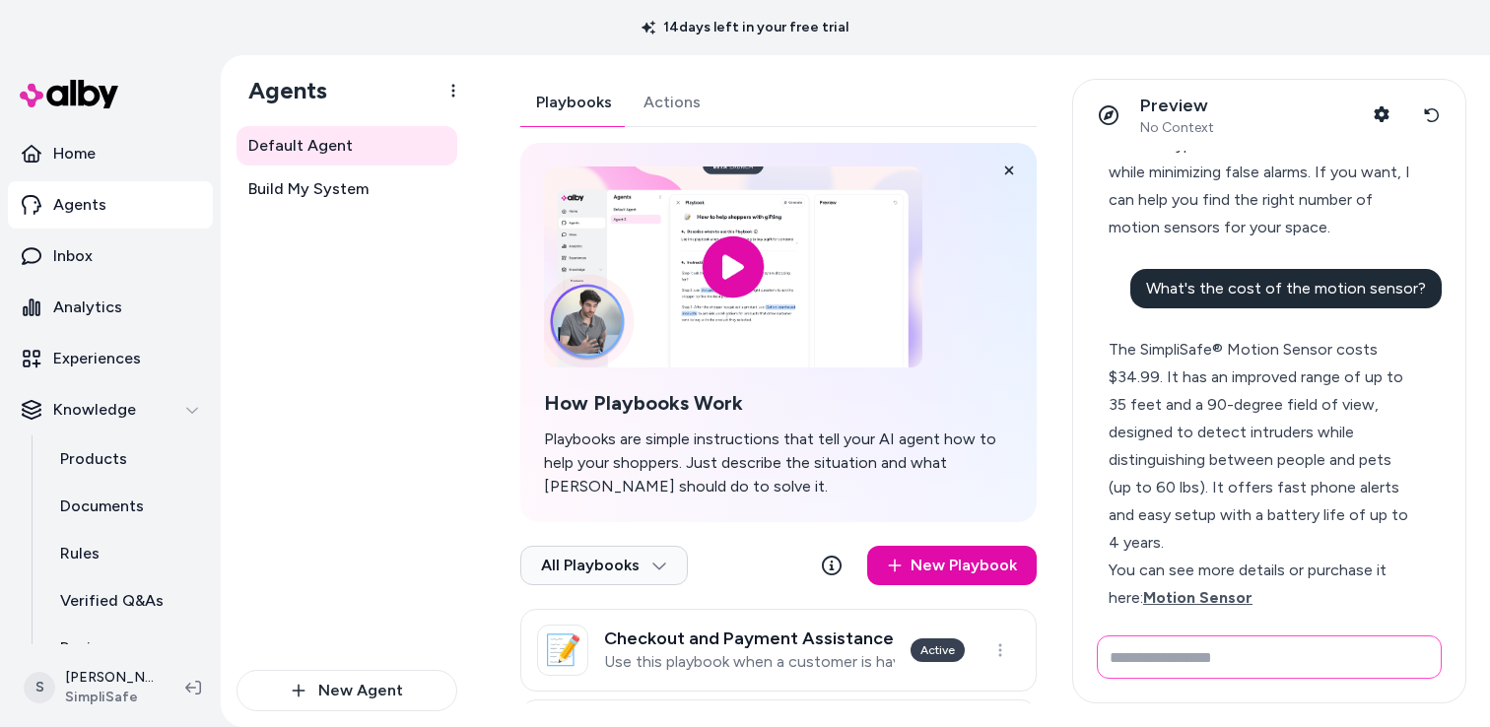
click at [1193, 655] on input "Write your prompt here" at bounding box center [1269, 657] width 345 height 43
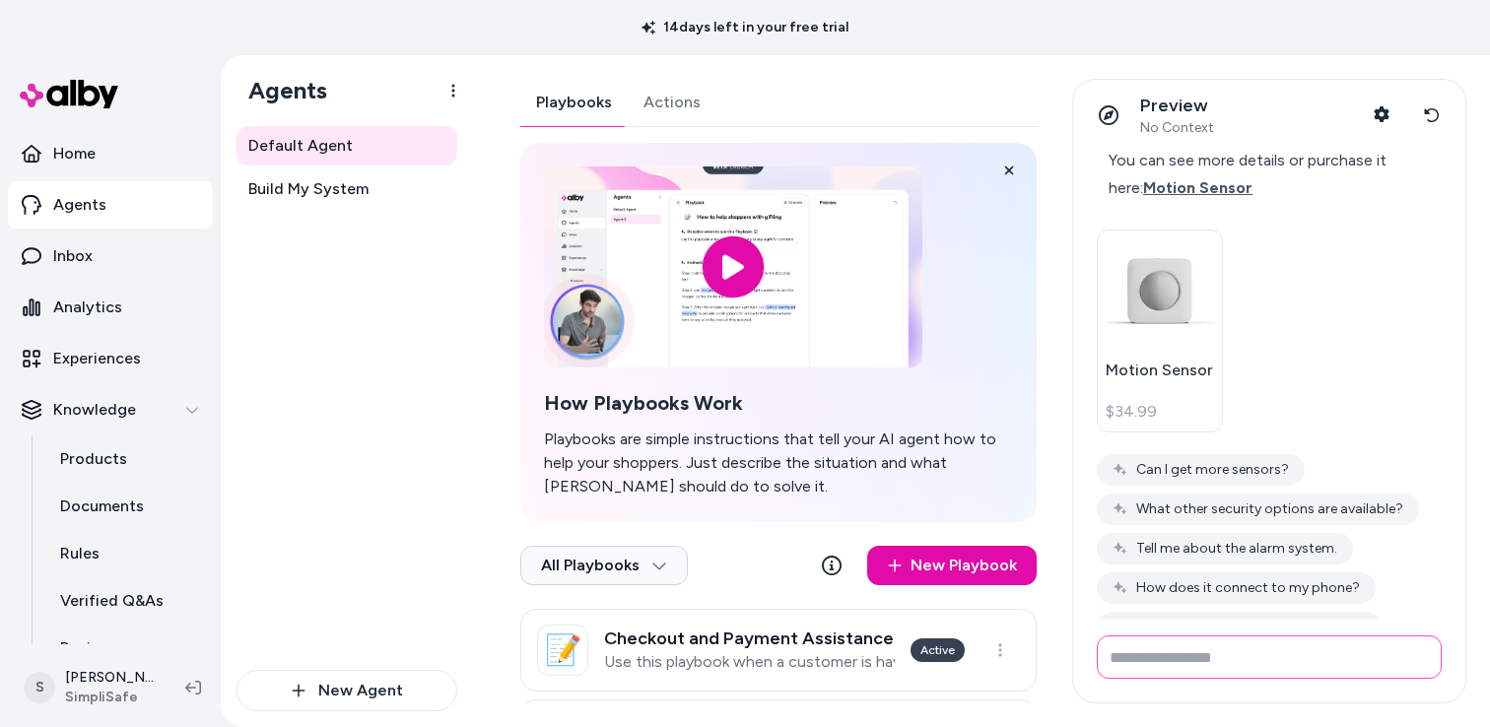
click at [1197, 654] on input "Write your prompt here" at bounding box center [1269, 657] width 345 height 43
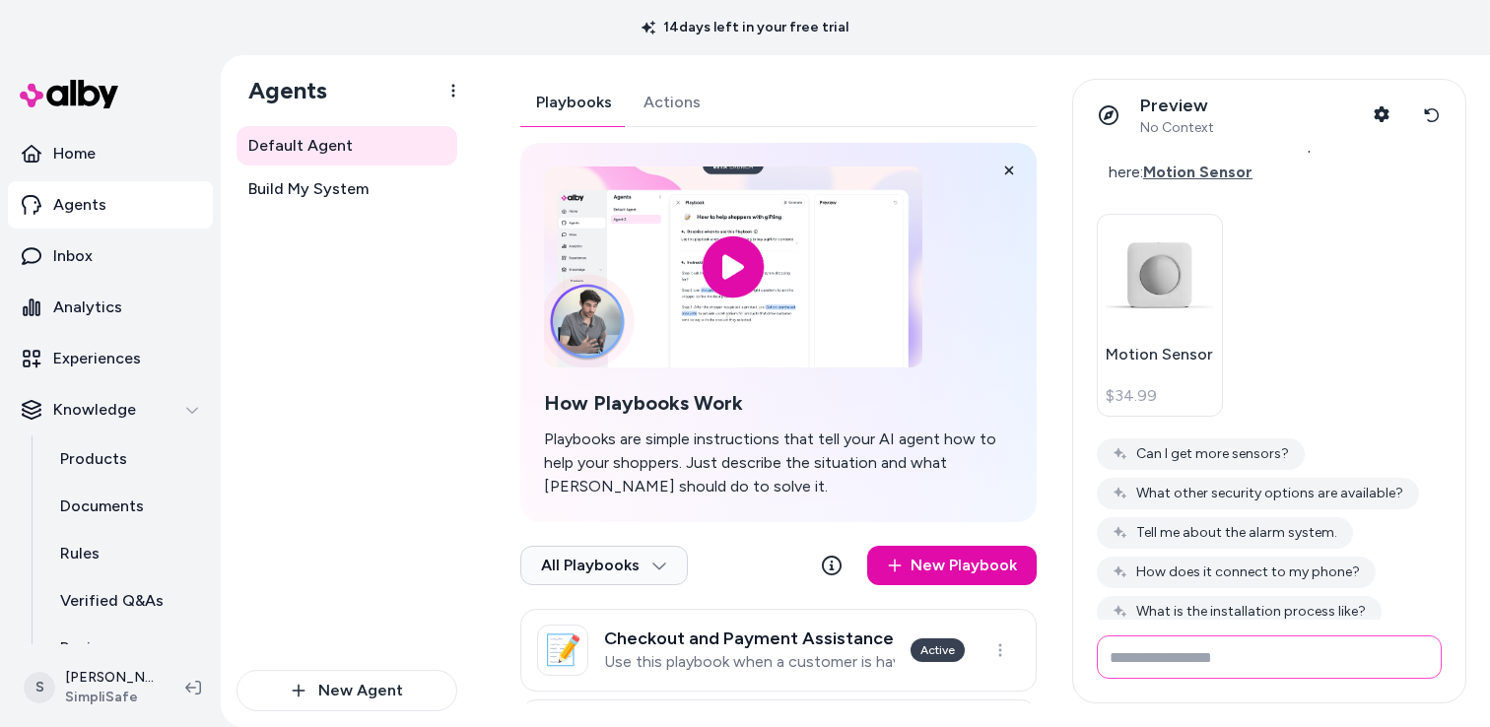
scroll to position [1392, 0]
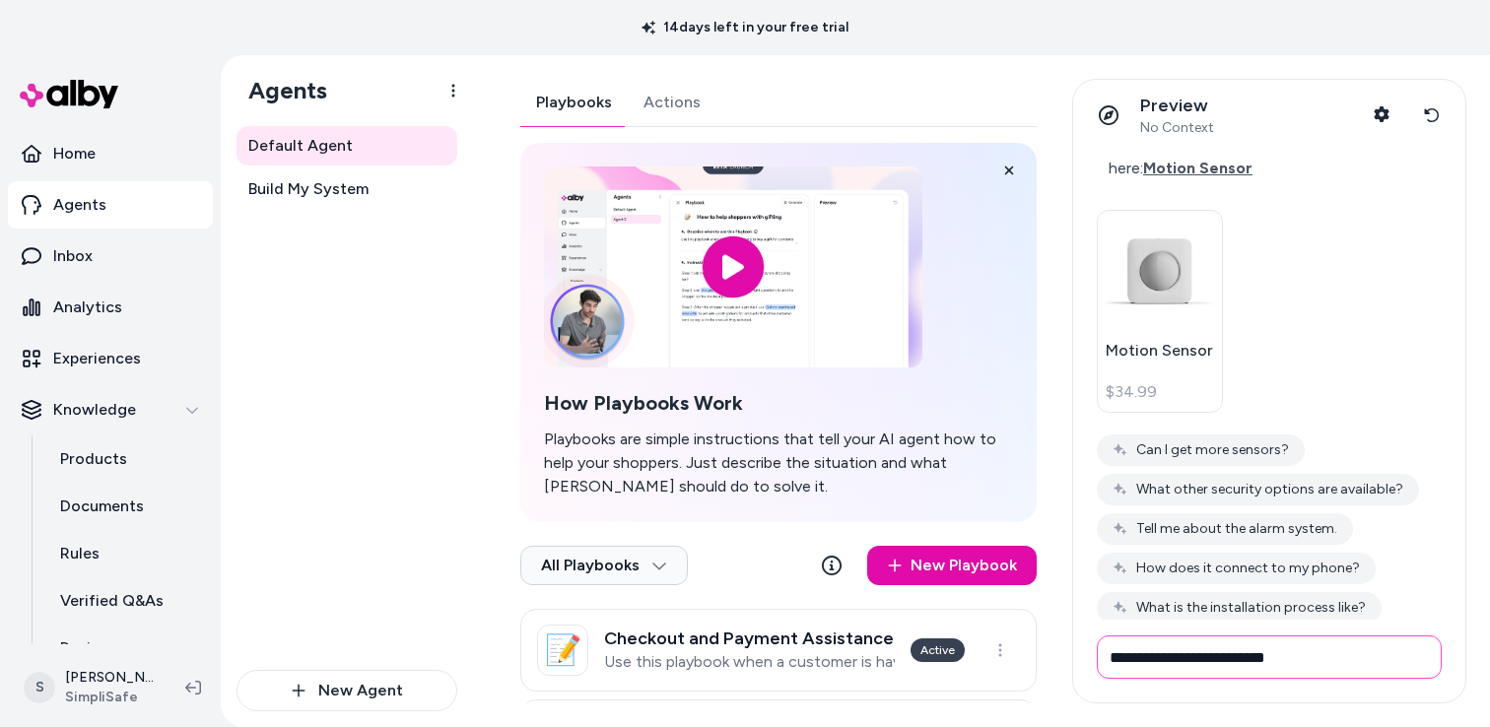
type input "**********"
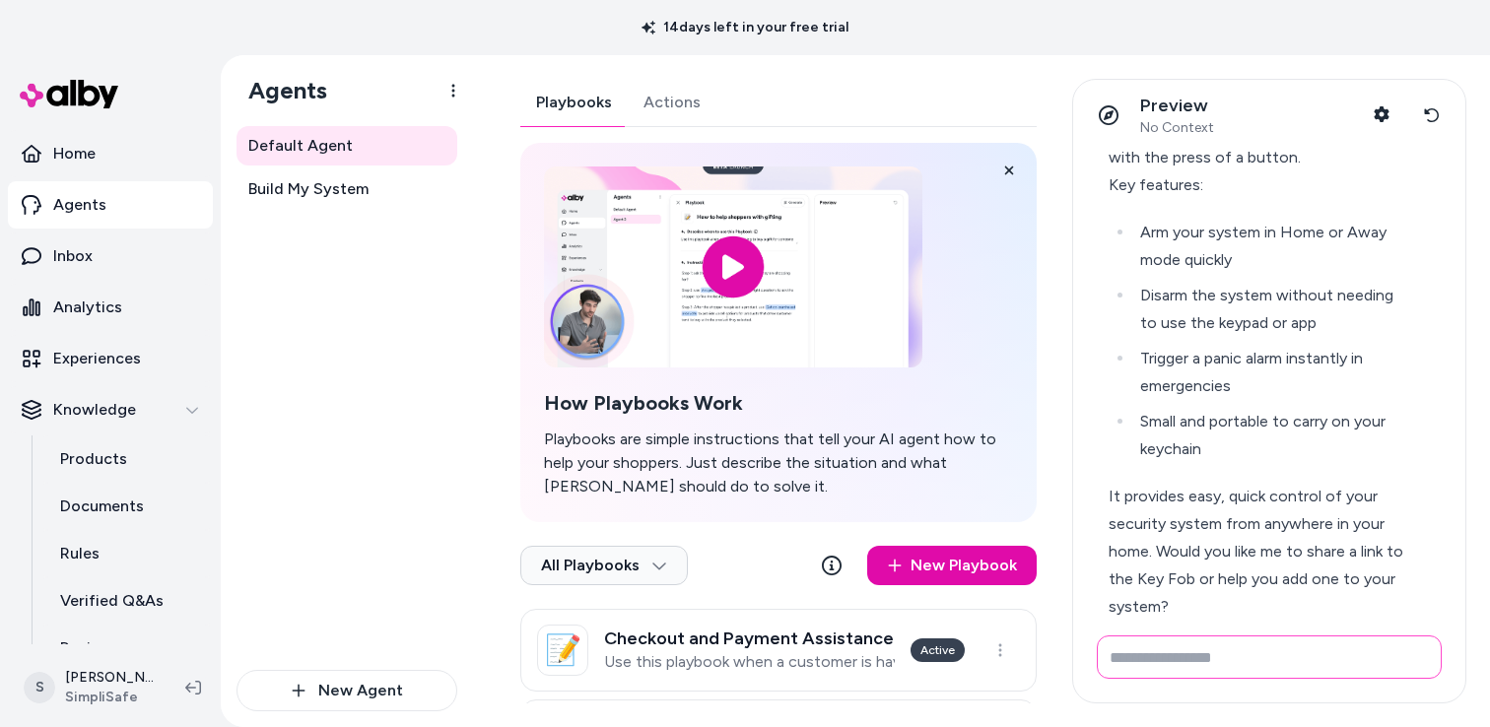
scroll to position [1835, 0]
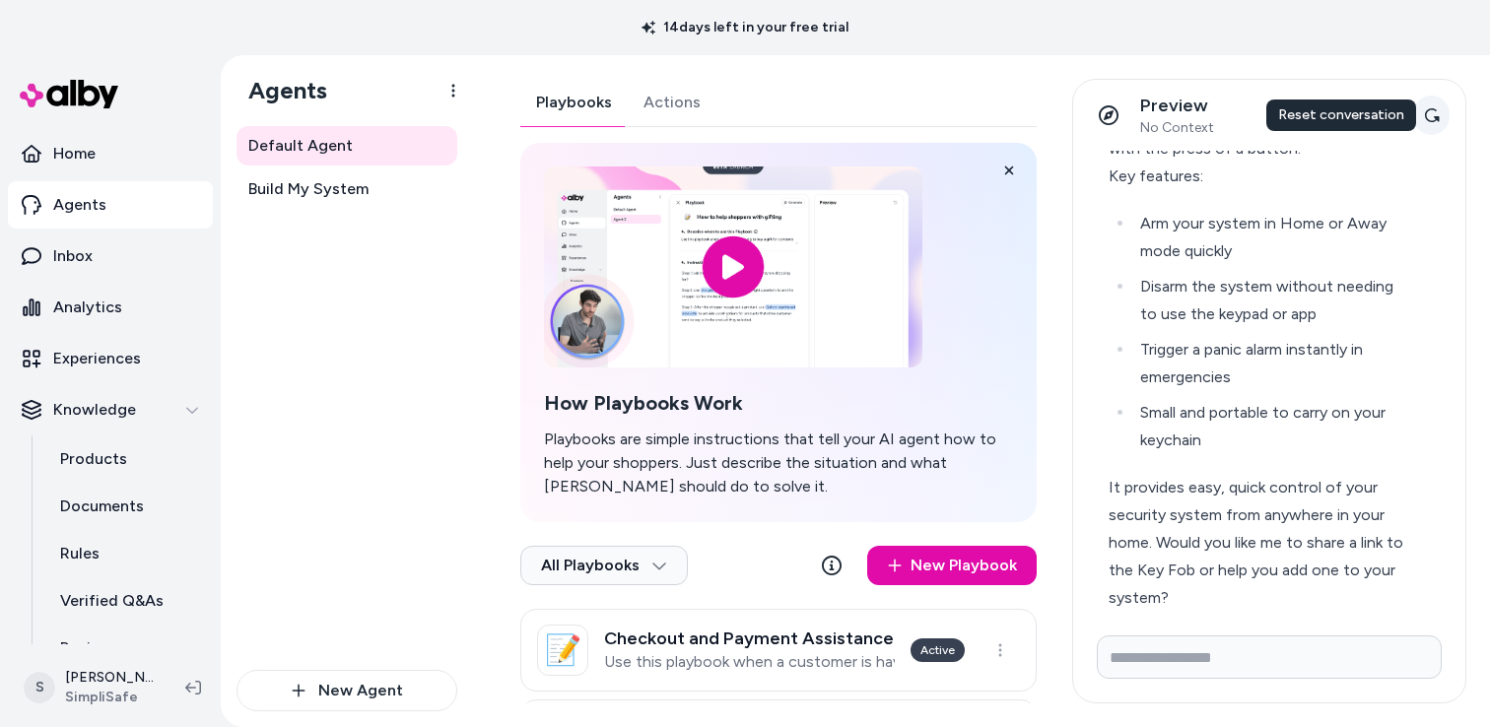
click at [1431, 113] on icon at bounding box center [1432, 115] width 16 height 16
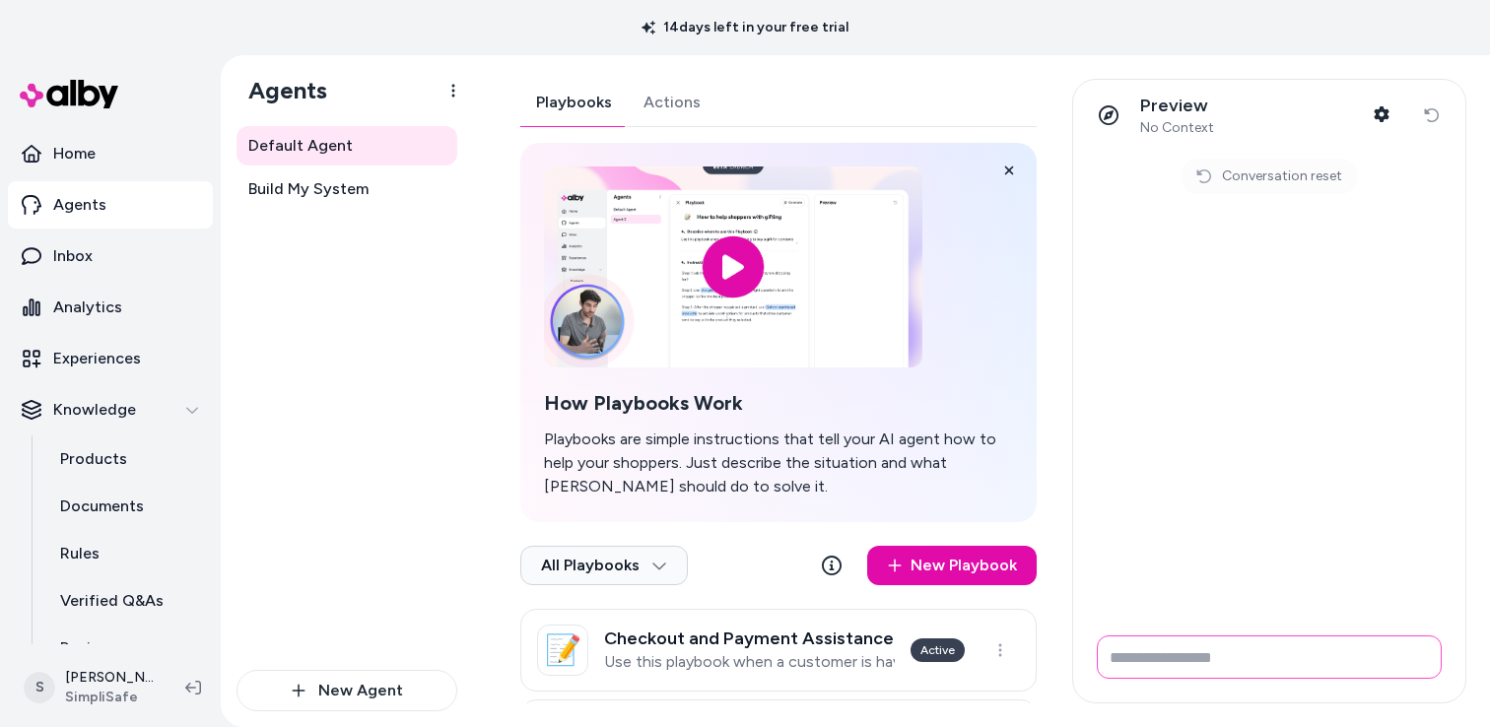
click at [1157, 653] on input "Write your prompt here" at bounding box center [1269, 657] width 345 height 43
type input "**********"
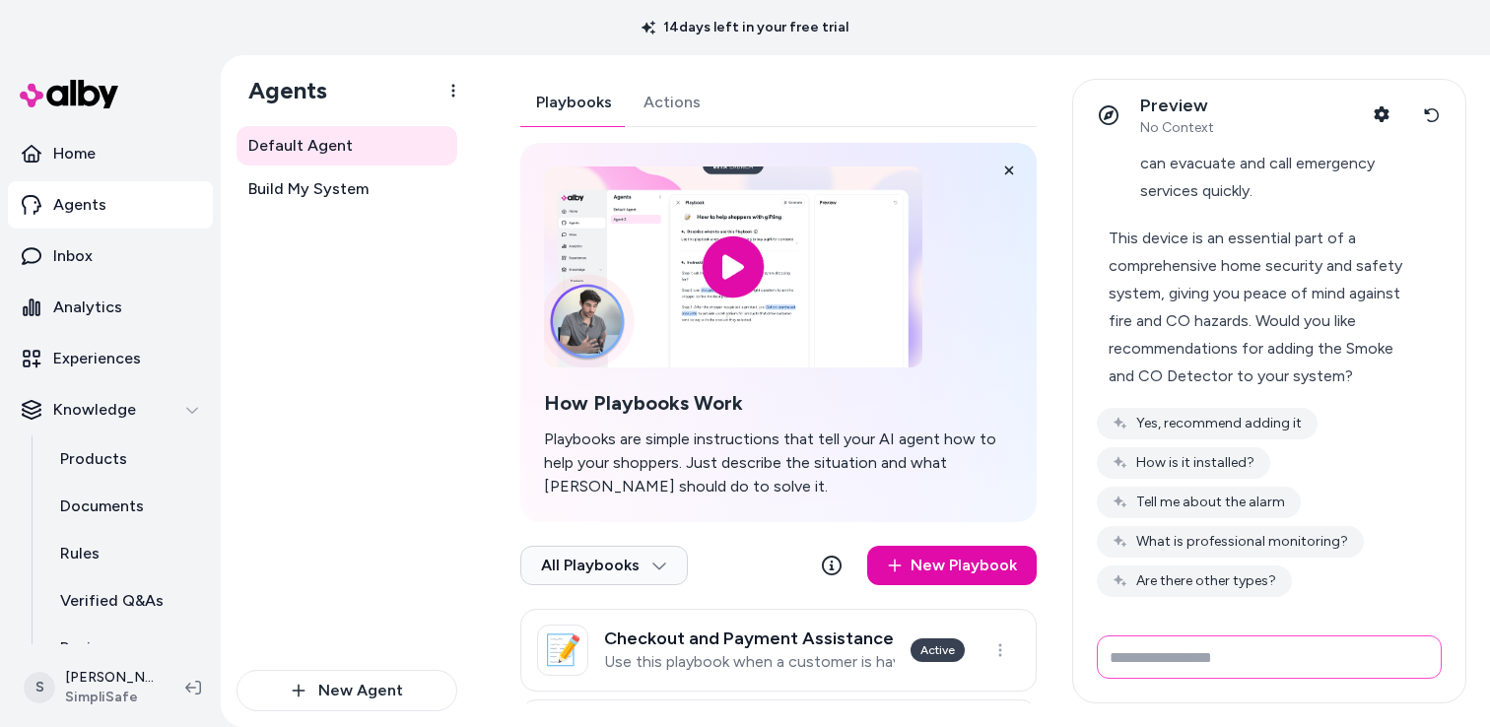
scroll to position [613, 0]
type input "**********"
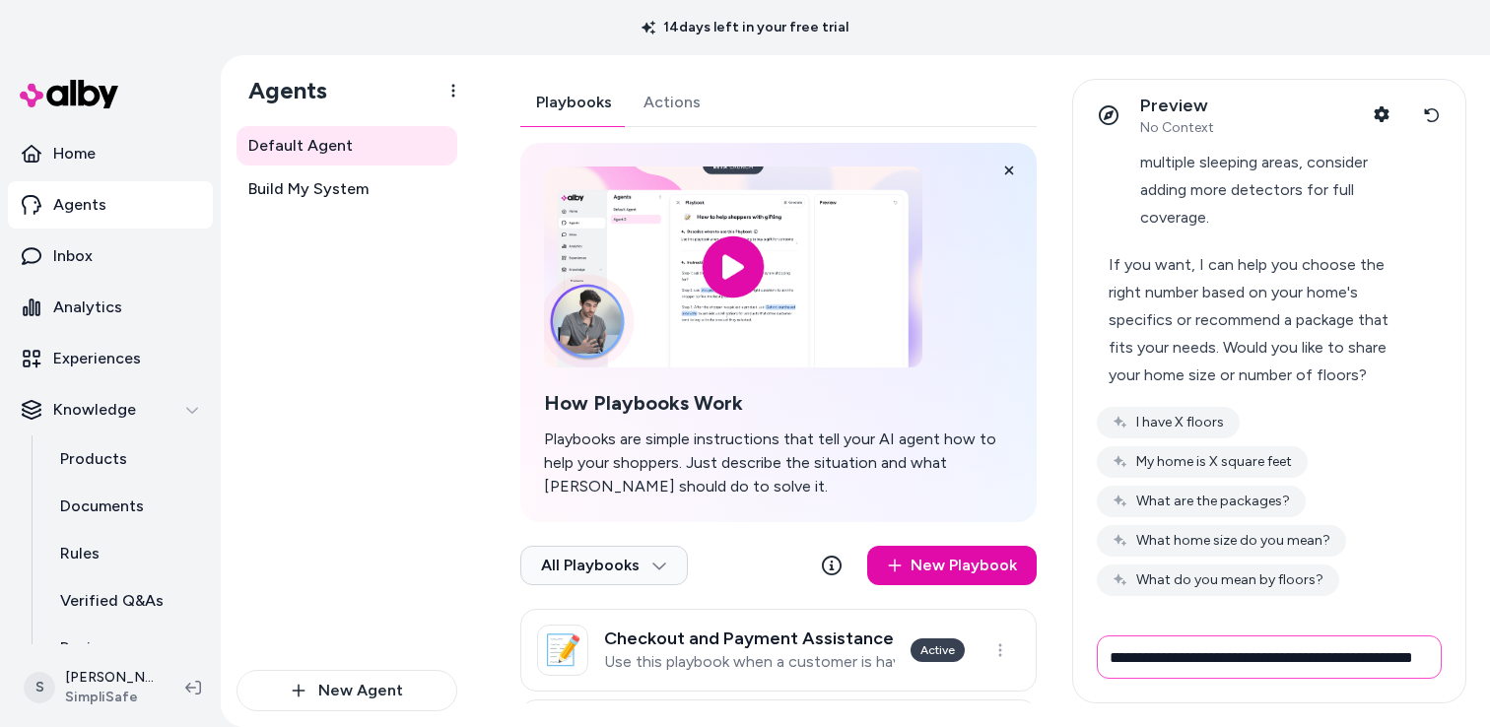
scroll to position [0, 45]
type input "**********"
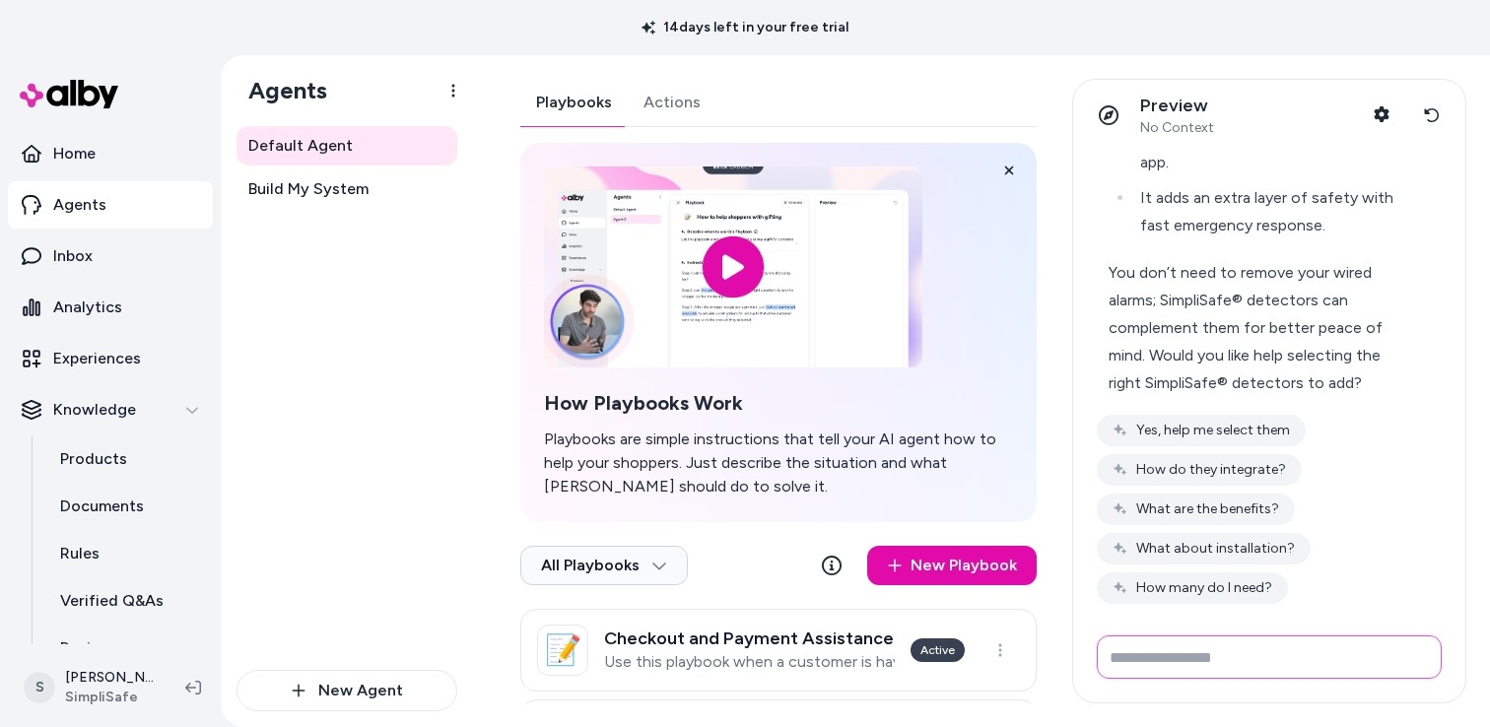
scroll to position [2100, 0]
click at [1221, 654] on input "Write your prompt here" at bounding box center [1269, 657] width 345 height 43
type input "*"
click at [1430, 110] on icon at bounding box center [1432, 115] width 16 height 16
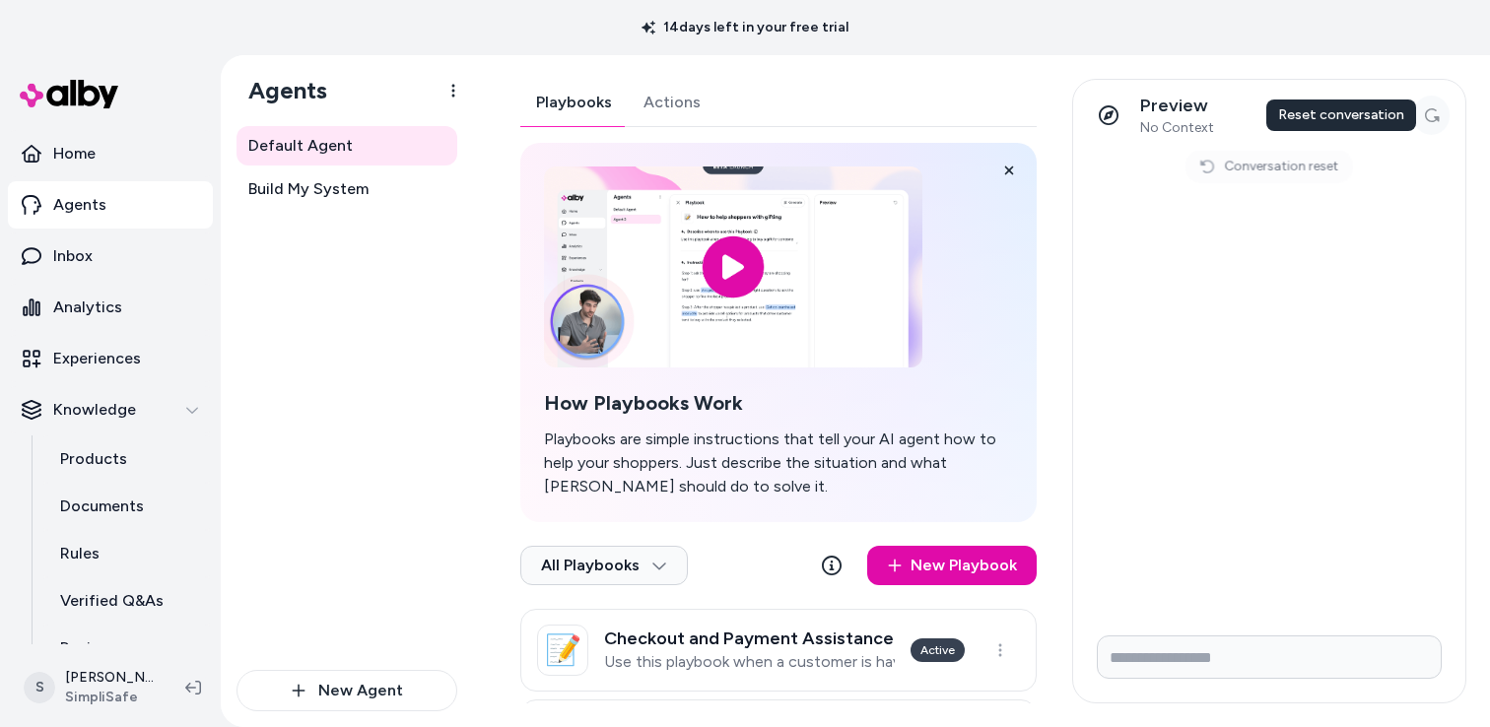
scroll to position [0, 0]
click at [1162, 651] on input "Write your prompt here" at bounding box center [1269, 657] width 345 height 43
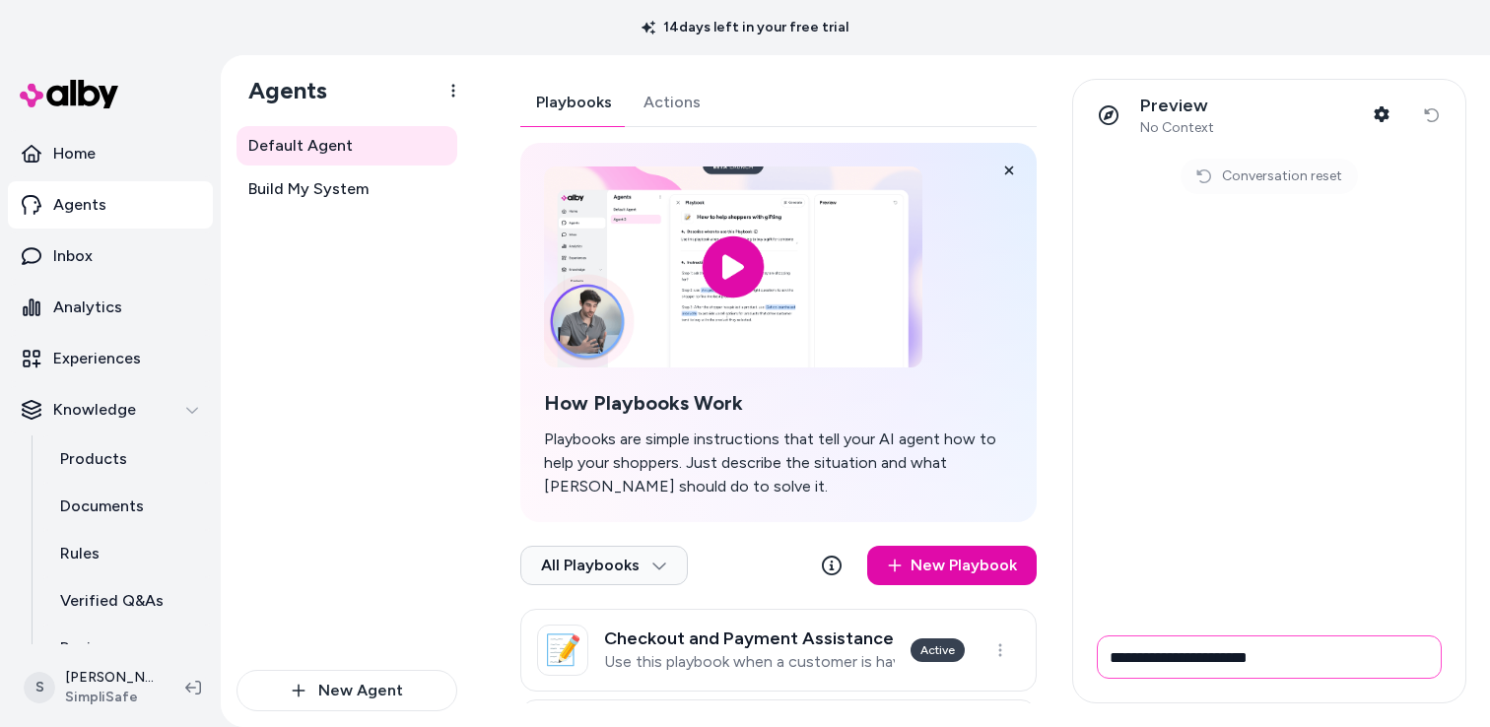
type input "**********"
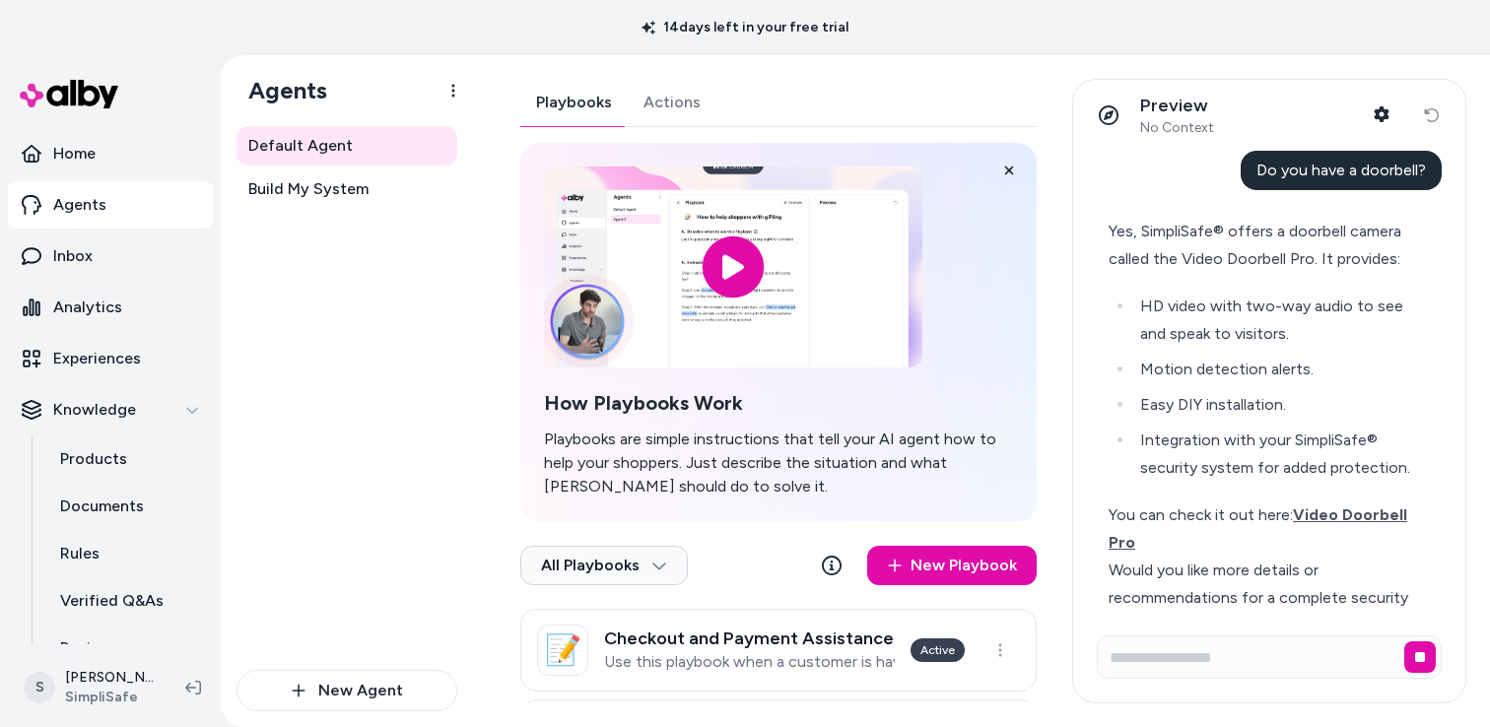
scroll to position [55, 0]
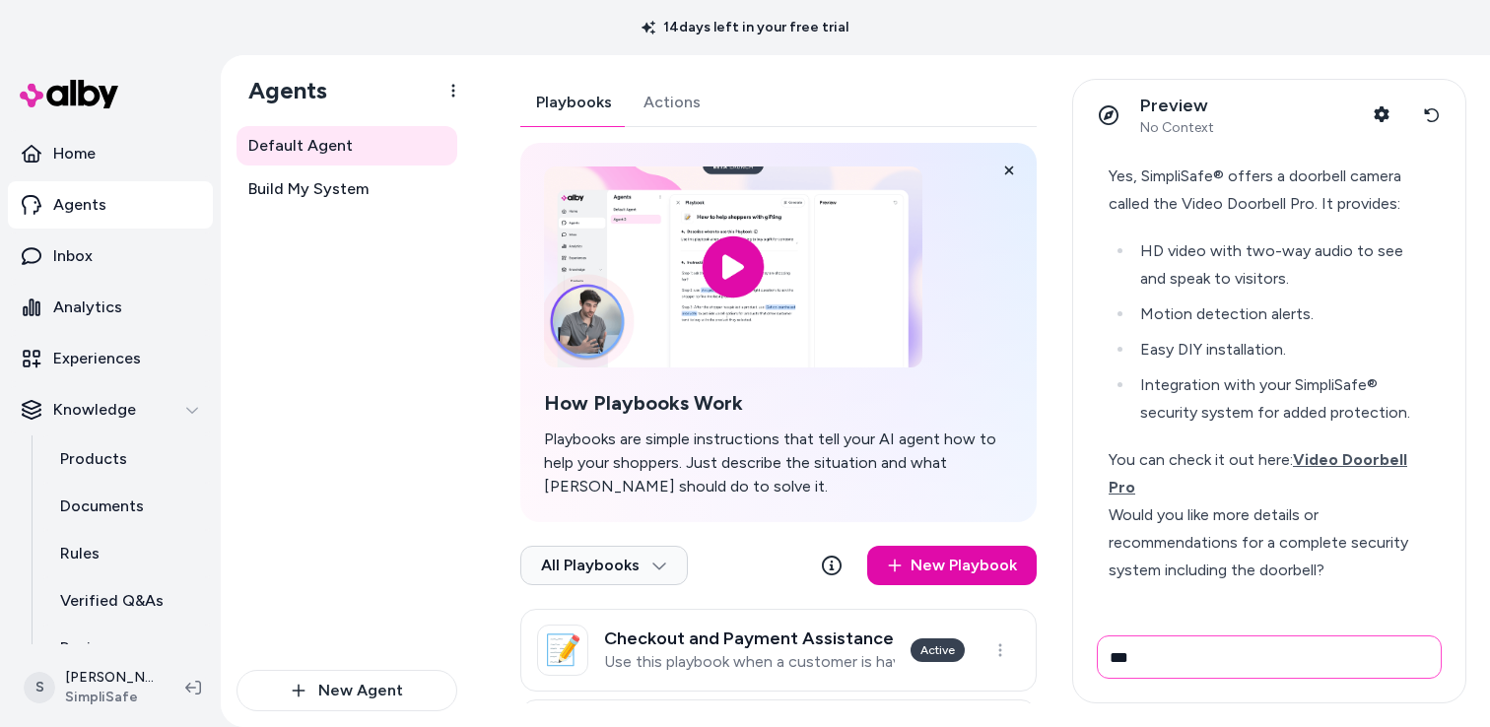
type input "***"
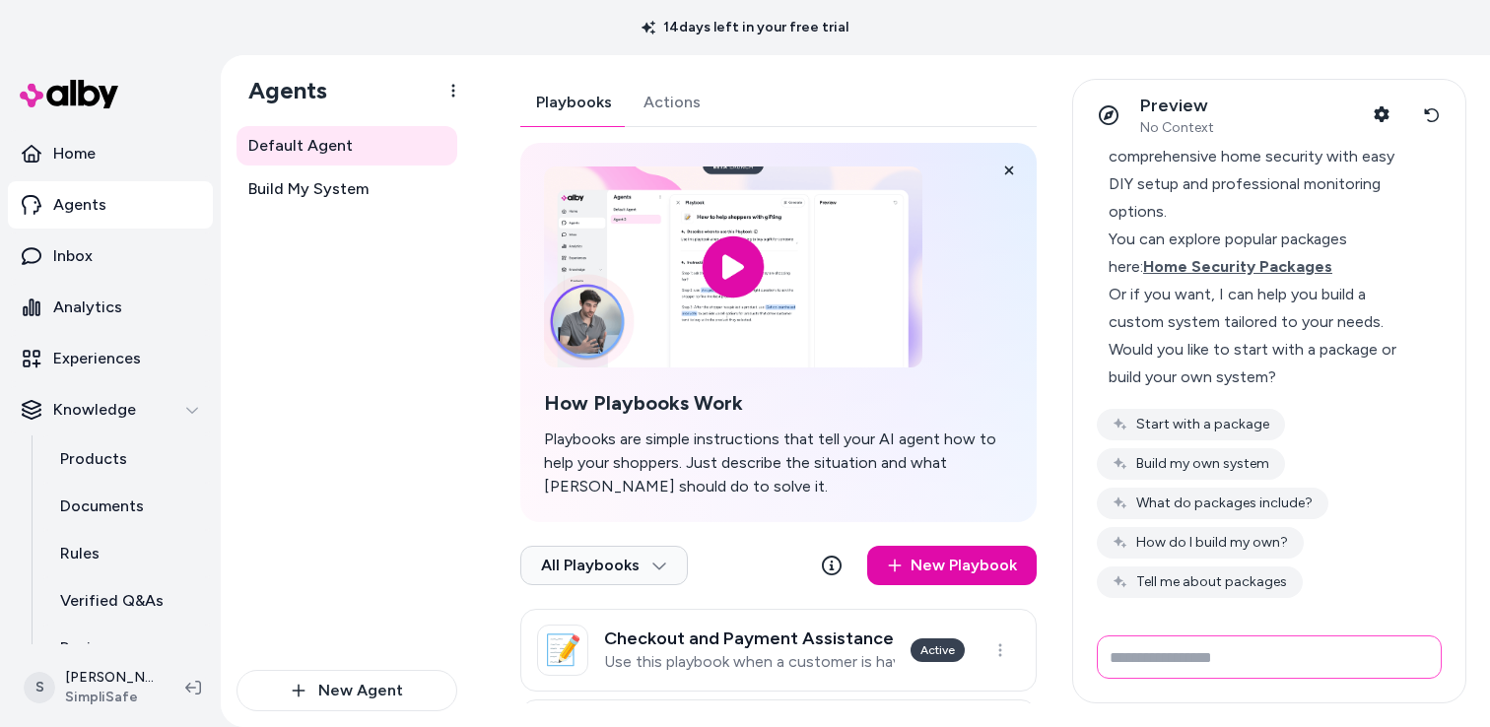
scroll to position [995, 0]
type input "**********"
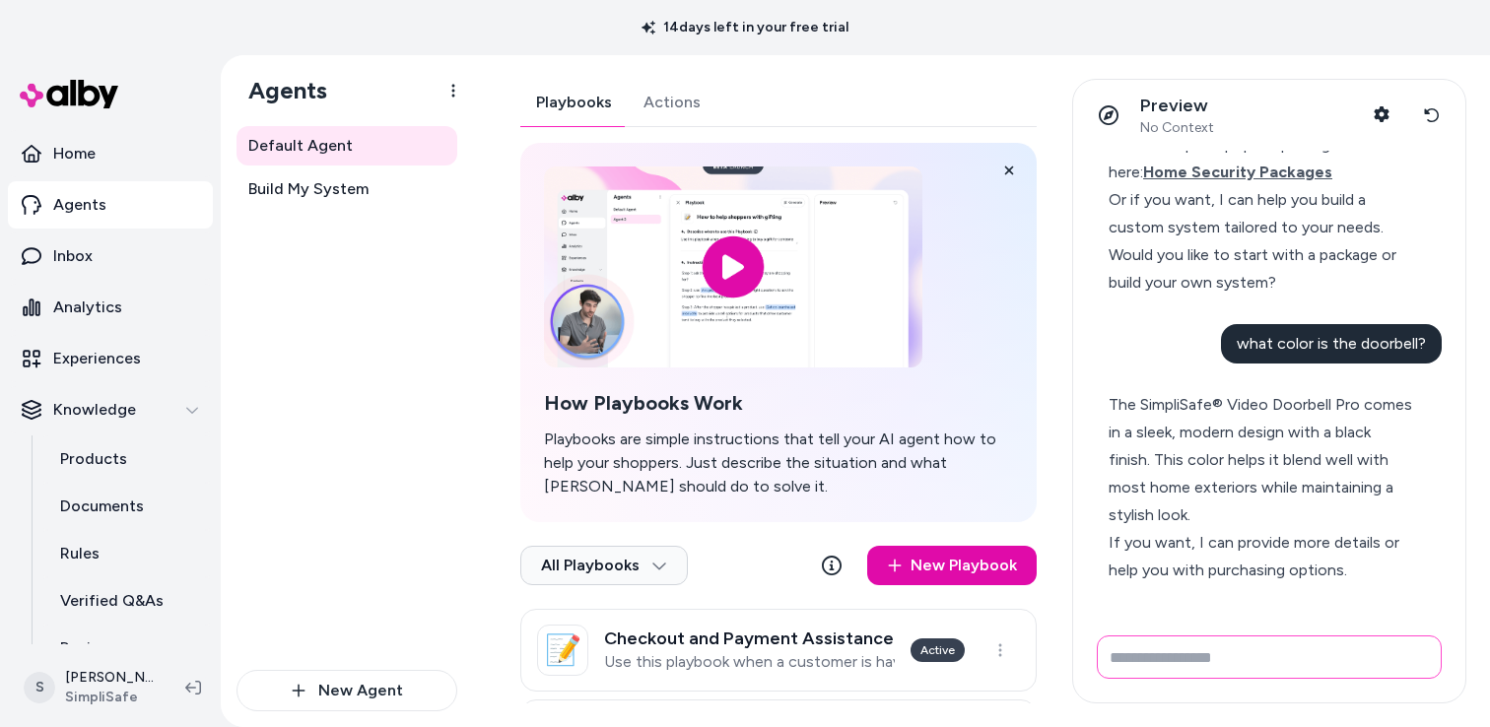
scroll to position [1147, 0]
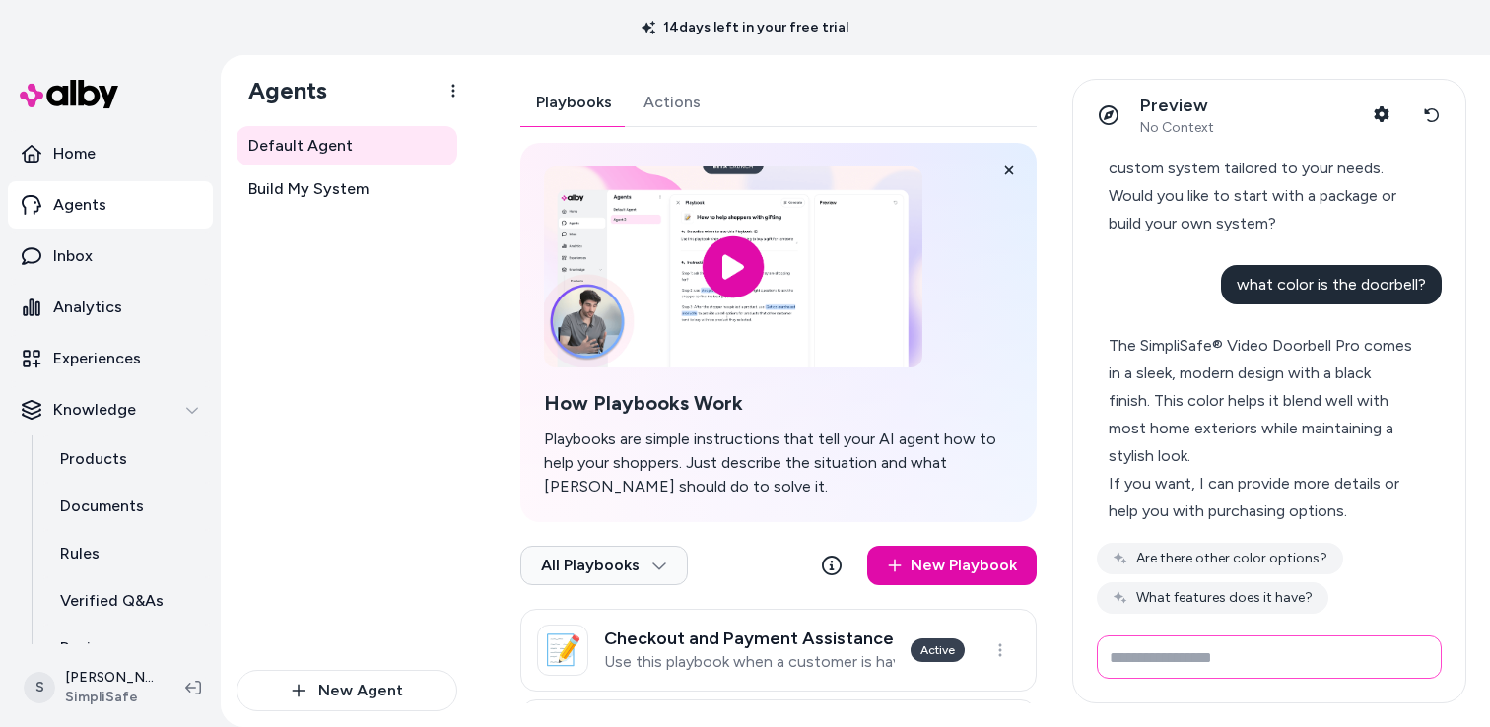
click at [1274, 388] on div "The SimpliSafe® Video Doorbell Pro comes in a sleek, modern design with a black…" at bounding box center [1261, 401] width 305 height 138
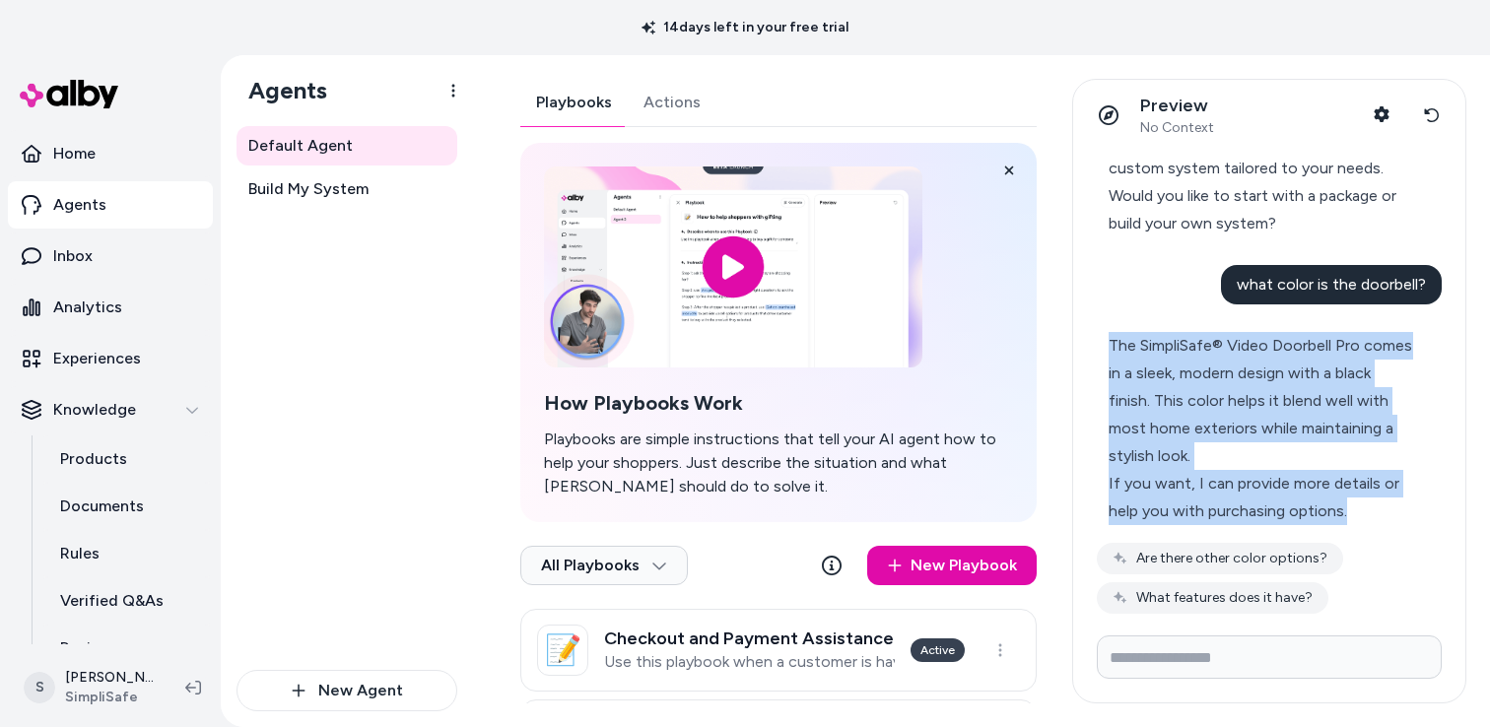
drag, startPoint x: 1108, startPoint y: 344, endPoint x: 1355, endPoint y: 509, distance: 297.1
click at [1355, 509] on div "The SimpliSafe® Video Doorbell Pro comes in a sleek, modern design with a black…" at bounding box center [1261, 428] width 305 height 193
copy div "The SimpliSafe® Video Doorbell Pro comes in a sleek, modern design with a black…"
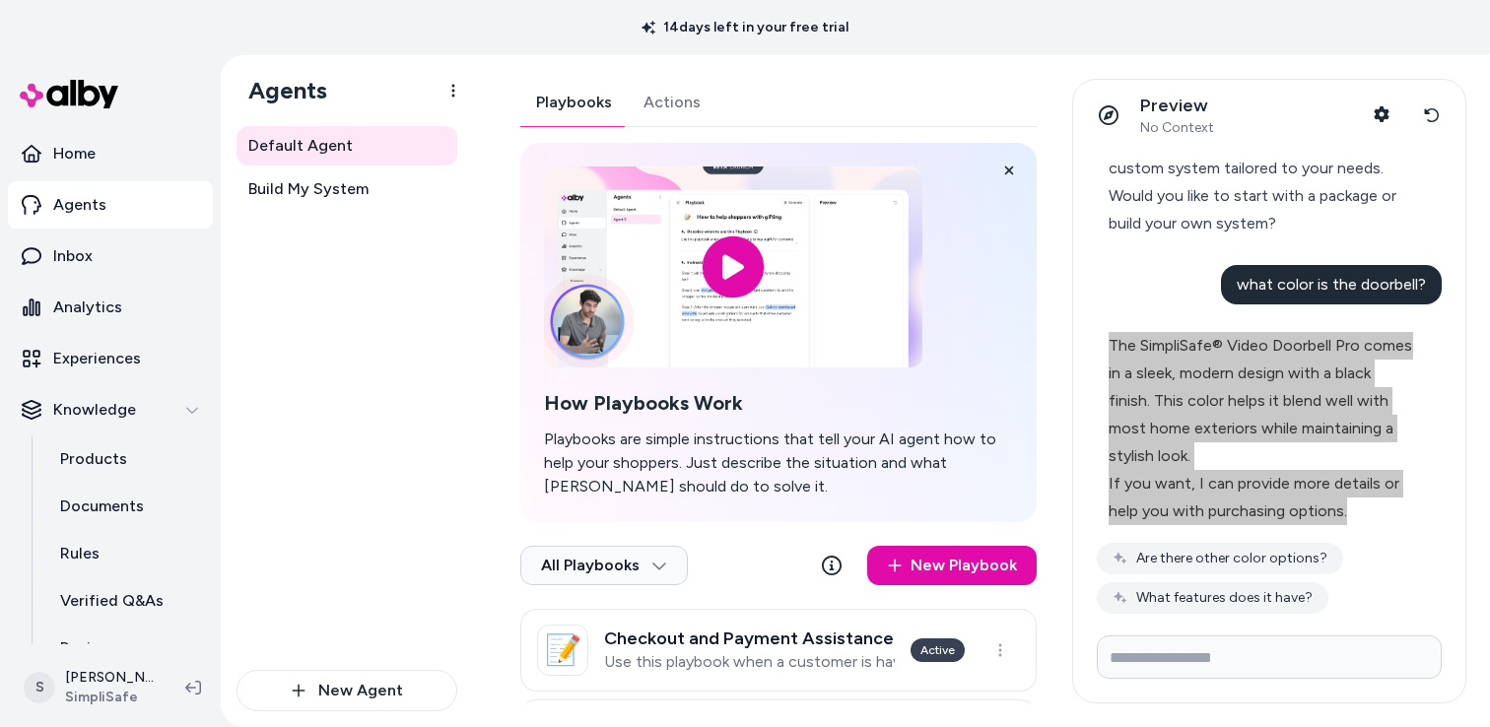
scroll to position [1283, 0]
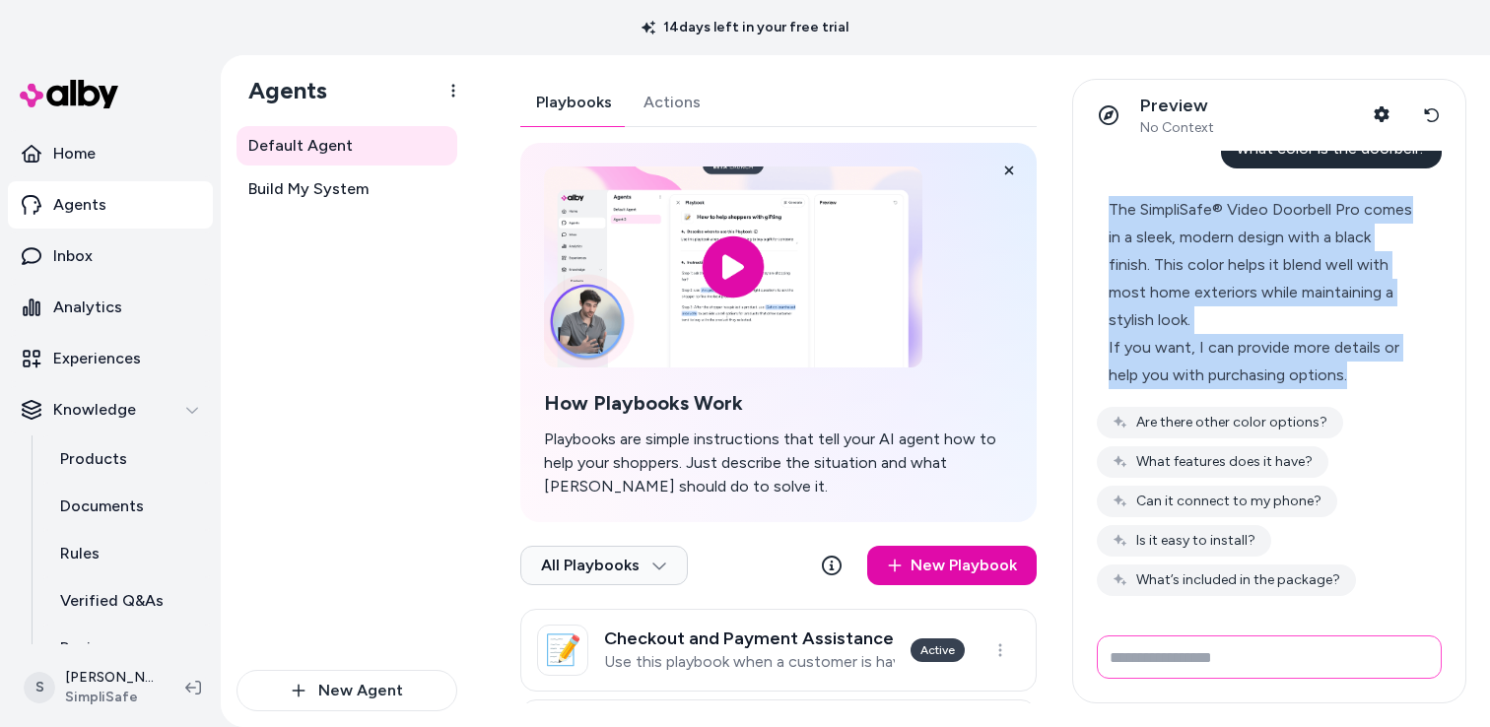
click at [1146, 653] on input "Write your prompt here" at bounding box center [1269, 657] width 345 height 43
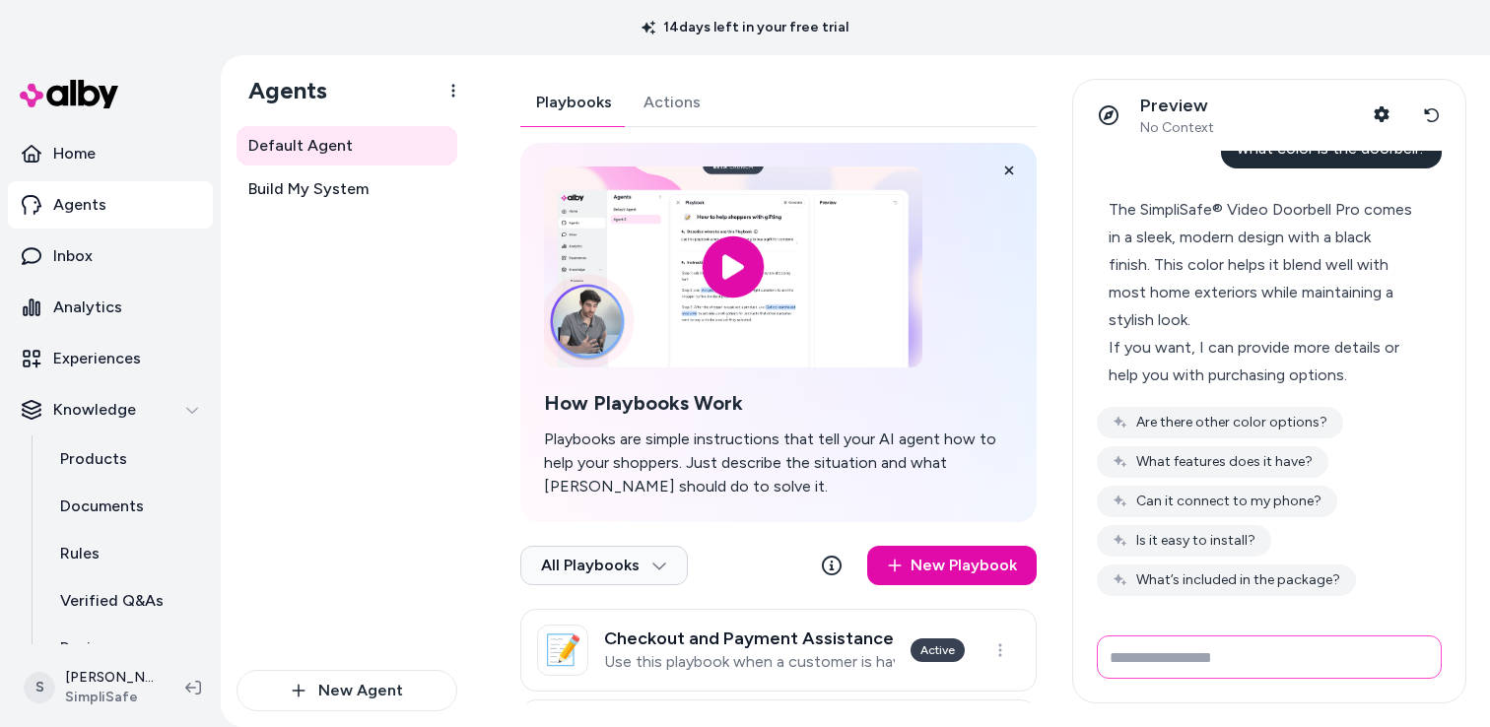
click at [1146, 653] on input "Write your prompt here" at bounding box center [1269, 657] width 345 height 43
type input "**********"
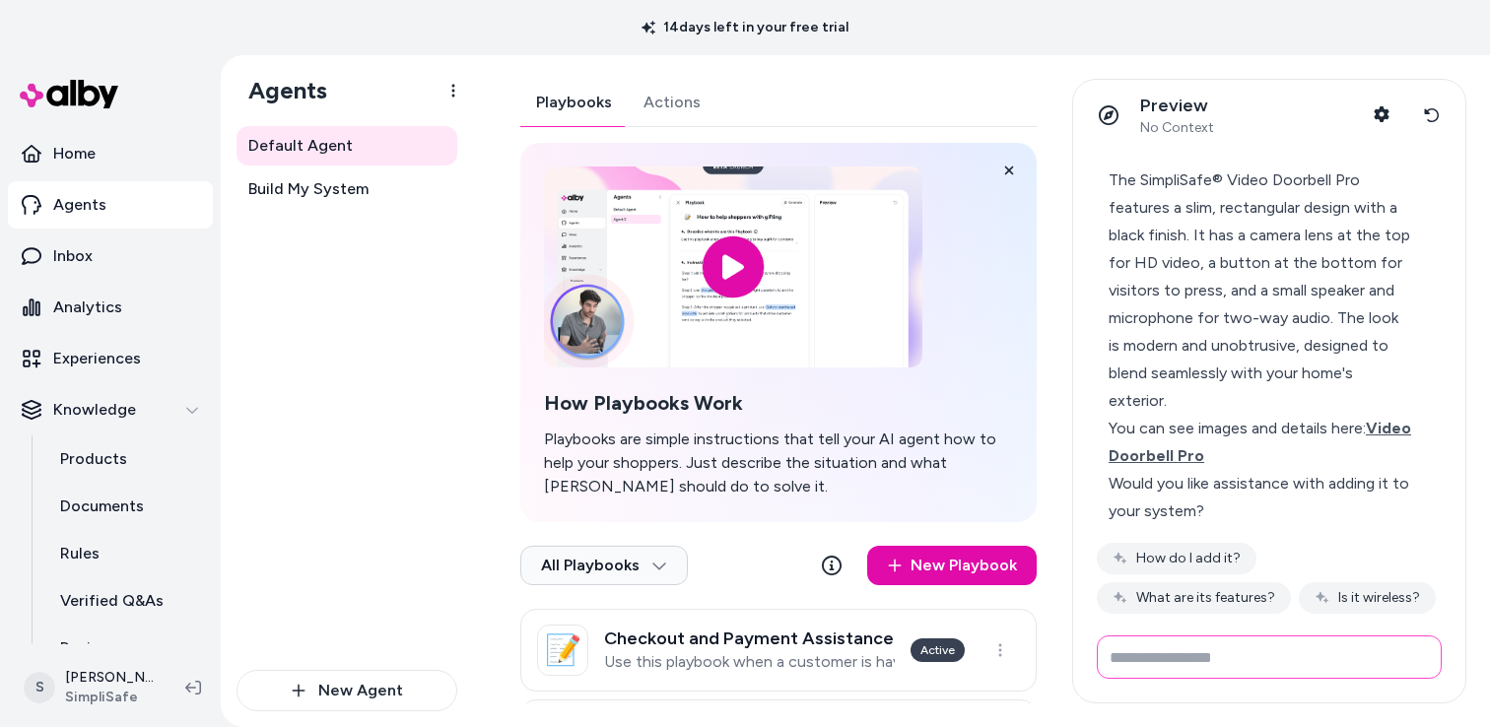
scroll to position [1697, 0]
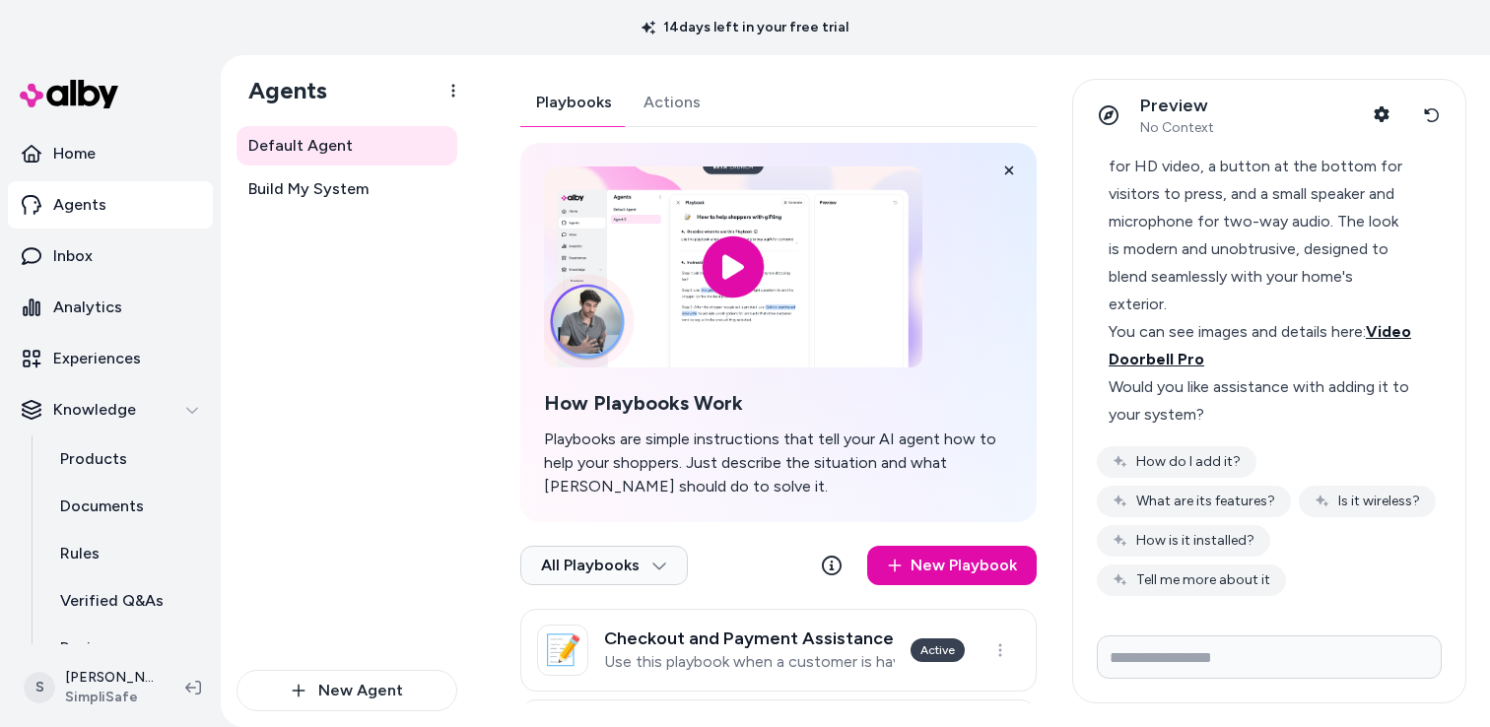
click at [1198, 363] on span "Video Doorbell Pro" at bounding box center [1260, 345] width 303 height 46
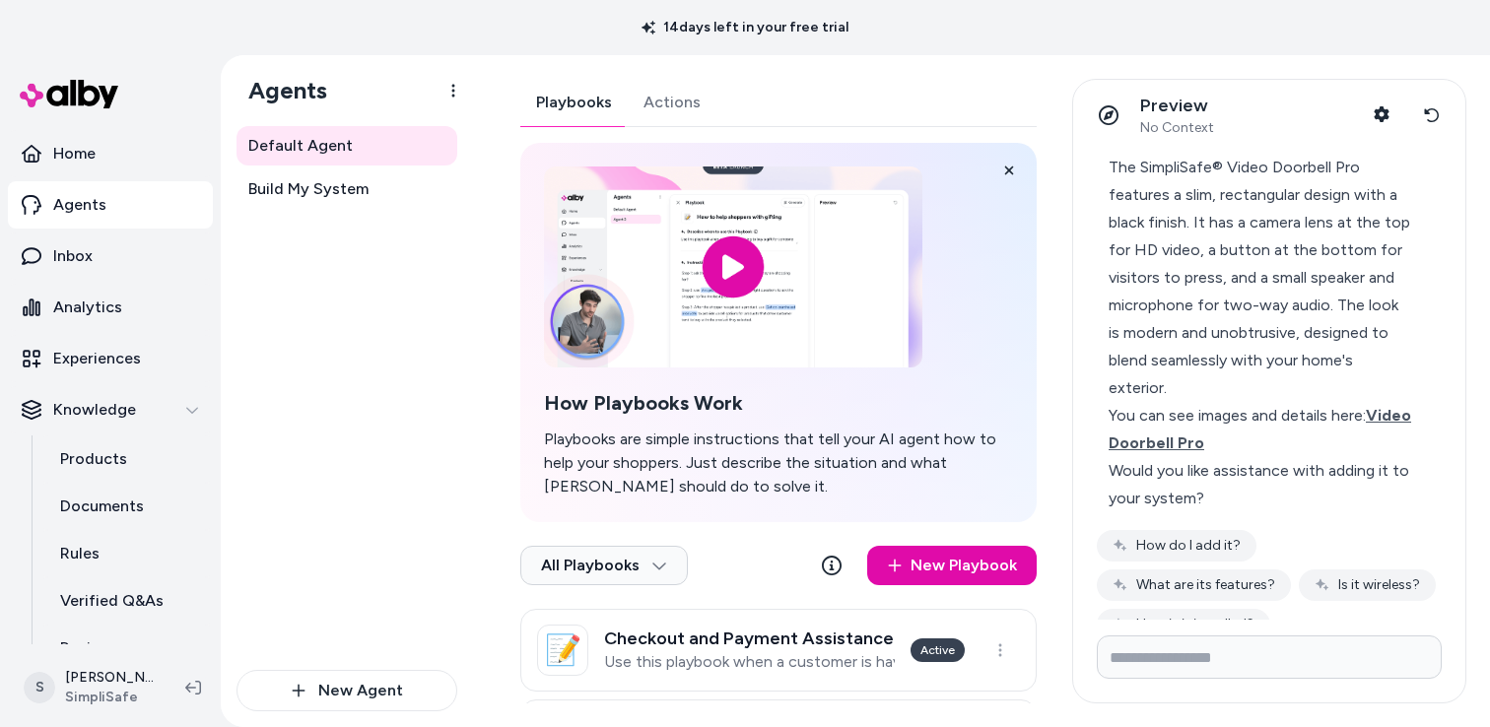
scroll to position [1546, 0]
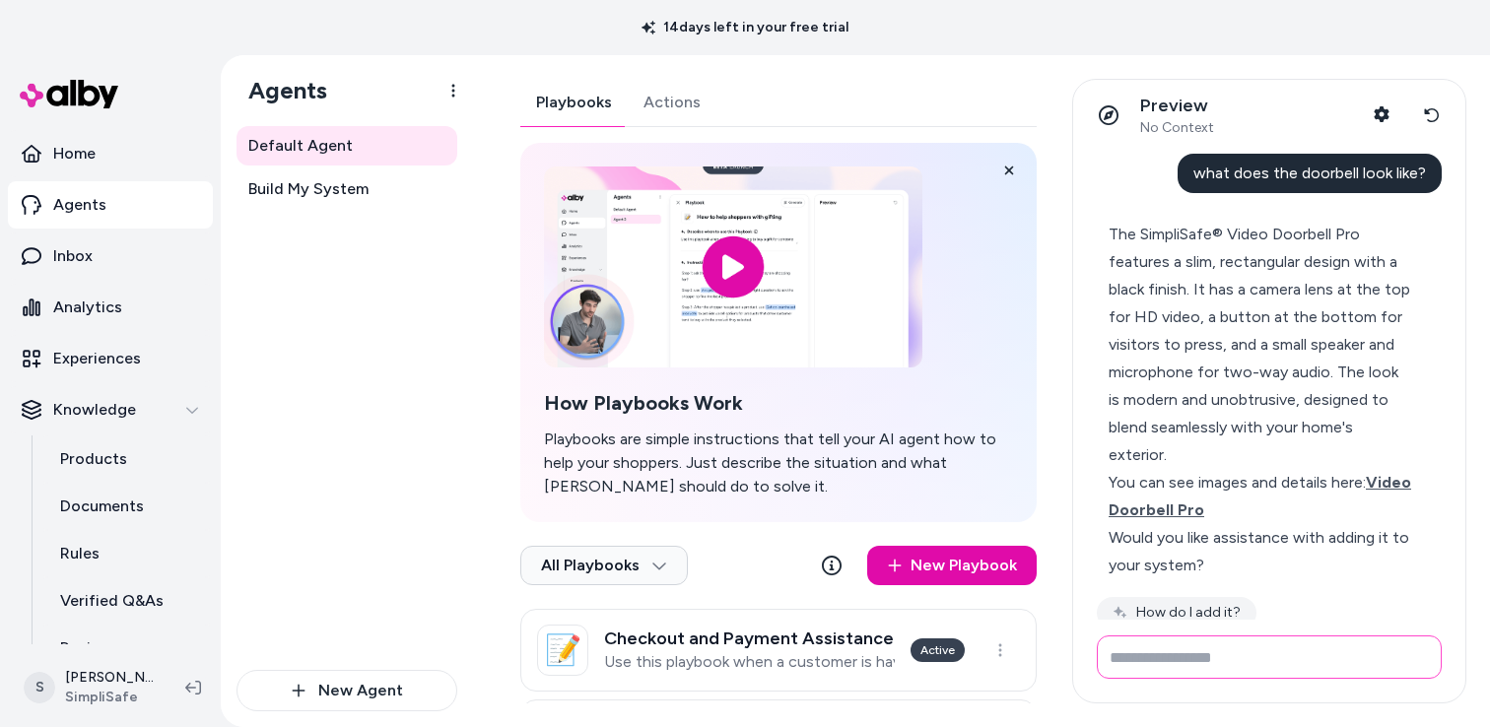
click at [1198, 656] on input "Write your prompt here" at bounding box center [1269, 657] width 345 height 43
type input "**********"
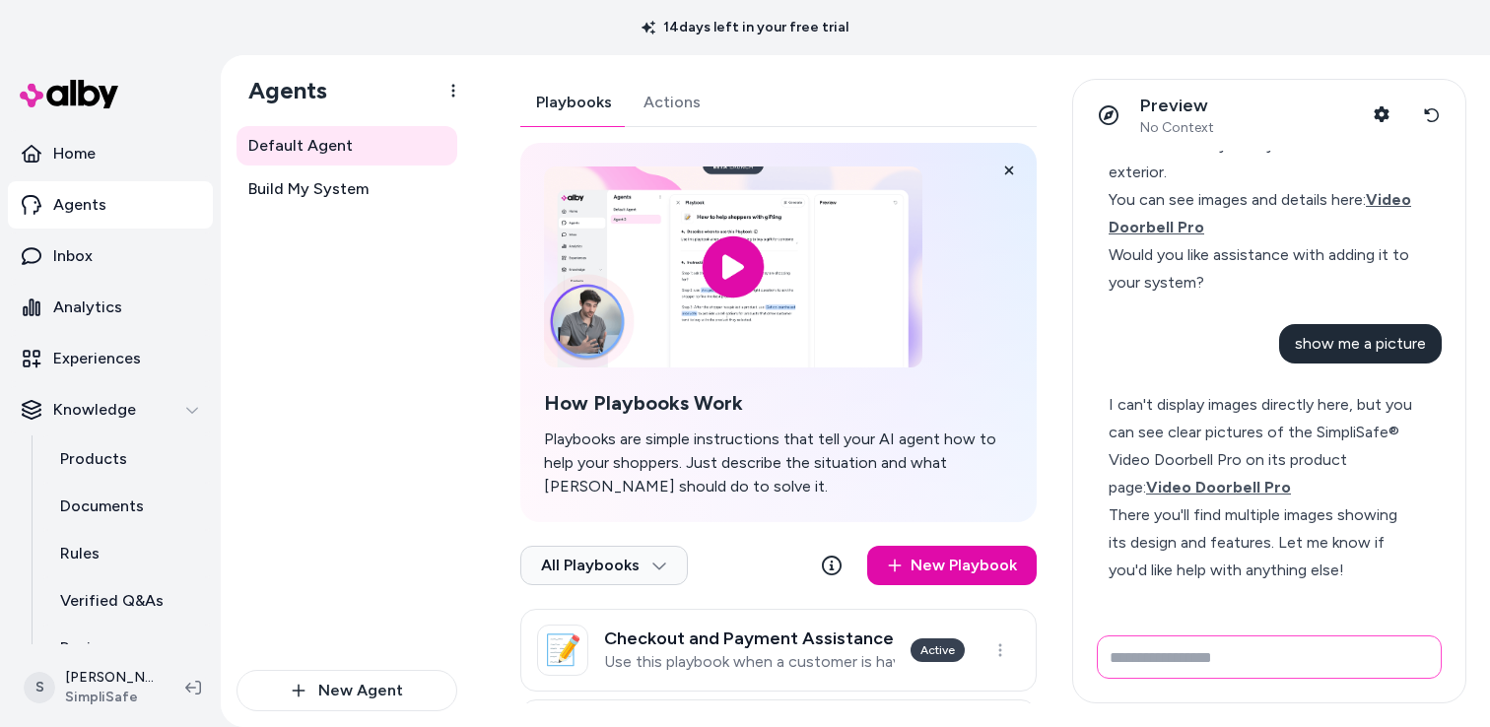
scroll to position [1888, 0]
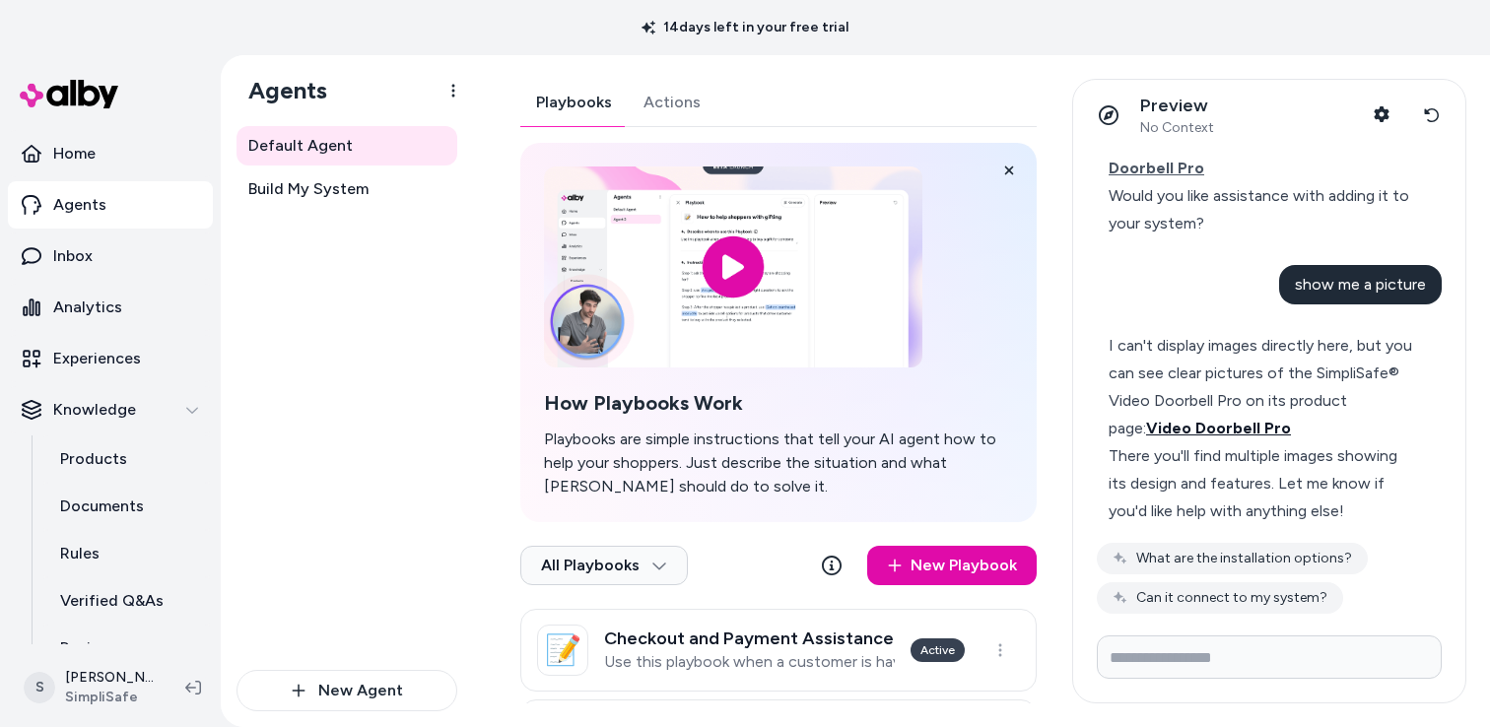
click at [1202, 432] on span "Video Doorbell Pro" at bounding box center [1218, 428] width 145 height 19
click at [1299, 394] on div "I can't display images directly here, but you can see clear pictures of the Sim…" at bounding box center [1261, 387] width 305 height 110
click at [1124, 363] on div "I can't display images directly here, but you can see clear pictures of the Sim…" at bounding box center [1261, 387] width 305 height 110
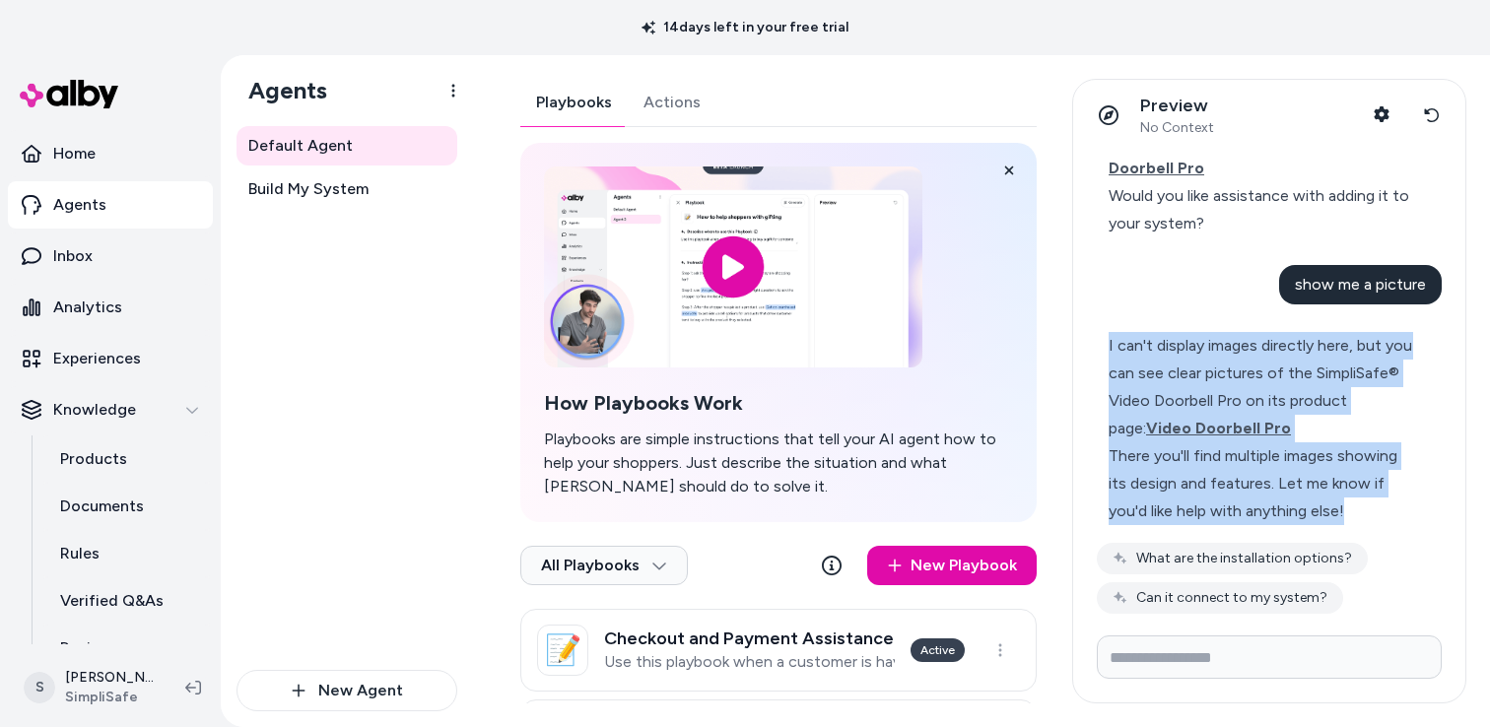
drag, startPoint x: 1109, startPoint y: 345, endPoint x: 1347, endPoint y: 508, distance: 288.6
click at [1348, 508] on div "I can't display images directly here, but you can see clear pictures of the Sim…" at bounding box center [1261, 428] width 305 height 193
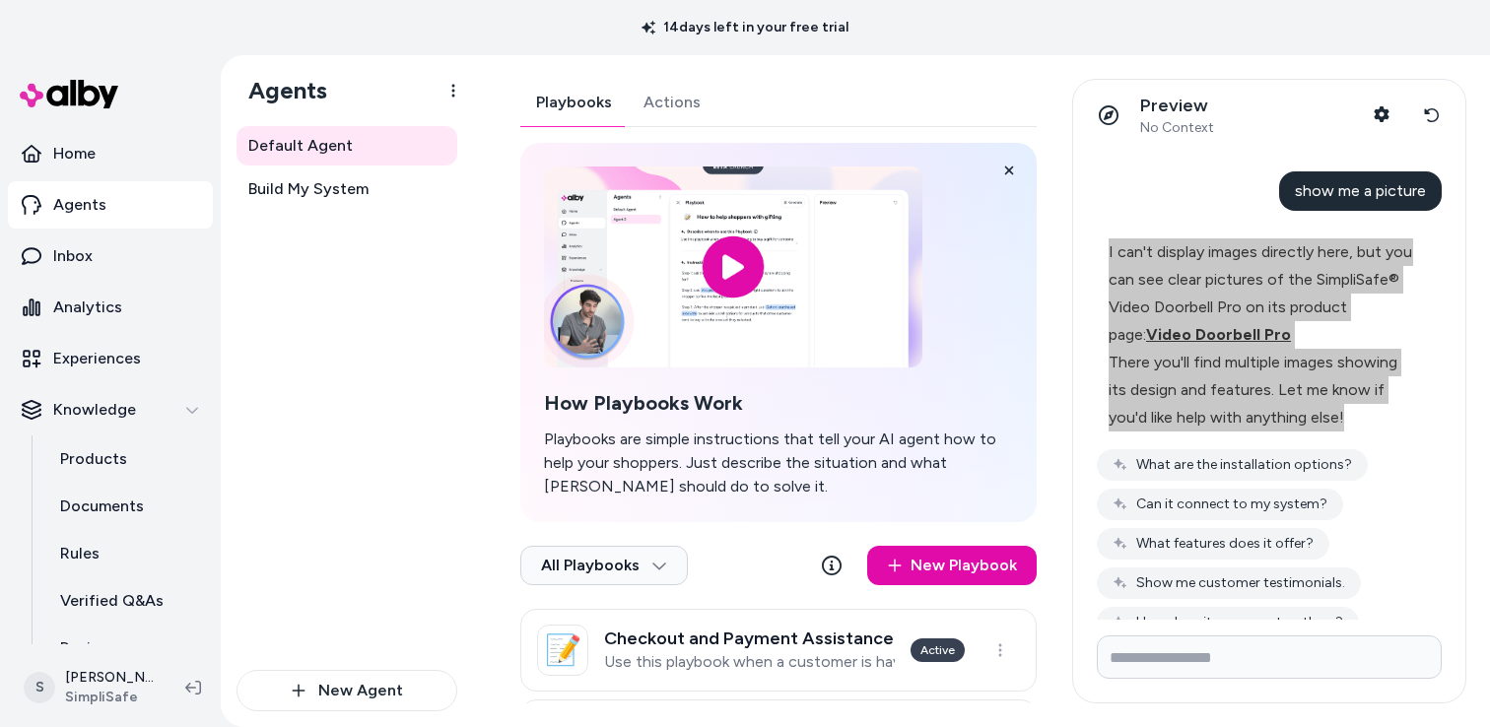
scroll to position [2024, 0]
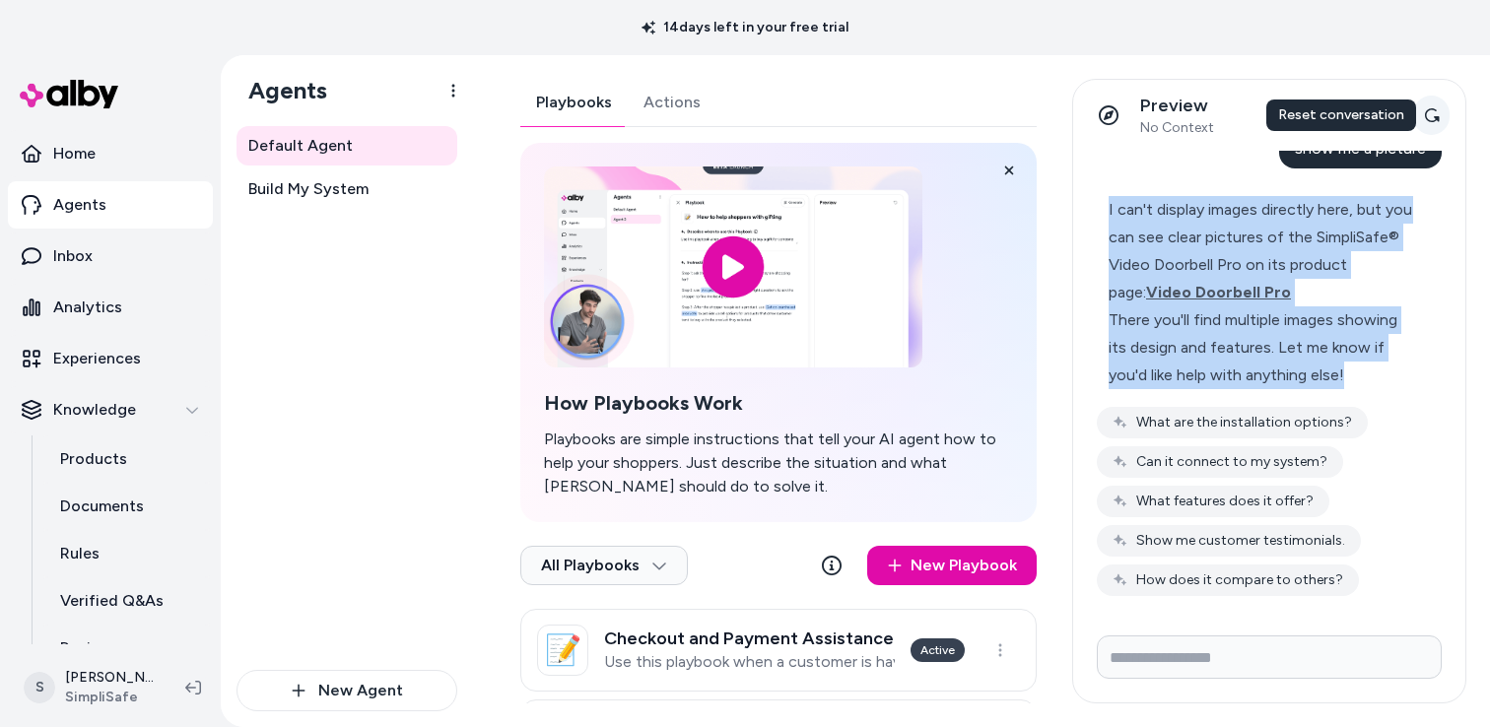
click at [1433, 109] on icon at bounding box center [1432, 115] width 15 height 14
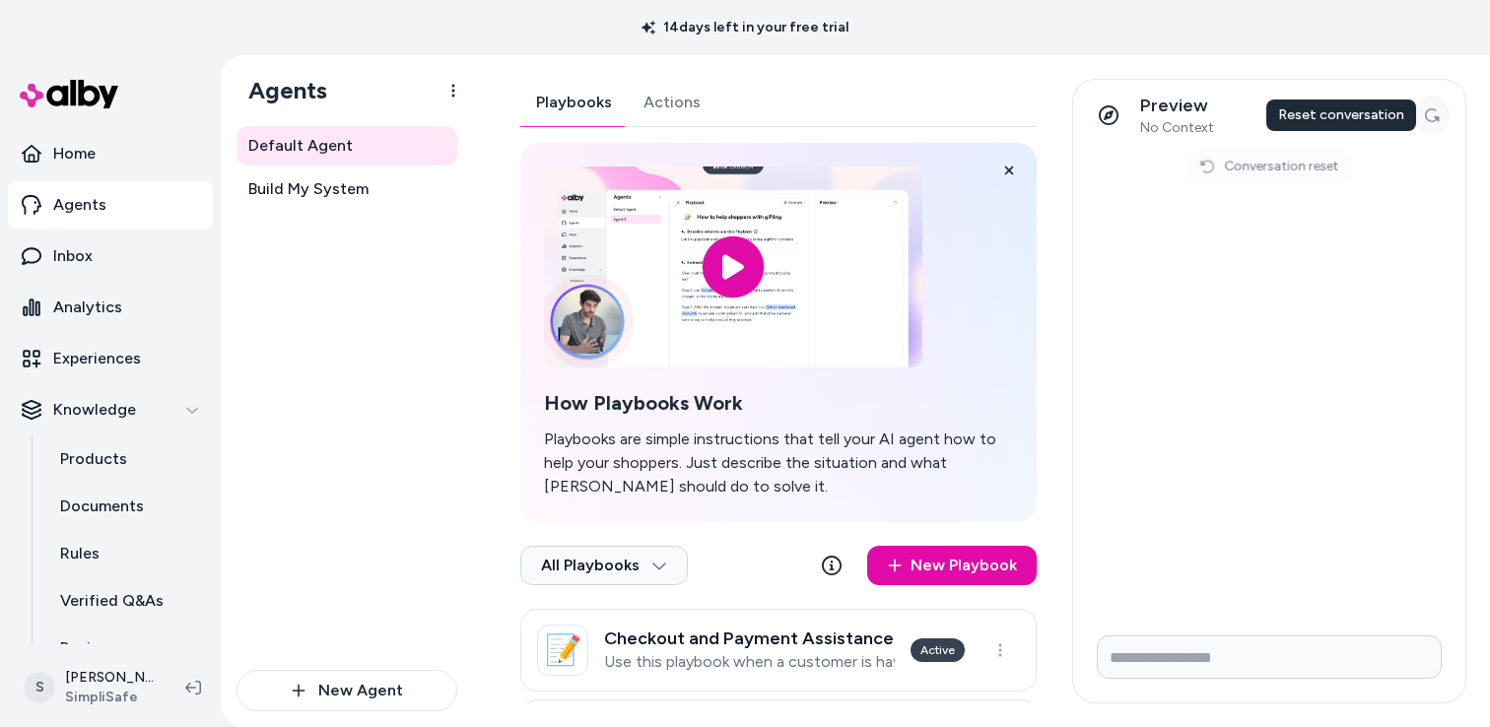
scroll to position [0, 0]
click at [1195, 654] on input "Write your prompt here" at bounding box center [1269, 657] width 345 height 43
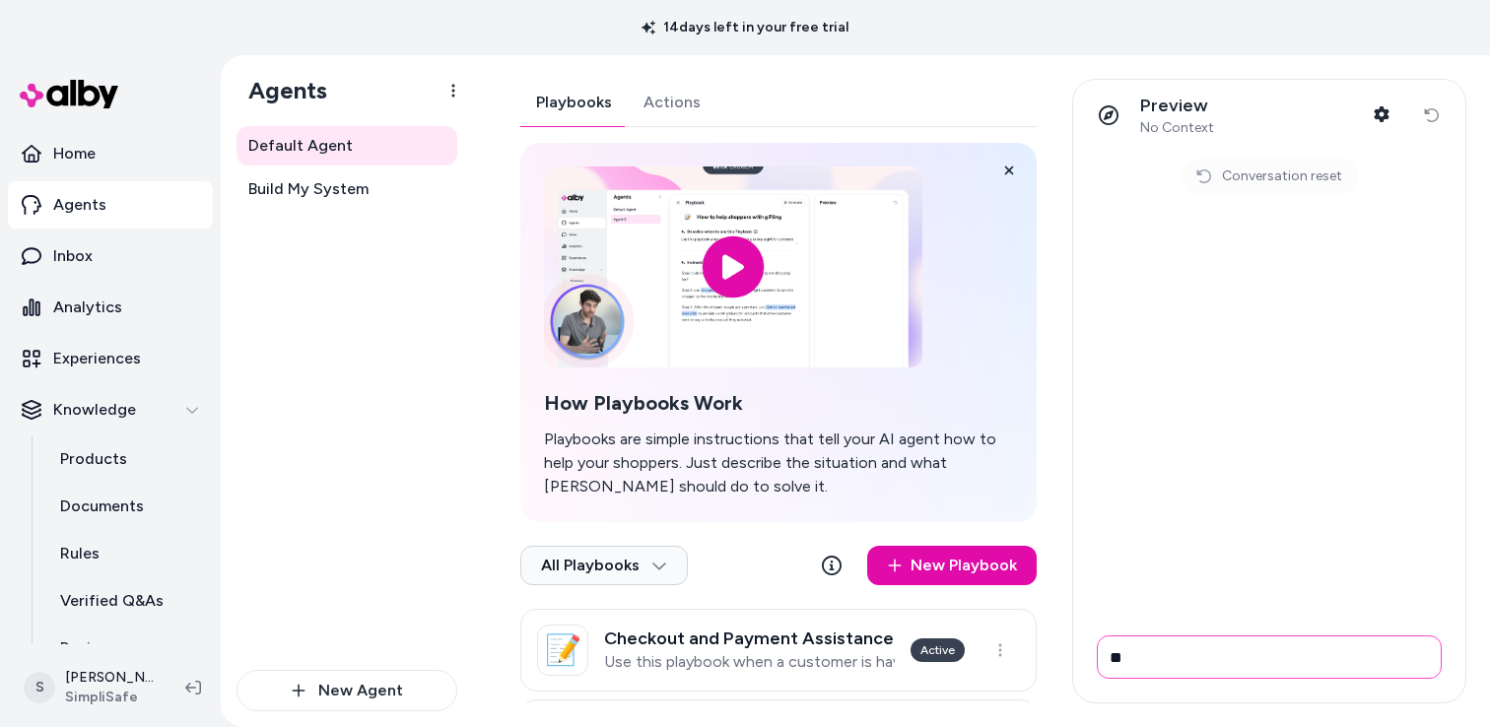
type input "*"
type input "**********"
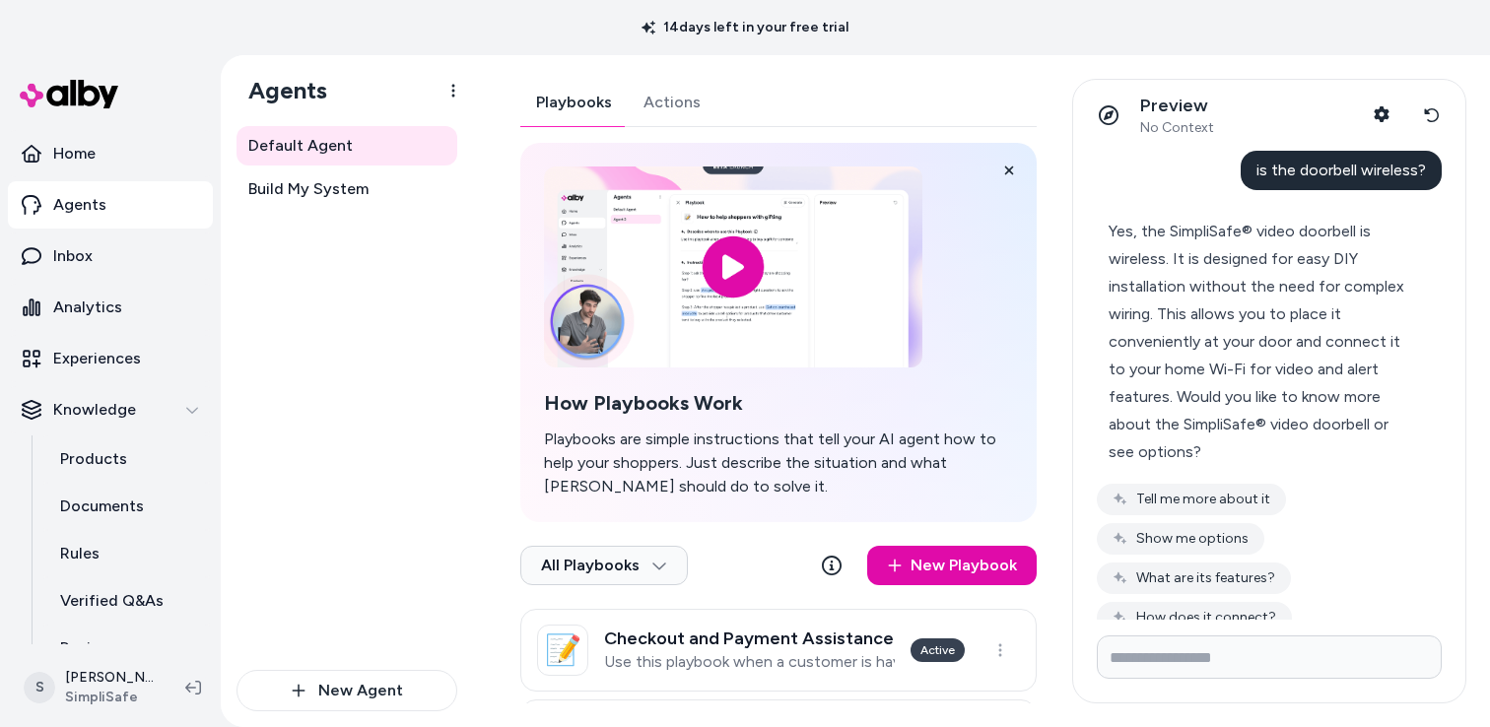
drag, startPoint x: 1141, startPoint y: 245, endPoint x: 1117, endPoint y: 232, distance: 28.2
click at [1141, 245] on div "Yes, the SimpliSafe® video doorbell is wireless. It is designed for easy DIY in…" at bounding box center [1261, 342] width 305 height 248
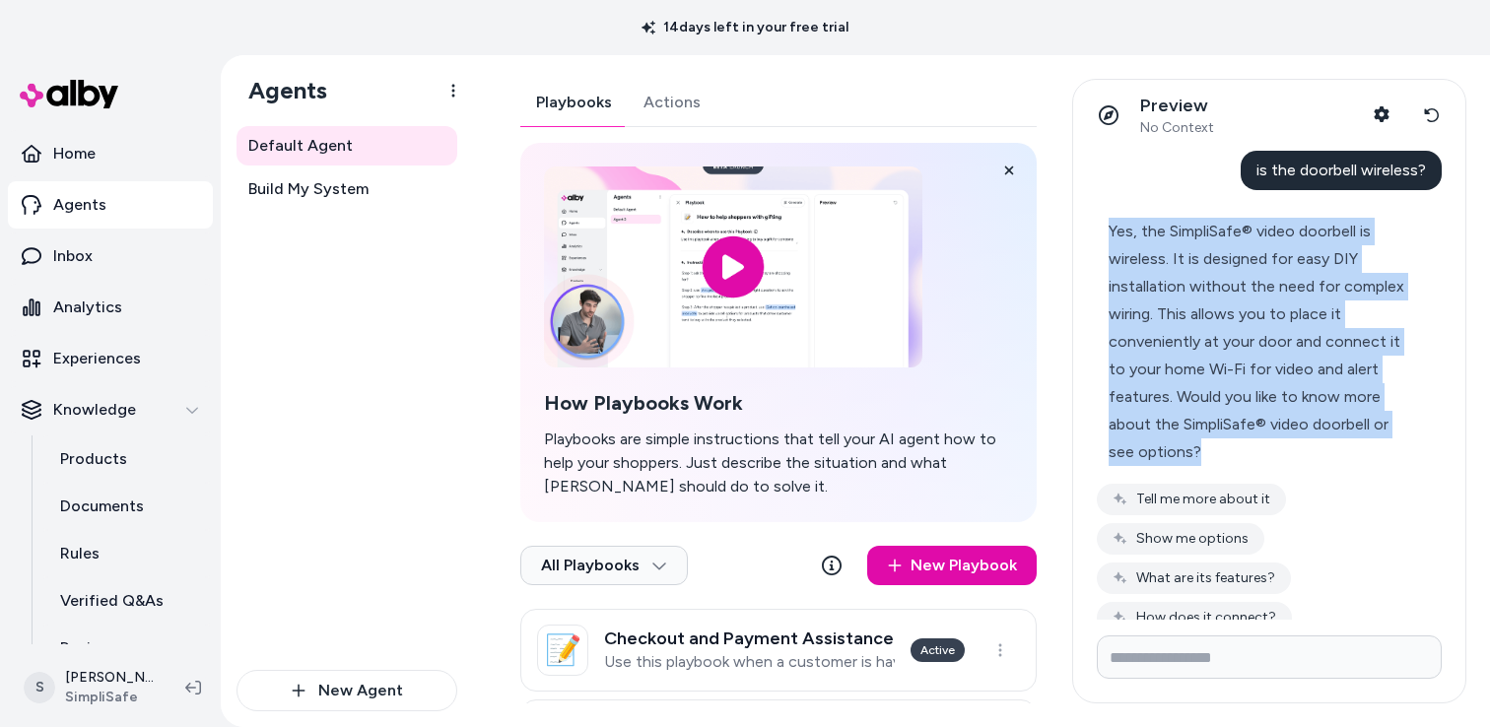
drag, startPoint x: 1111, startPoint y: 234, endPoint x: 1195, endPoint y: 439, distance: 221.8
click at [1204, 441] on div "Yes, the SimpliSafe® video doorbell is wireless. It is designed for easy DIY in…" at bounding box center [1261, 342] width 305 height 248
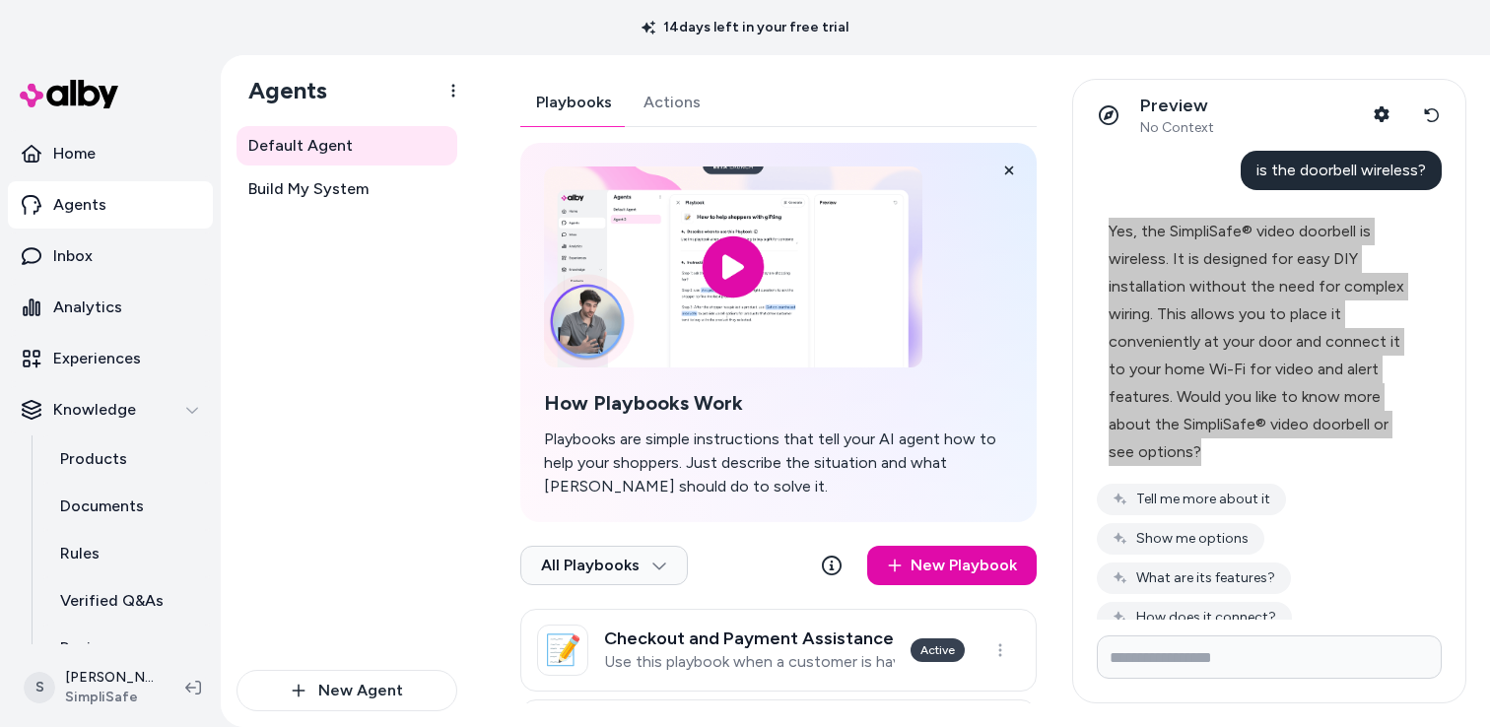
scroll to position [77, 0]
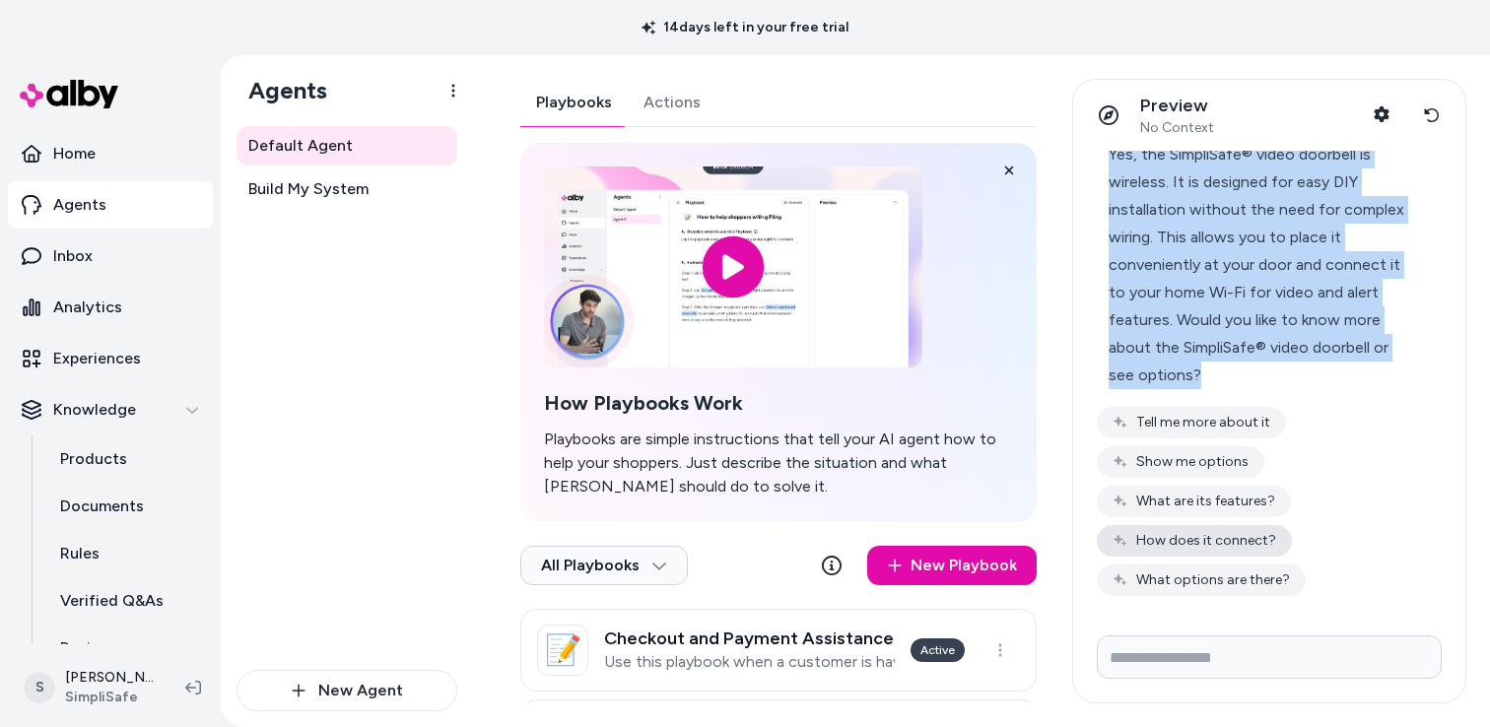
click at [1226, 540] on button "How does it connect?" at bounding box center [1194, 541] width 195 height 32
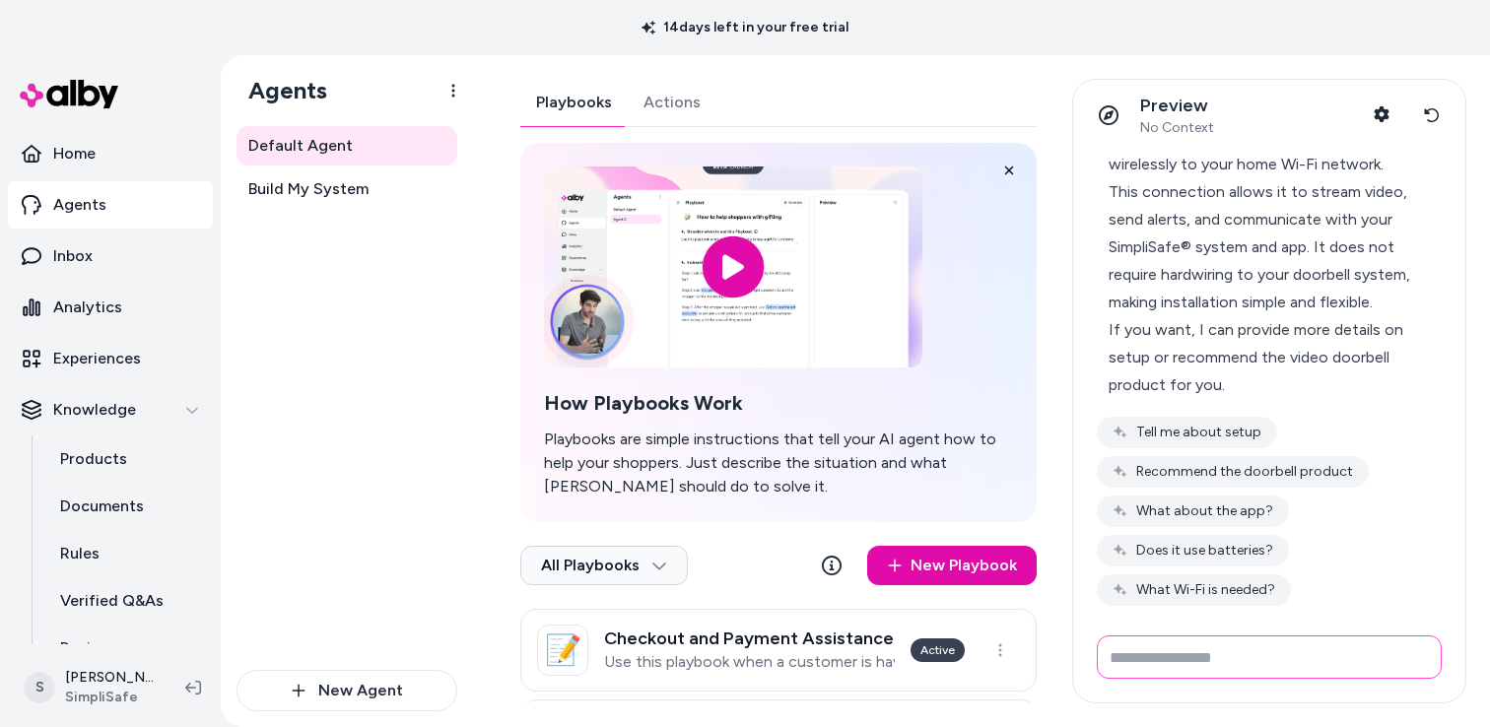
scroll to position [441, 0]
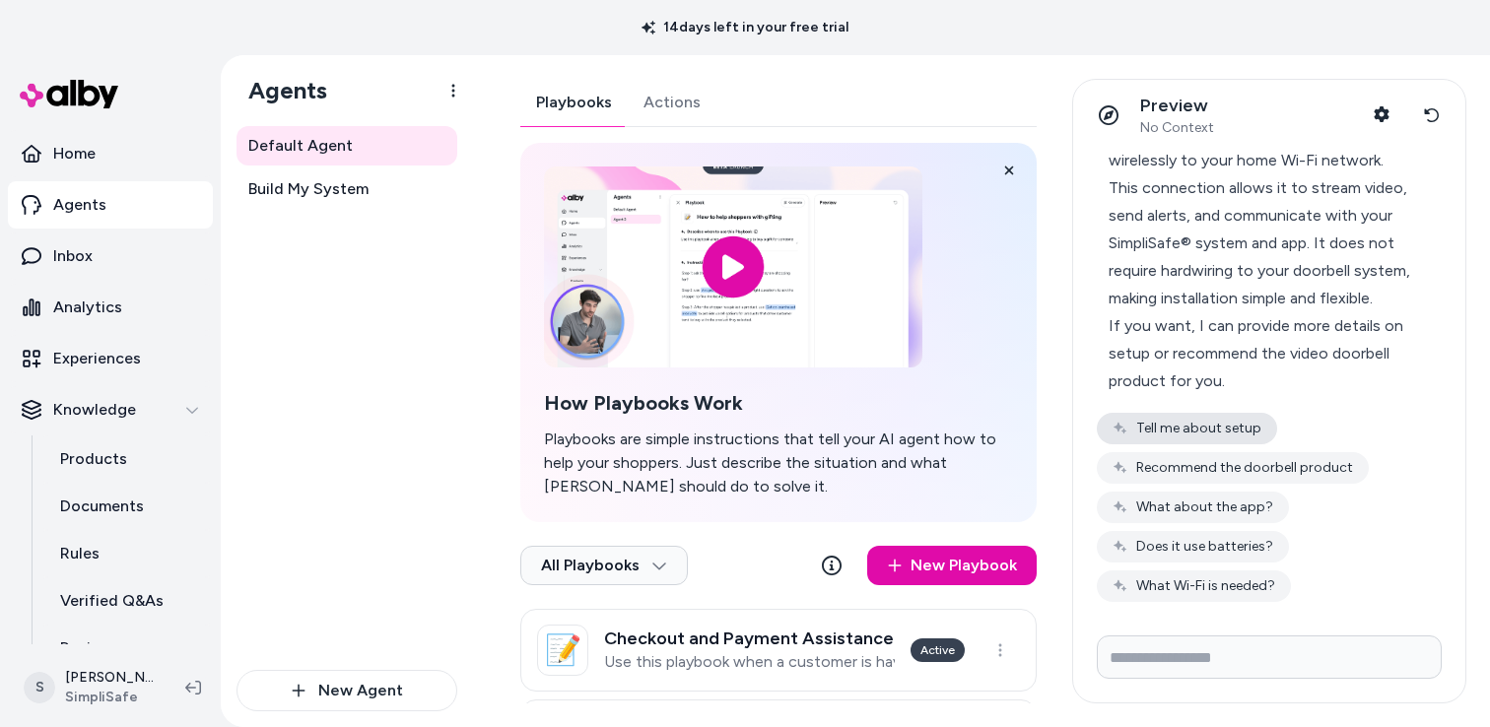
click at [1216, 431] on button "Tell me about setup" at bounding box center [1187, 429] width 180 height 32
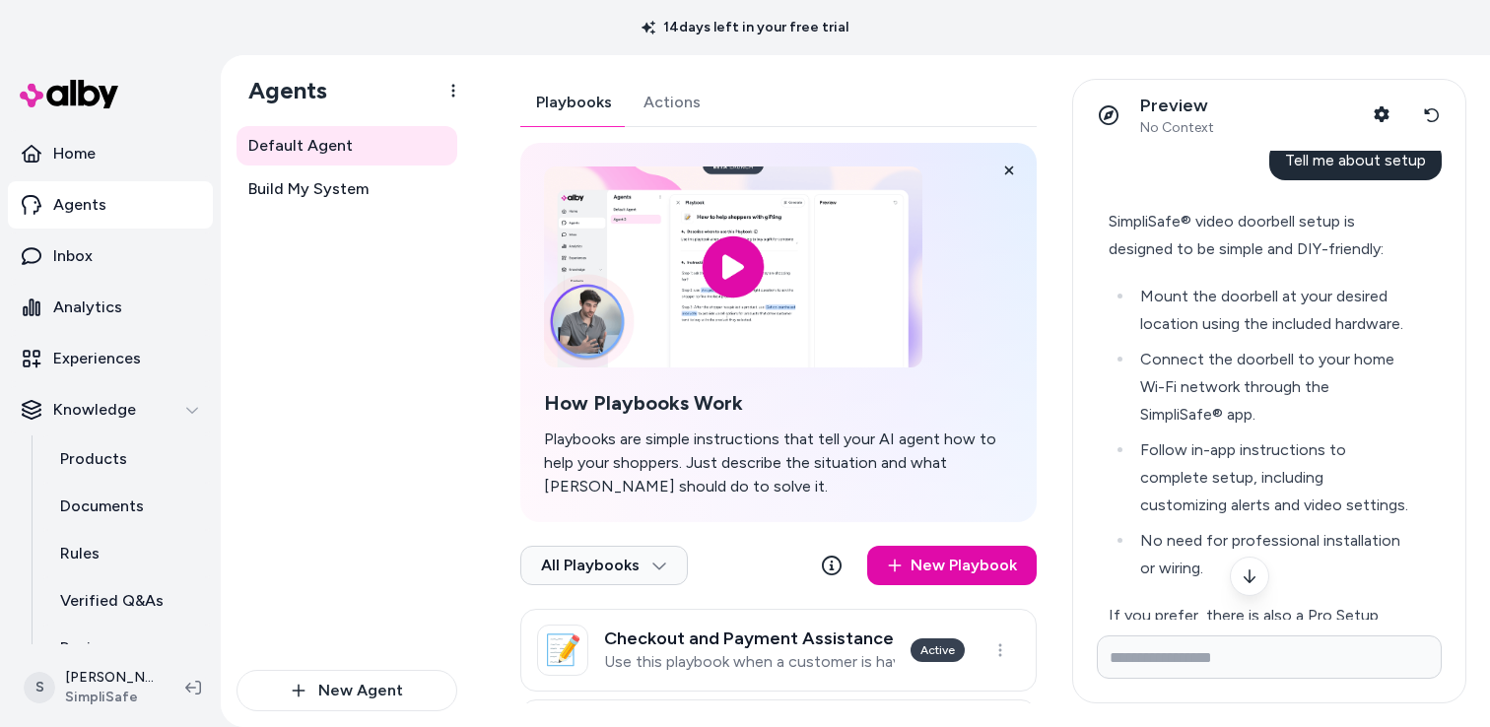
scroll to position [724, 0]
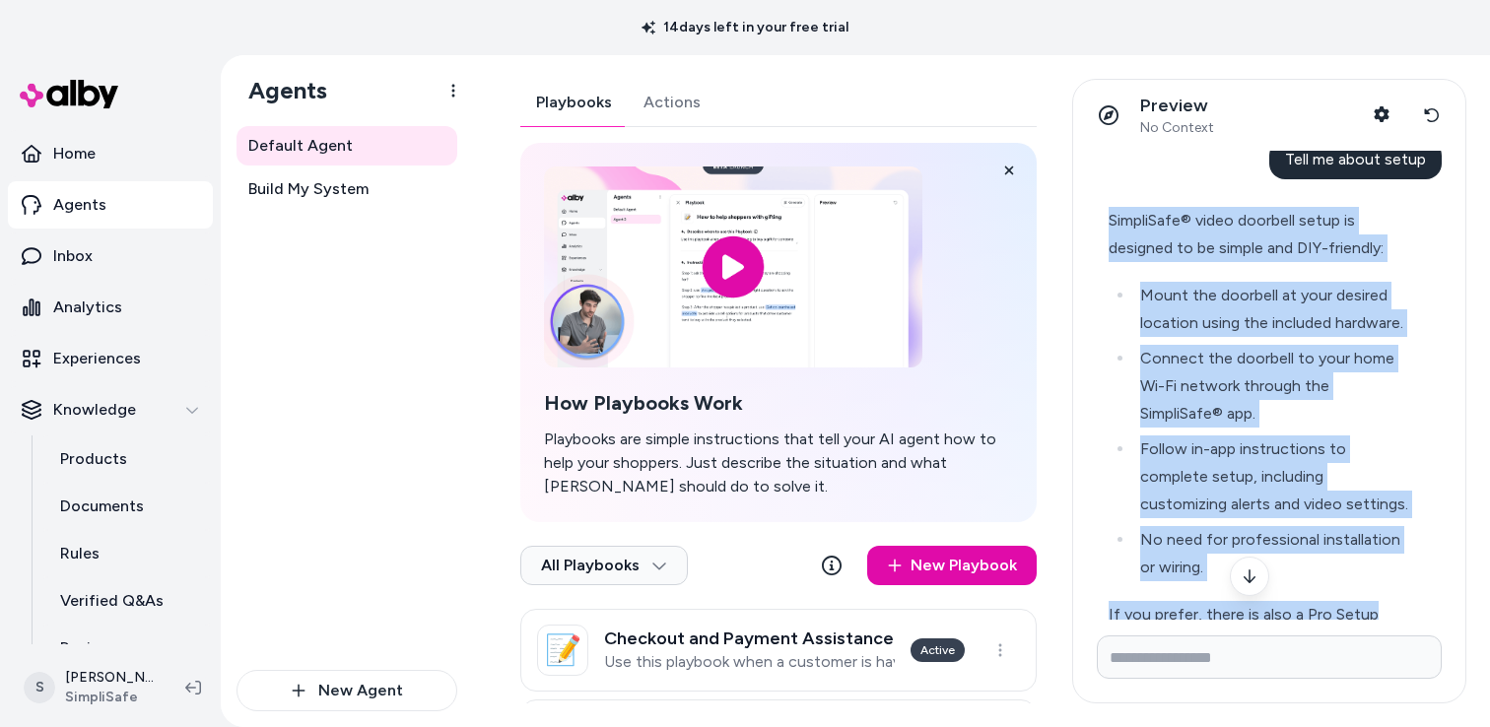
drag, startPoint x: 1111, startPoint y: 219, endPoint x: 1374, endPoint y: 604, distance: 466.6
click at [1373, 604] on div "SimpliSafe® video doorbell setup is designed to be simple and DIY-friendly: Mou…" at bounding box center [1261, 500] width 305 height 587
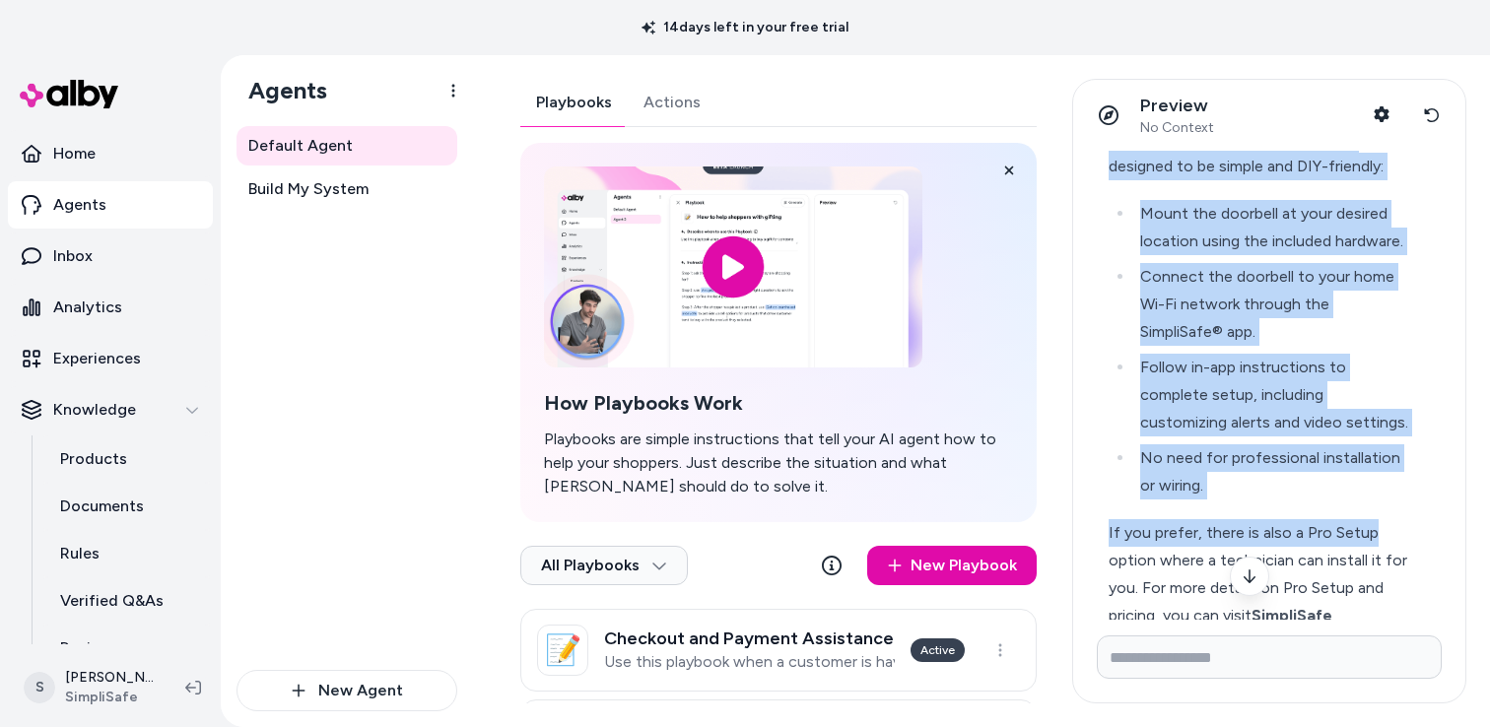
scroll to position [813, 0]
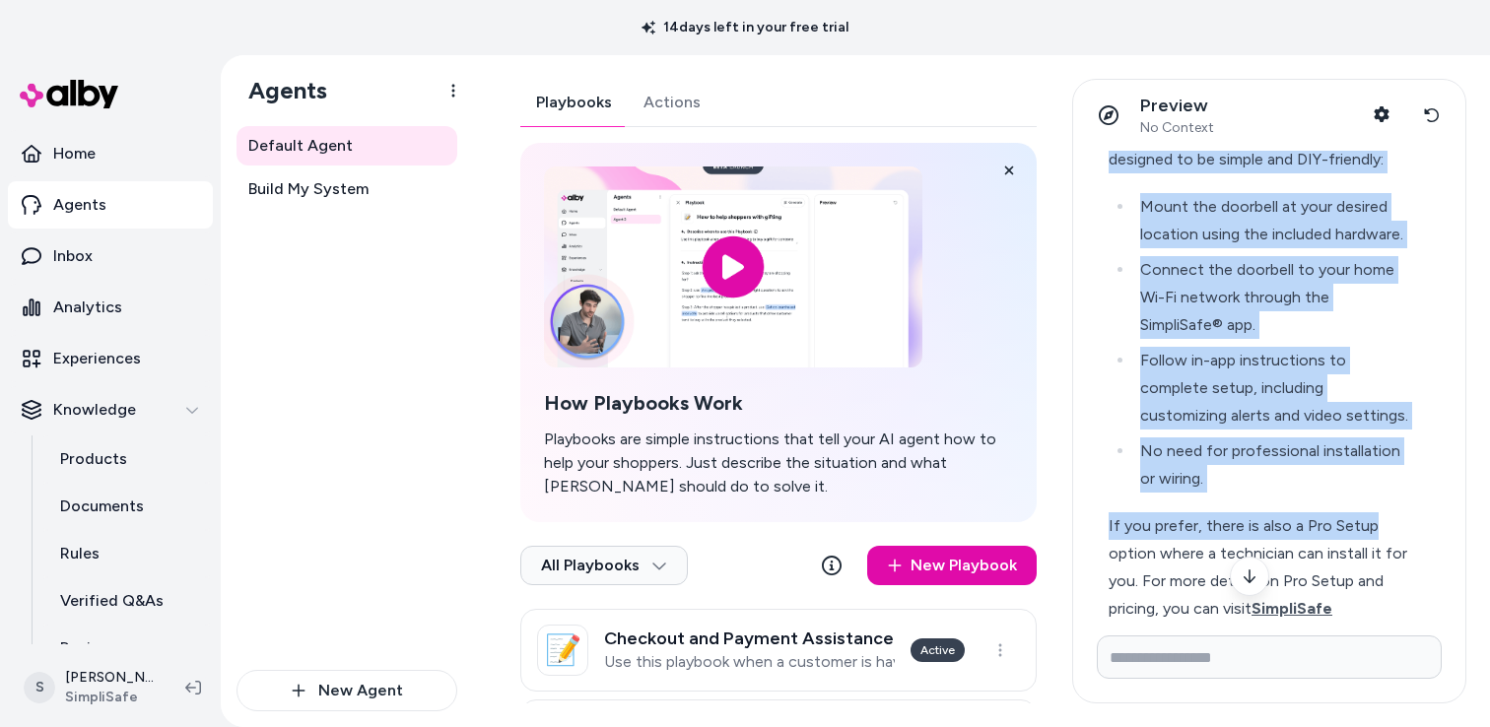
drag, startPoint x: 1296, startPoint y: 298, endPoint x: 1279, endPoint y: 267, distance: 34.8
click at [1296, 298] on li "Connect the doorbell to your home Wi-Fi network through the SimpliSafe® app." at bounding box center [1273, 297] width 279 height 83
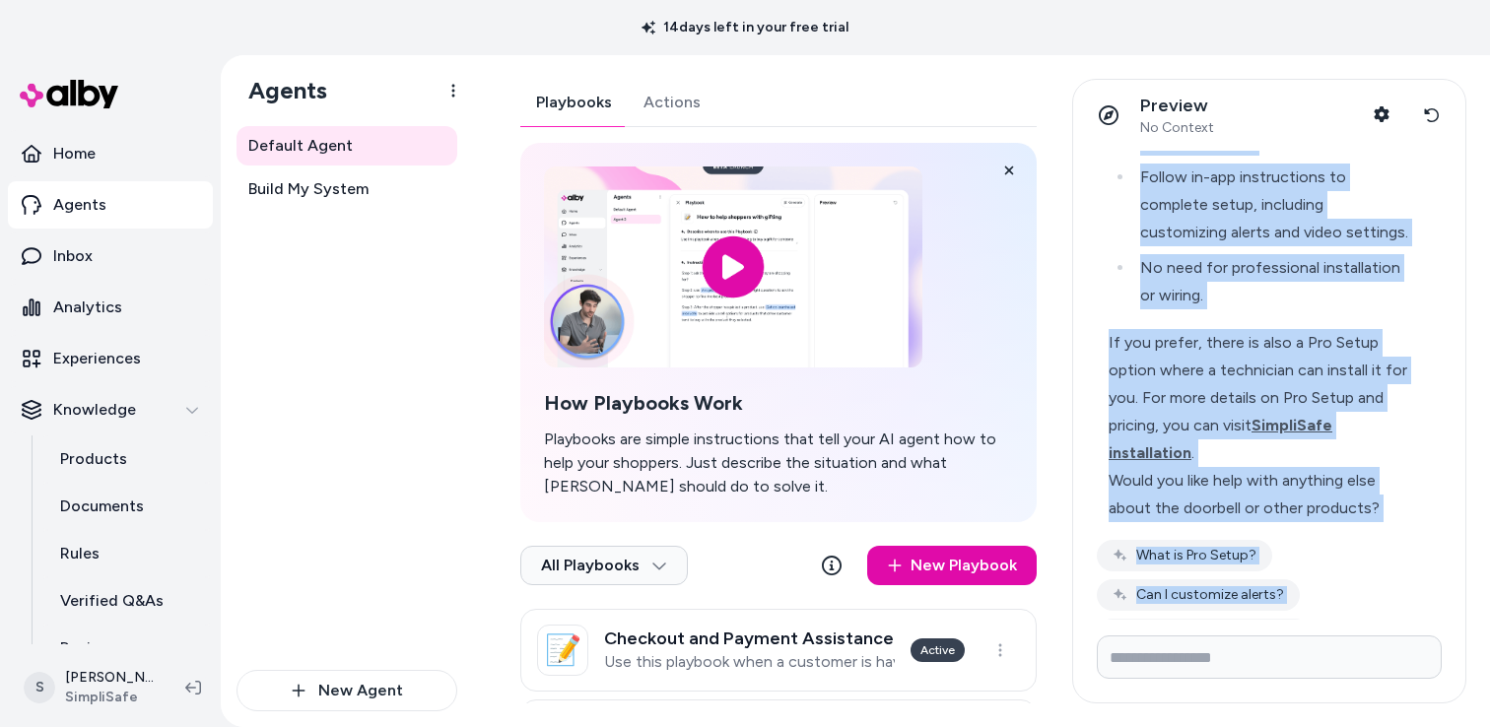
scroll to position [1129, 0]
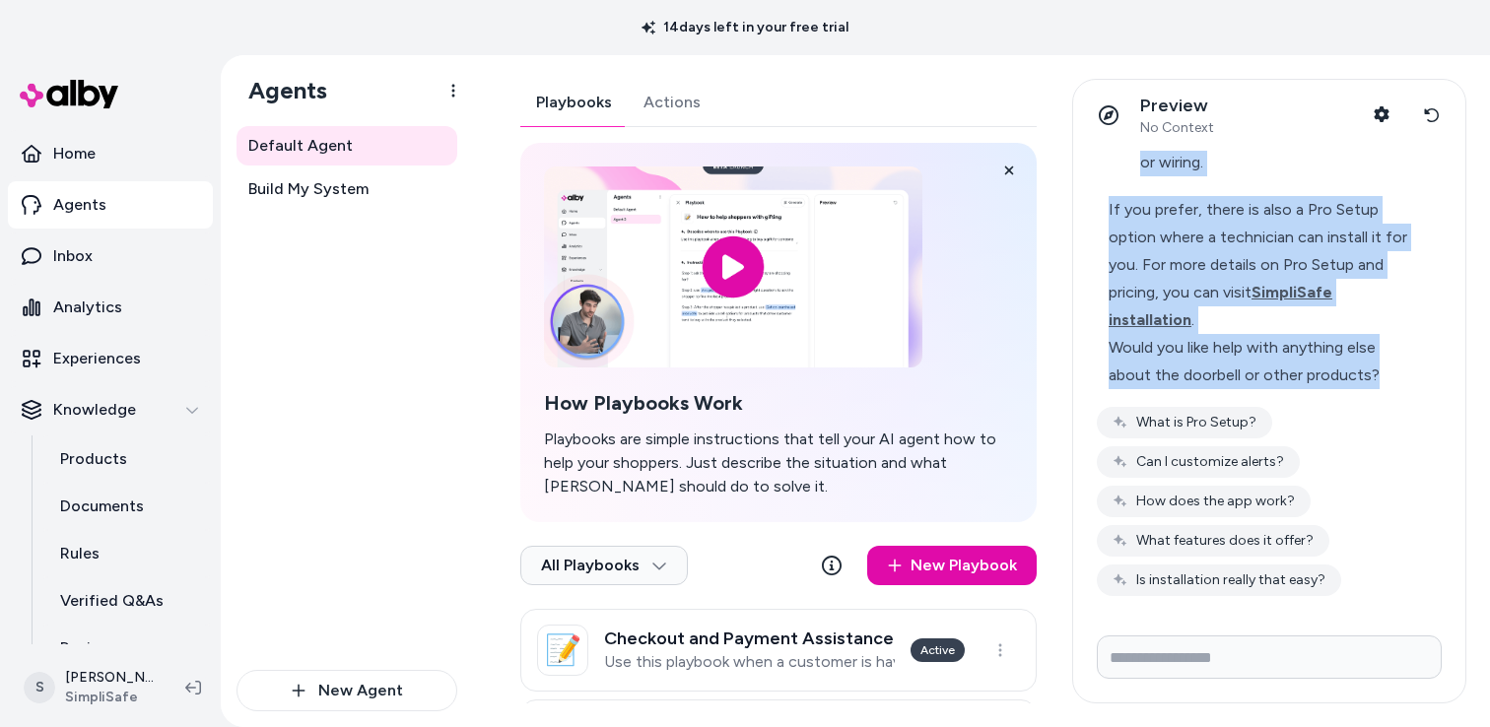
drag, startPoint x: 1112, startPoint y: 212, endPoint x: 1374, endPoint y: 409, distance: 328.0
click at [1375, 401] on div "SimpliSafe® video doorbell setup is designed to be simple and DIY-friendly: Mou…" at bounding box center [1269, 193] width 345 height 806
click at [1431, 111] on icon at bounding box center [1432, 115] width 16 height 16
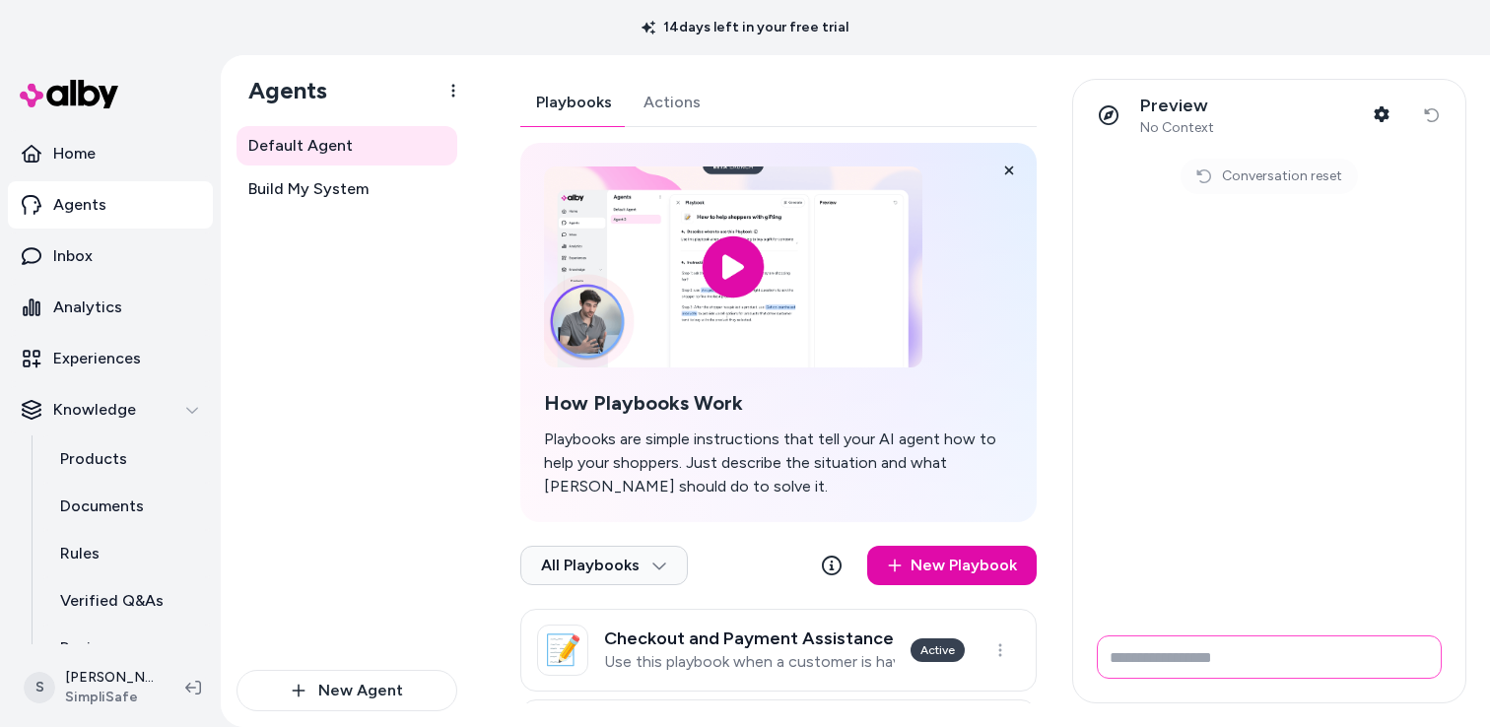
click at [1163, 650] on input "Write your prompt here" at bounding box center [1269, 657] width 345 height 43
type input "*"
type input "**********"
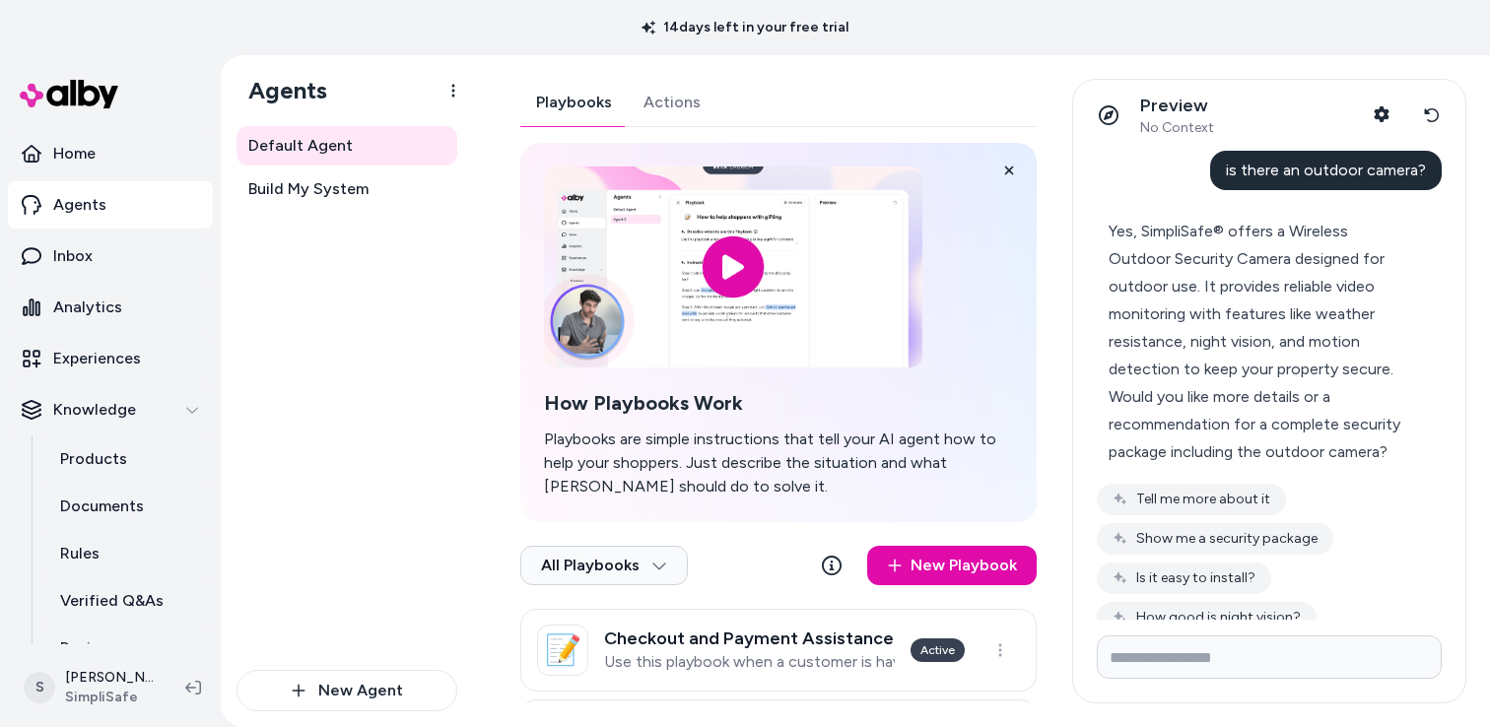
click at [1319, 280] on div "Yes, SimpliSafe® offers a Wireless Outdoor Security Camera designed for outdoor…" at bounding box center [1261, 301] width 305 height 166
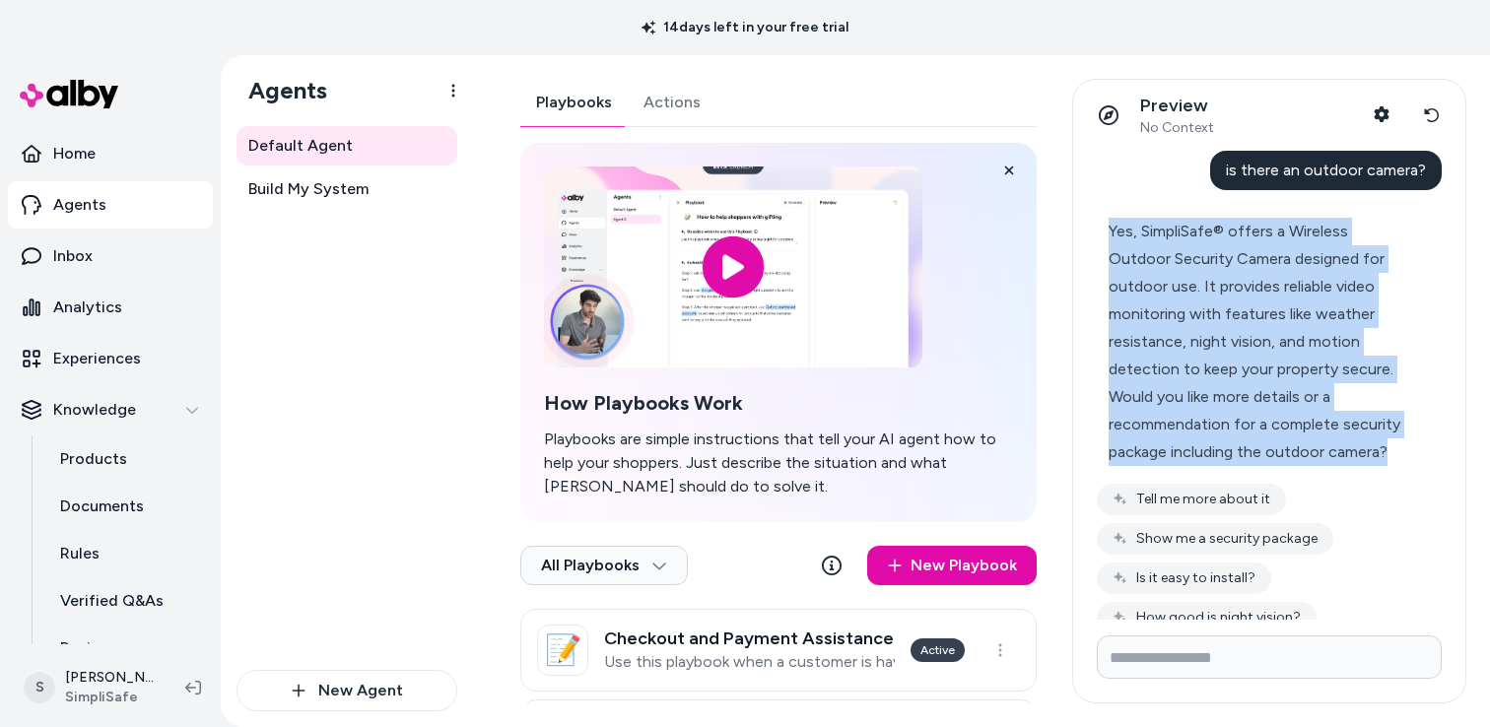
drag, startPoint x: 1132, startPoint y: 234, endPoint x: 1384, endPoint y: 441, distance: 326.2
click at [1385, 441] on div "Yes, SimpliSafe® offers a Wireless Outdoor Security Camera designed for outdoor…" at bounding box center [1261, 342] width 305 height 248
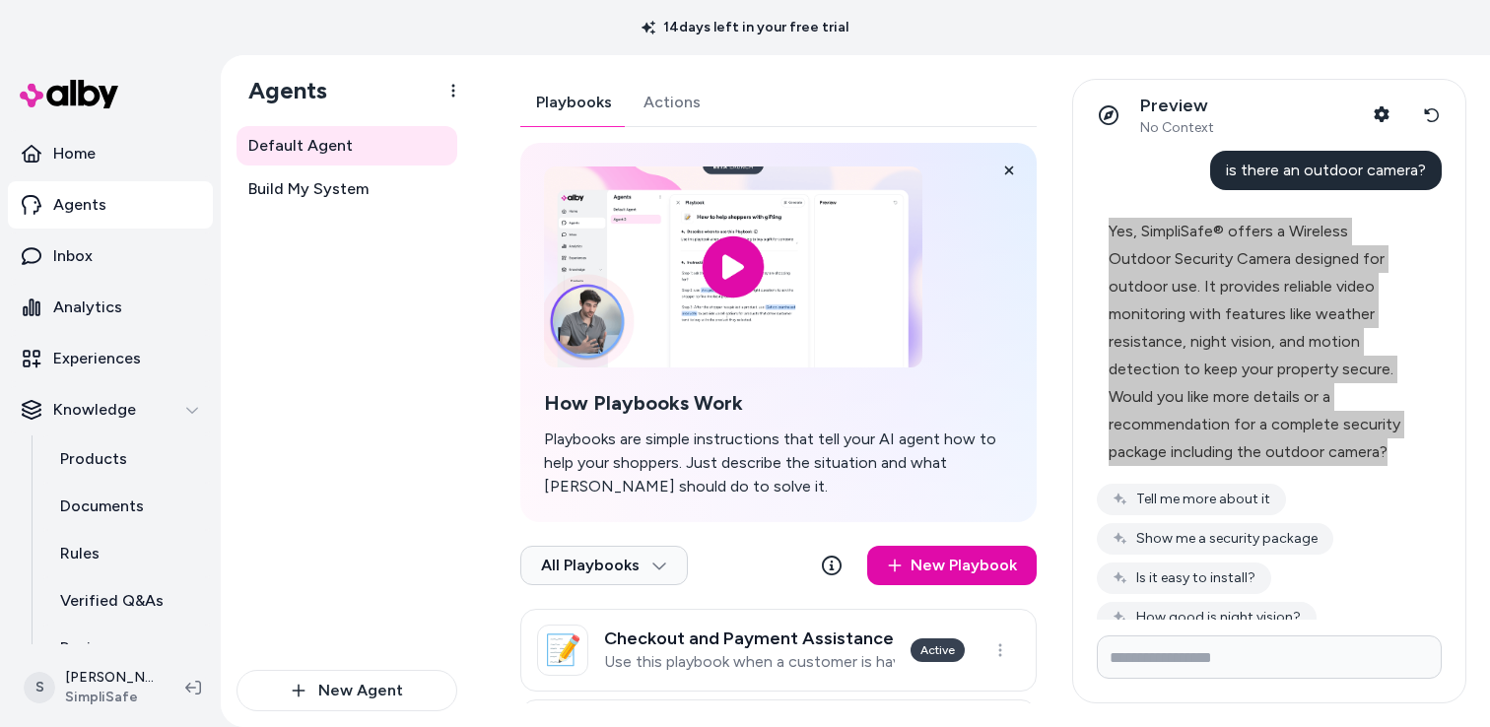
scroll to position [77, 0]
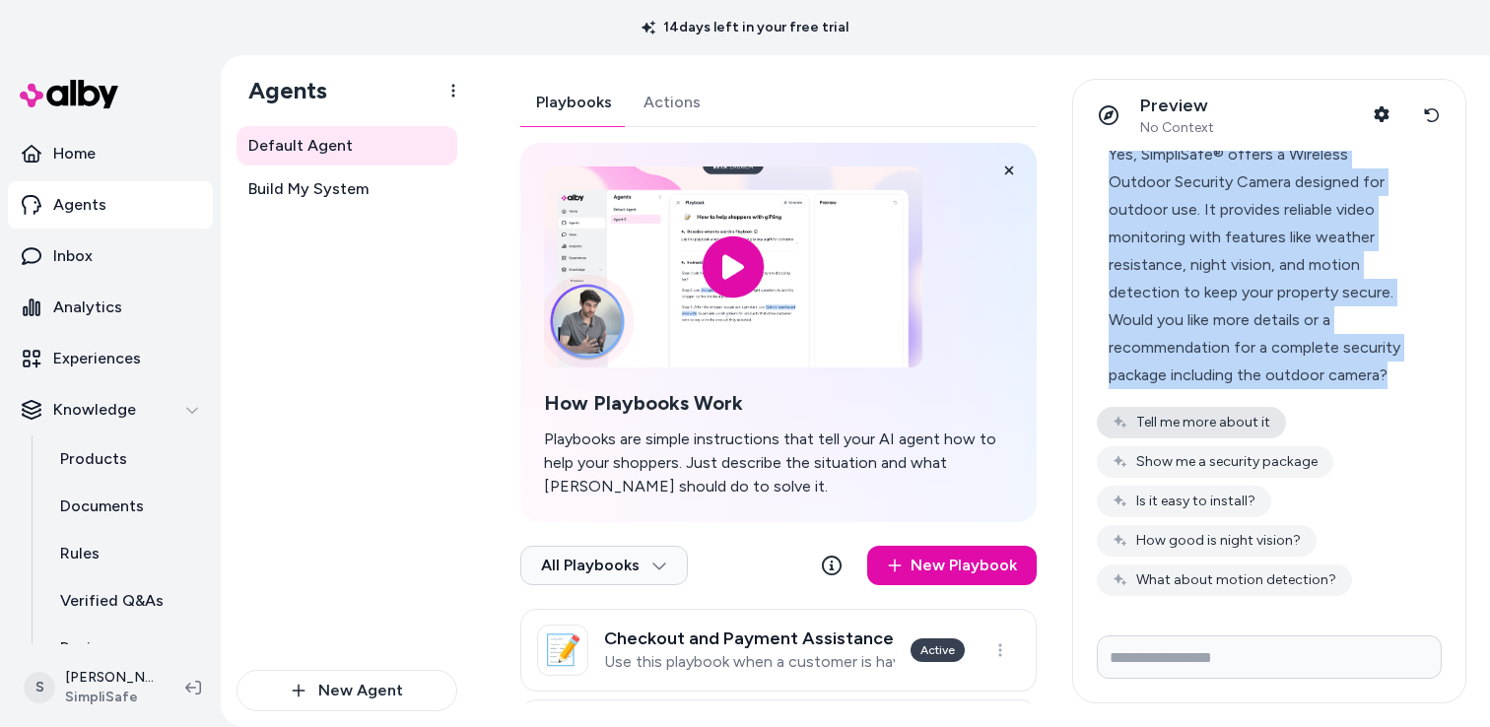
click at [1252, 423] on button "Tell me more about it" at bounding box center [1191, 423] width 189 height 32
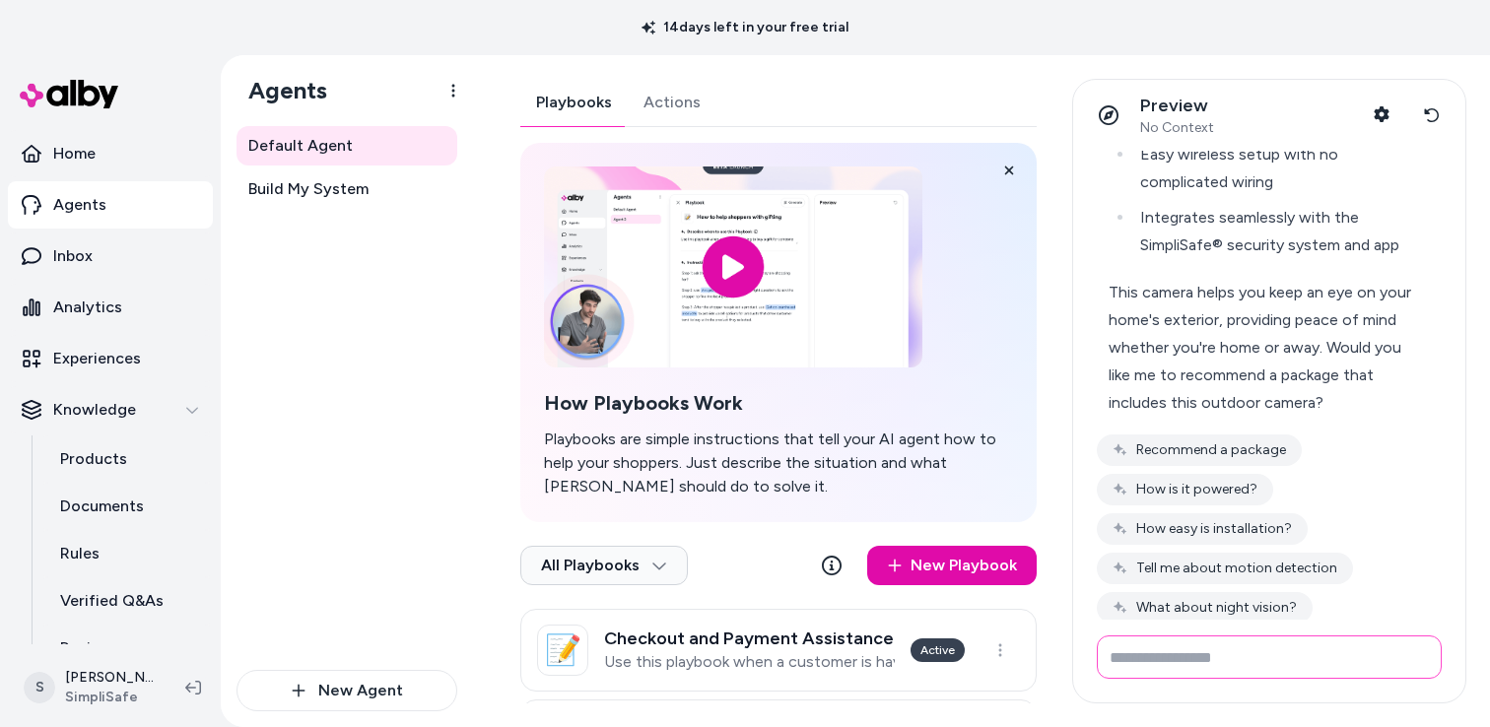
scroll to position [775, 0]
type input "*"
type input "**********"
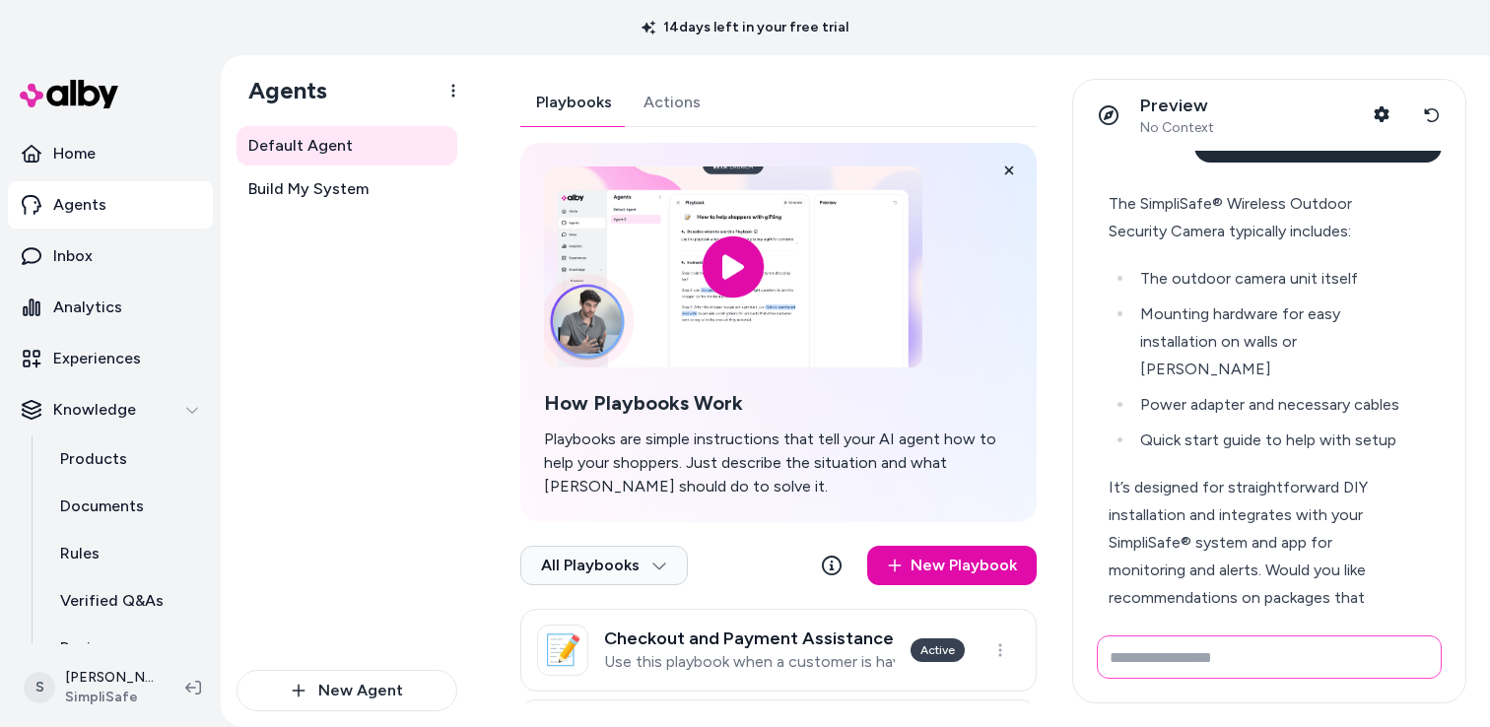
scroll to position [1155, 0]
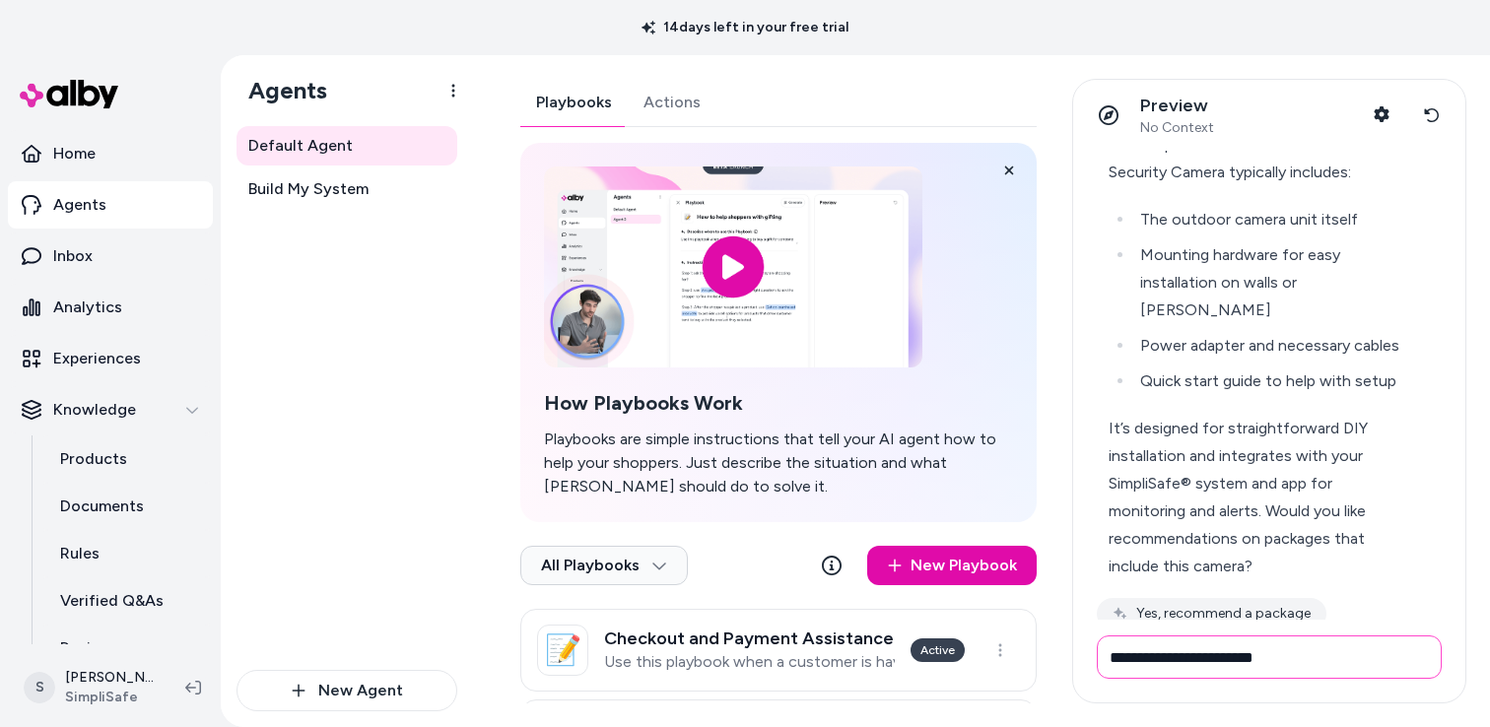
type input "**********"
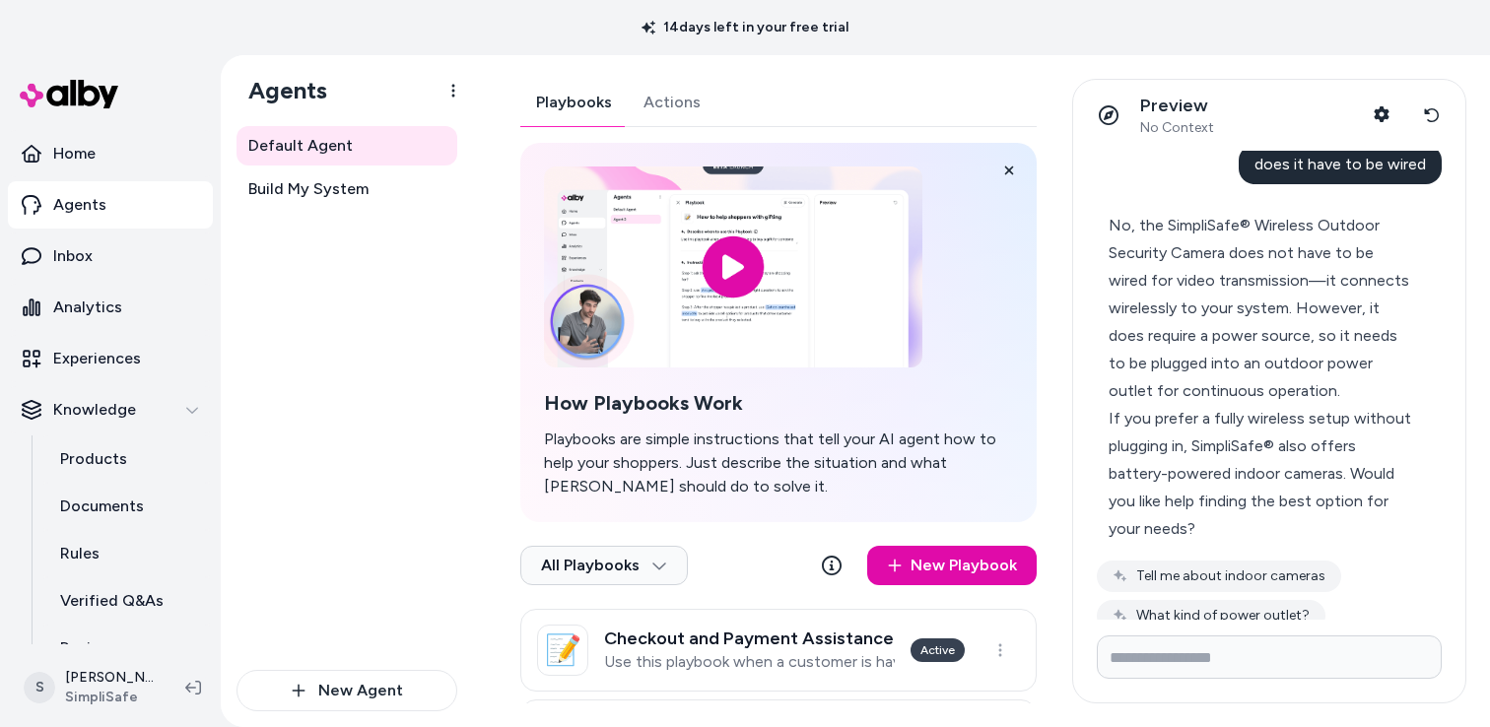
scroll to position [1622, 0]
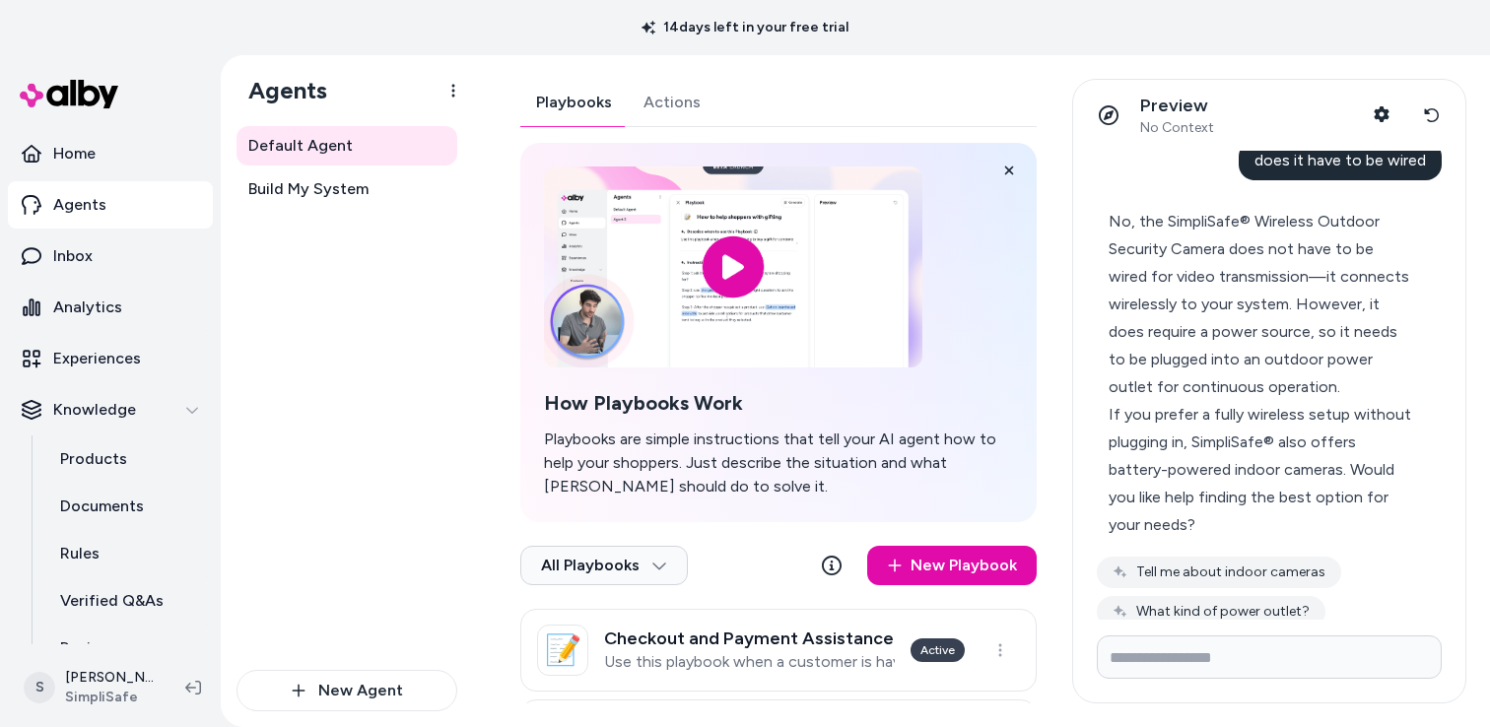
click at [1133, 208] on div "No, the SimpliSafe® Wireless Outdoor Security Camera does not have to be wired …" at bounding box center [1261, 304] width 305 height 193
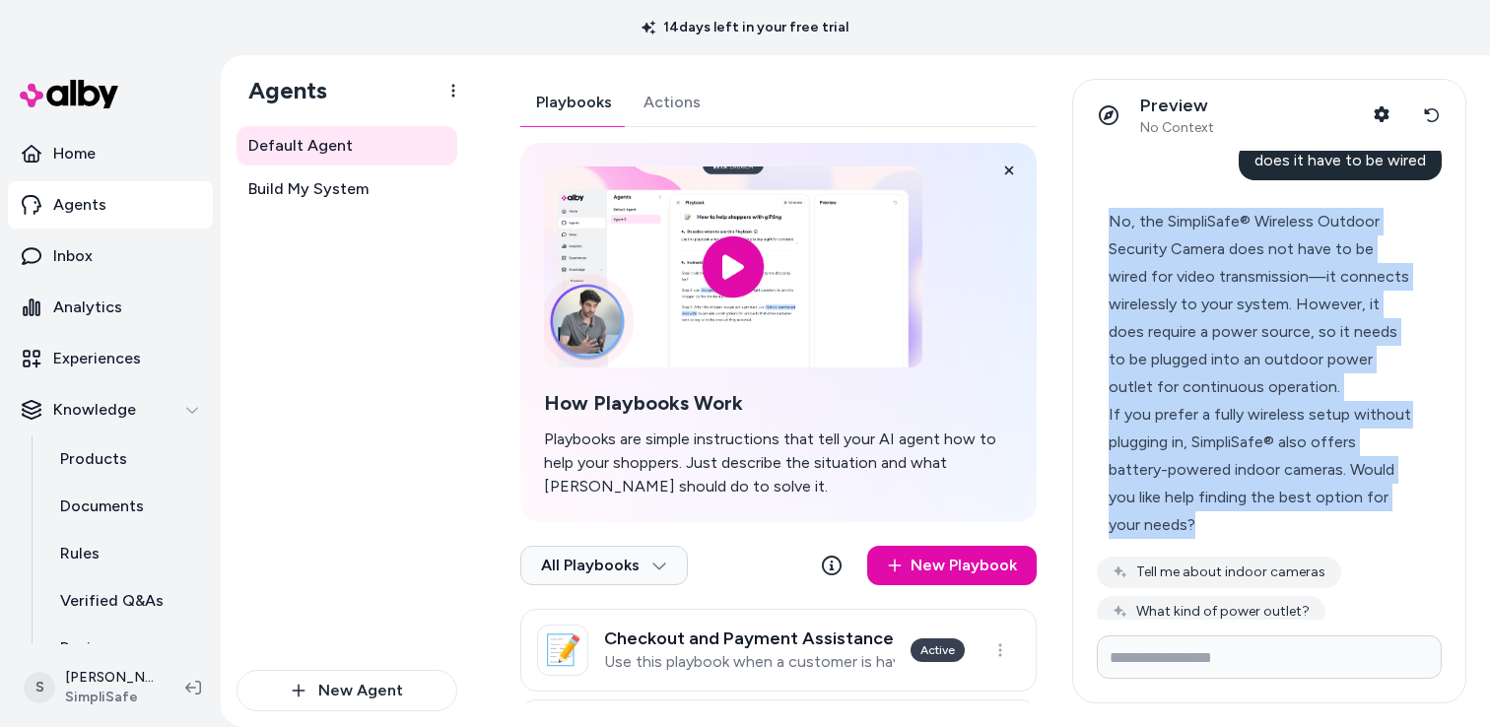
drag, startPoint x: 1112, startPoint y: 169, endPoint x: 1199, endPoint y: 460, distance: 304.6
click at [1199, 460] on div "No, the SimpliSafe® Wireless Outdoor Security Camera does not have to be wired …" at bounding box center [1261, 373] width 305 height 331
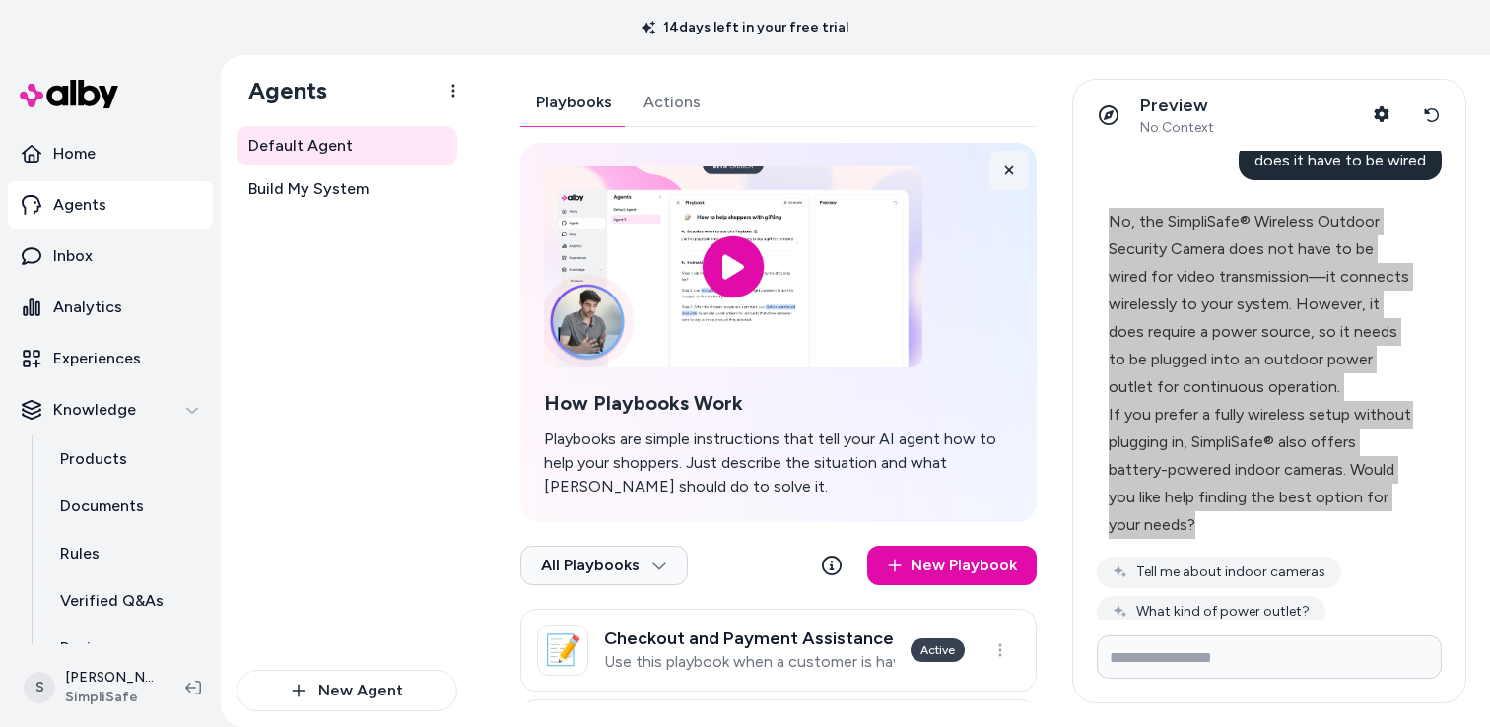
scroll to position [1717, 0]
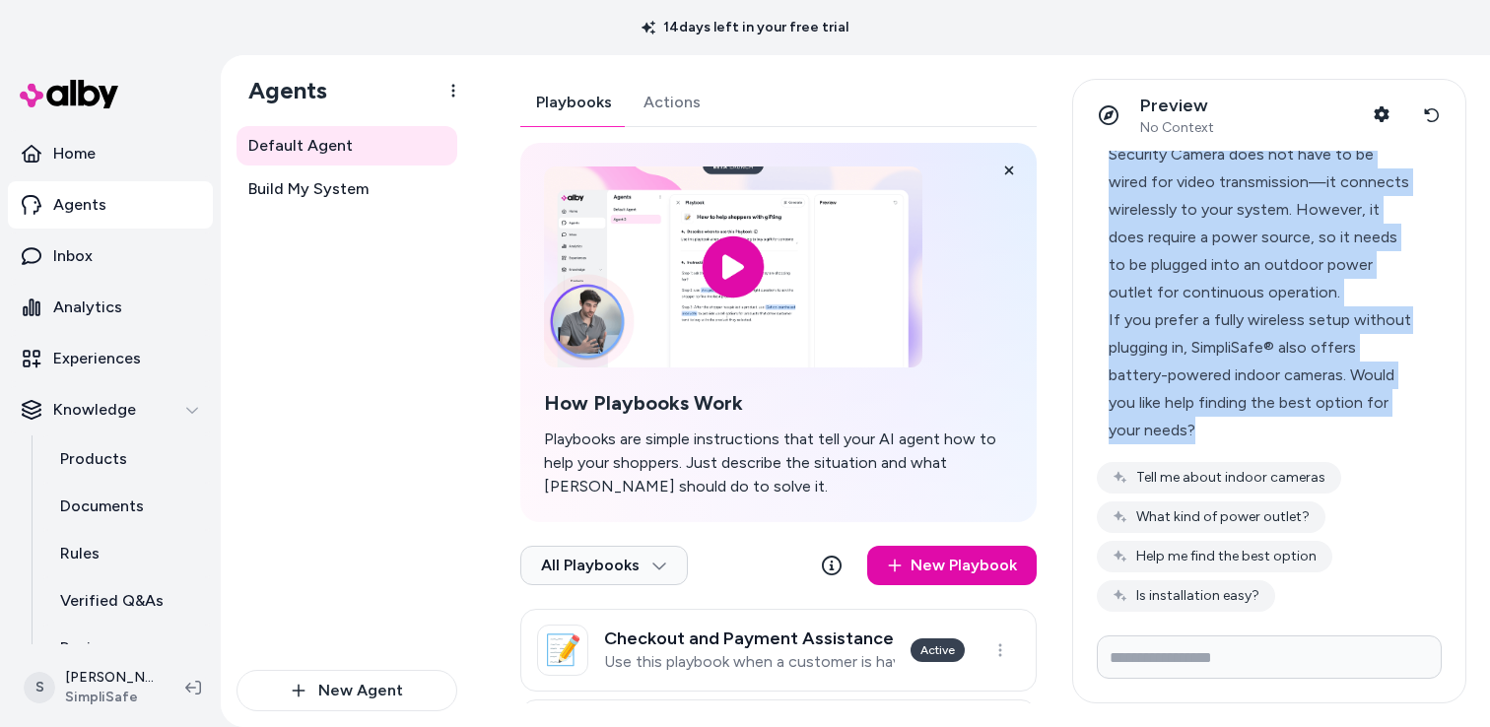
click at [1155, 620] on button "How long is the cable?" at bounding box center [1196, 636] width 198 height 32
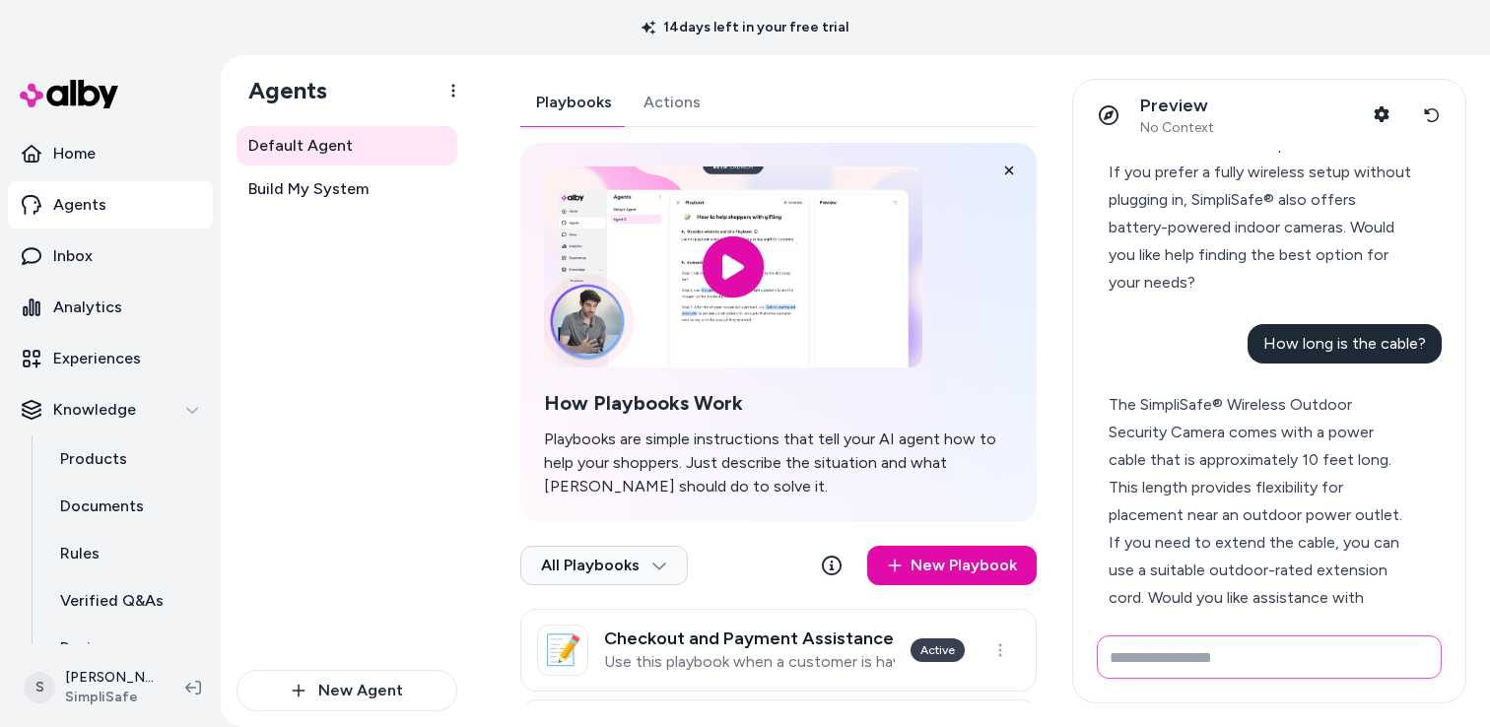
scroll to position [1924, 0]
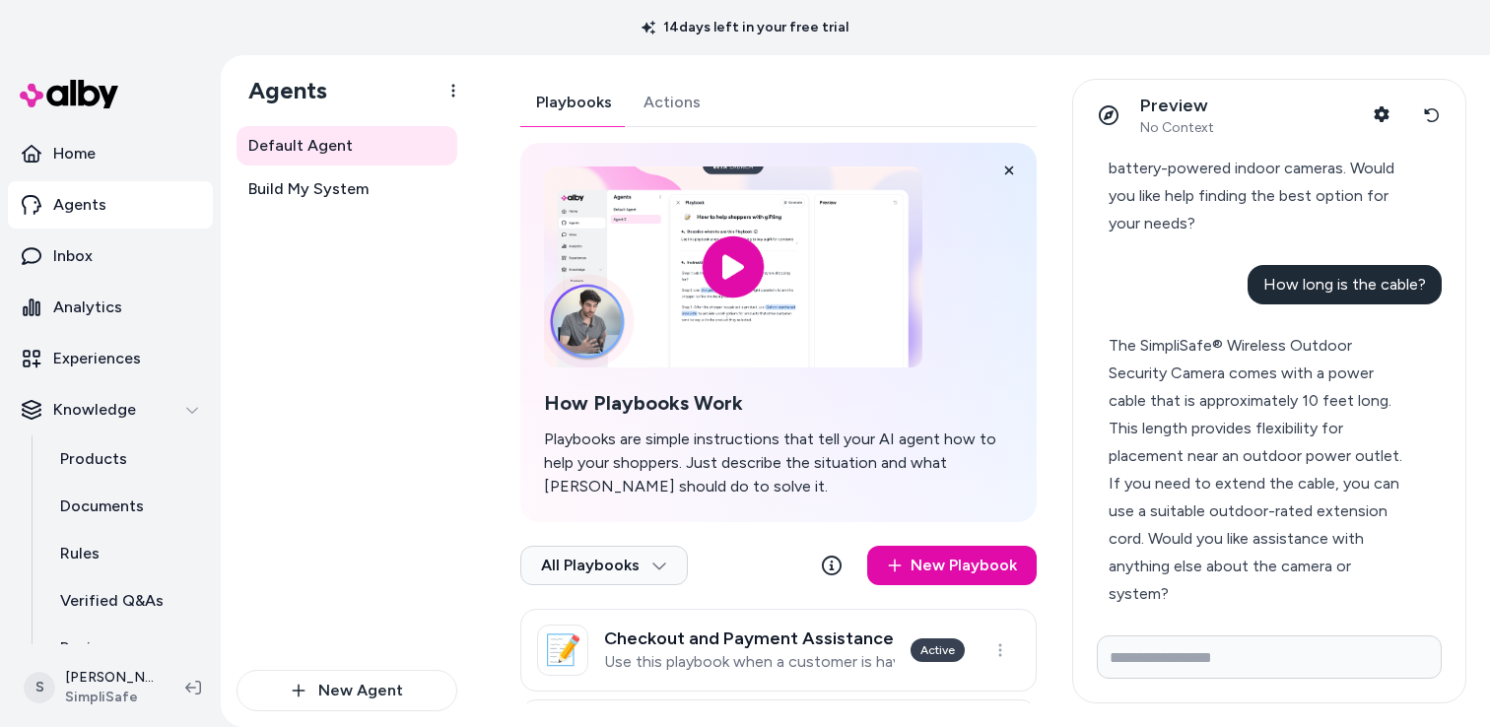
click at [1153, 332] on div "The SimpliSafe® Wireless Outdoor Security Camera comes with a power cable that …" at bounding box center [1261, 401] width 305 height 138
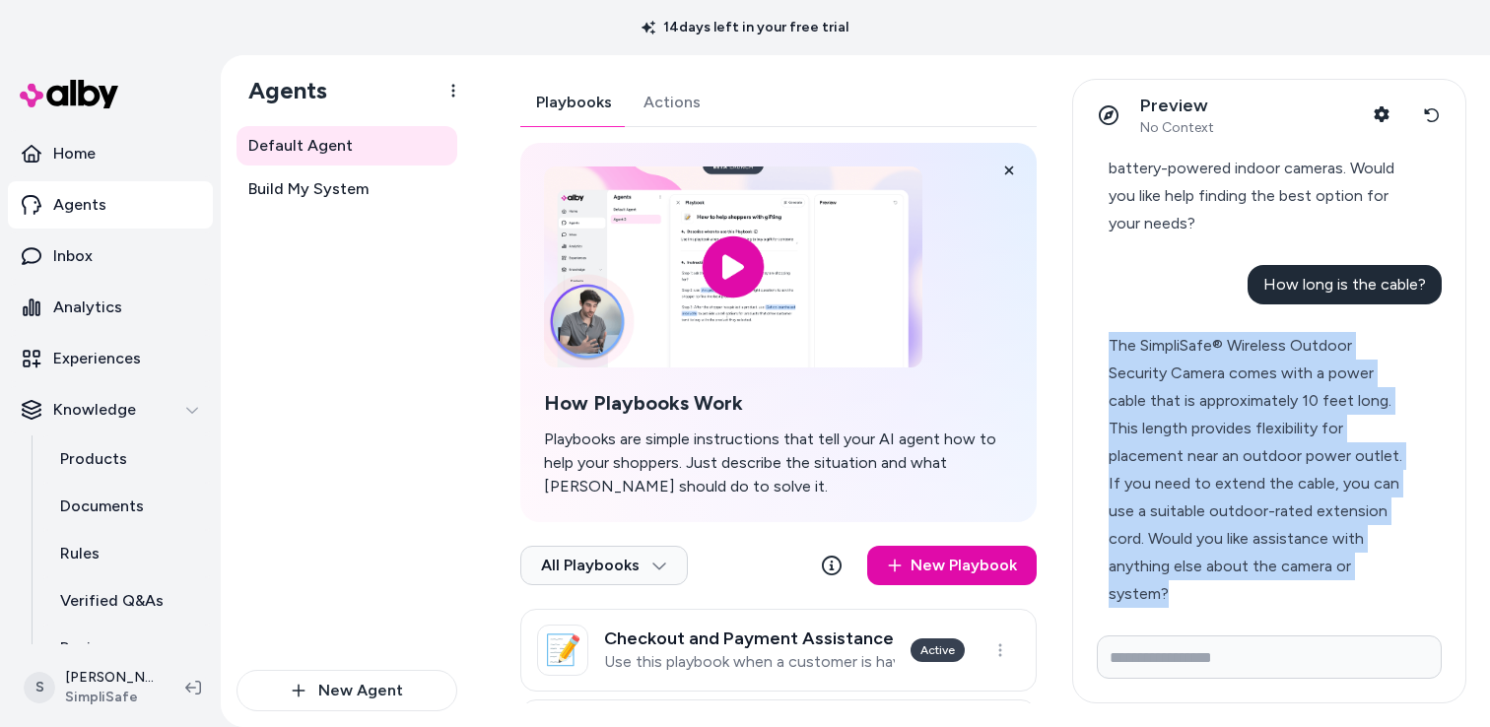
drag, startPoint x: 1115, startPoint y: 291, endPoint x: 1413, endPoint y: 498, distance: 363.3
click at [1414, 499] on div "The SimpliSafe® Wireless Outdoor Security Camera comes with a power cable that …" at bounding box center [1261, 470] width 328 height 300
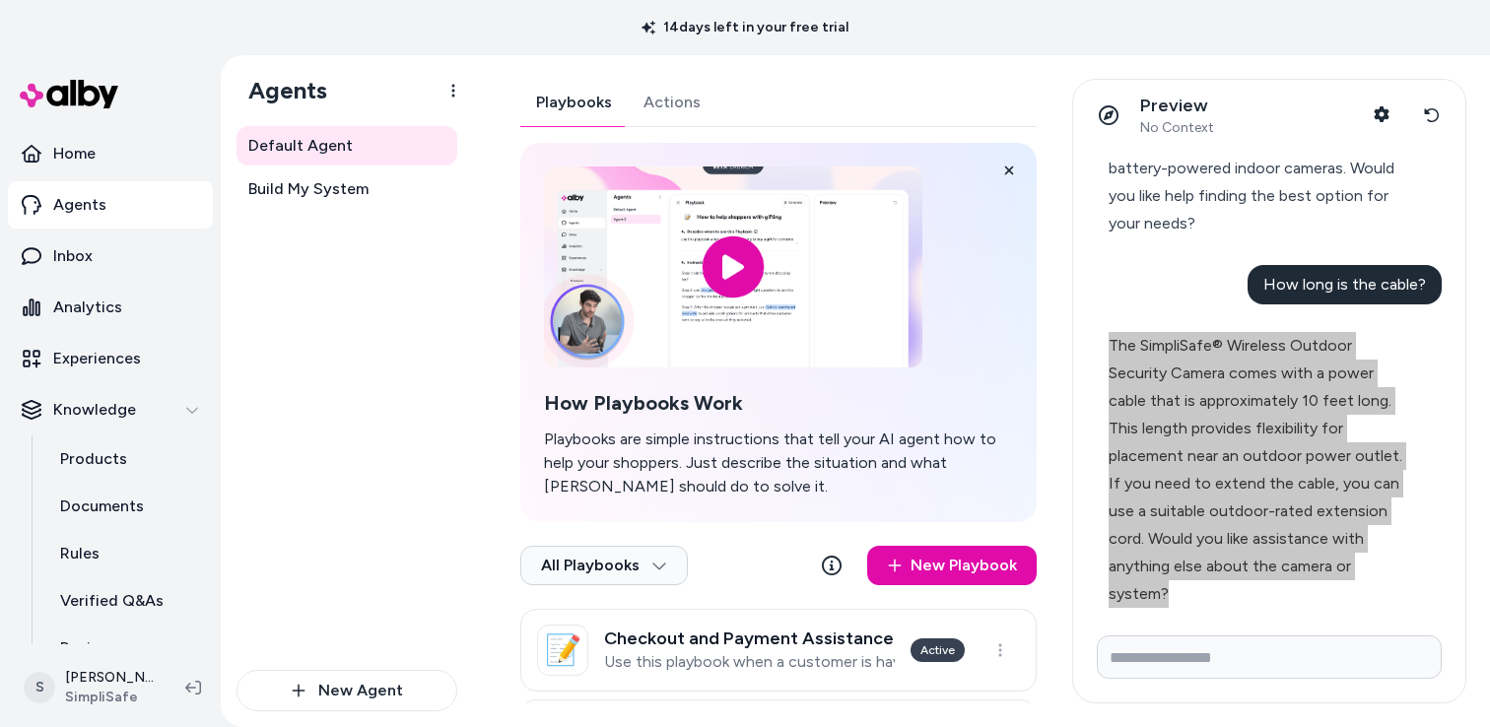
scroll to position [9, 0]
